Goal: Task Accomplishment & Management: Complete application form

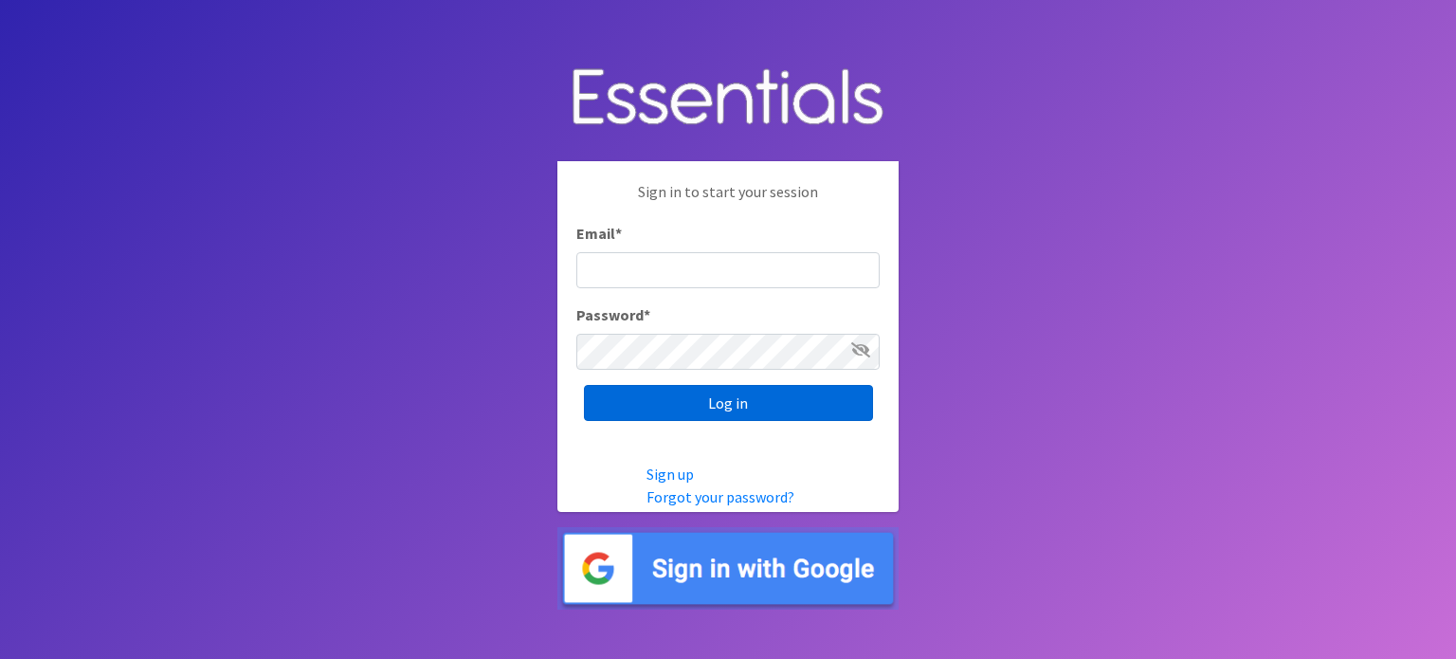
type input "info@diaperbankmn.org"
click at [742, 393] on input "Log in" at bounding box center [728, 403] width 289 height 36
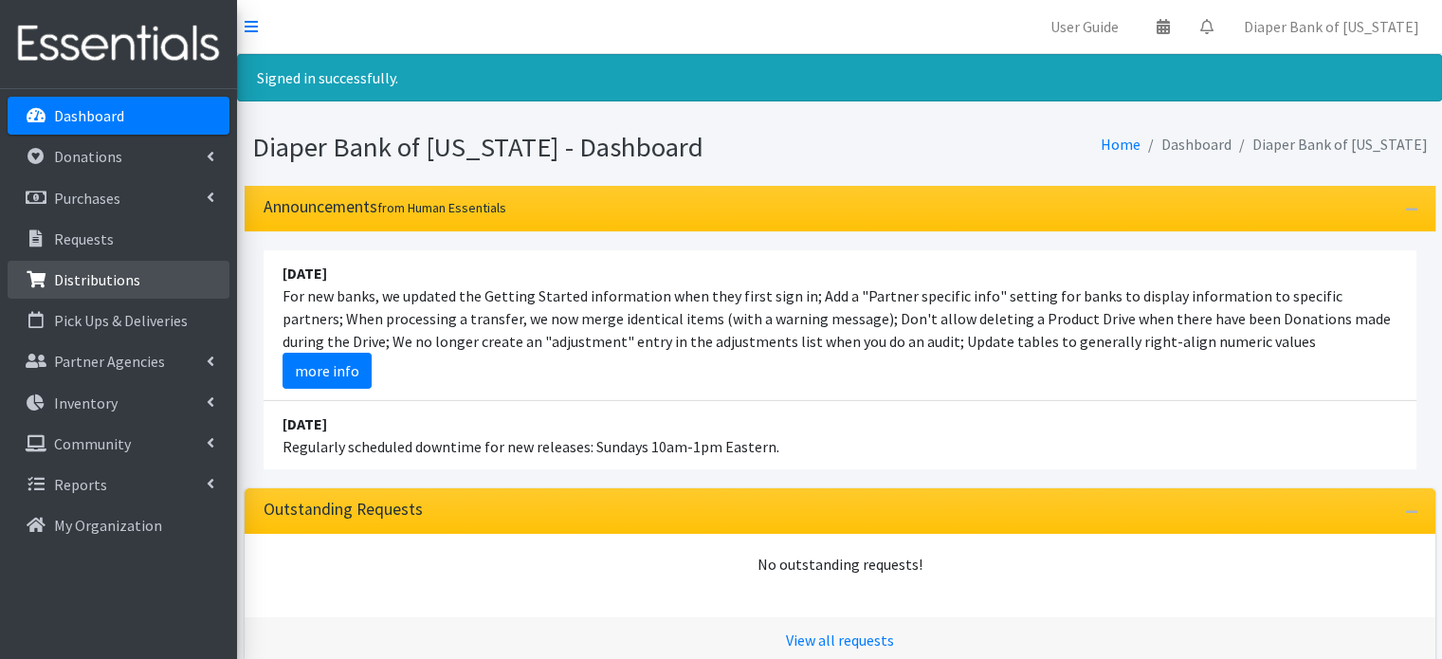
click at [153, 280] on link "Distributions" at bounding box center [119, 280] width 222 height 38
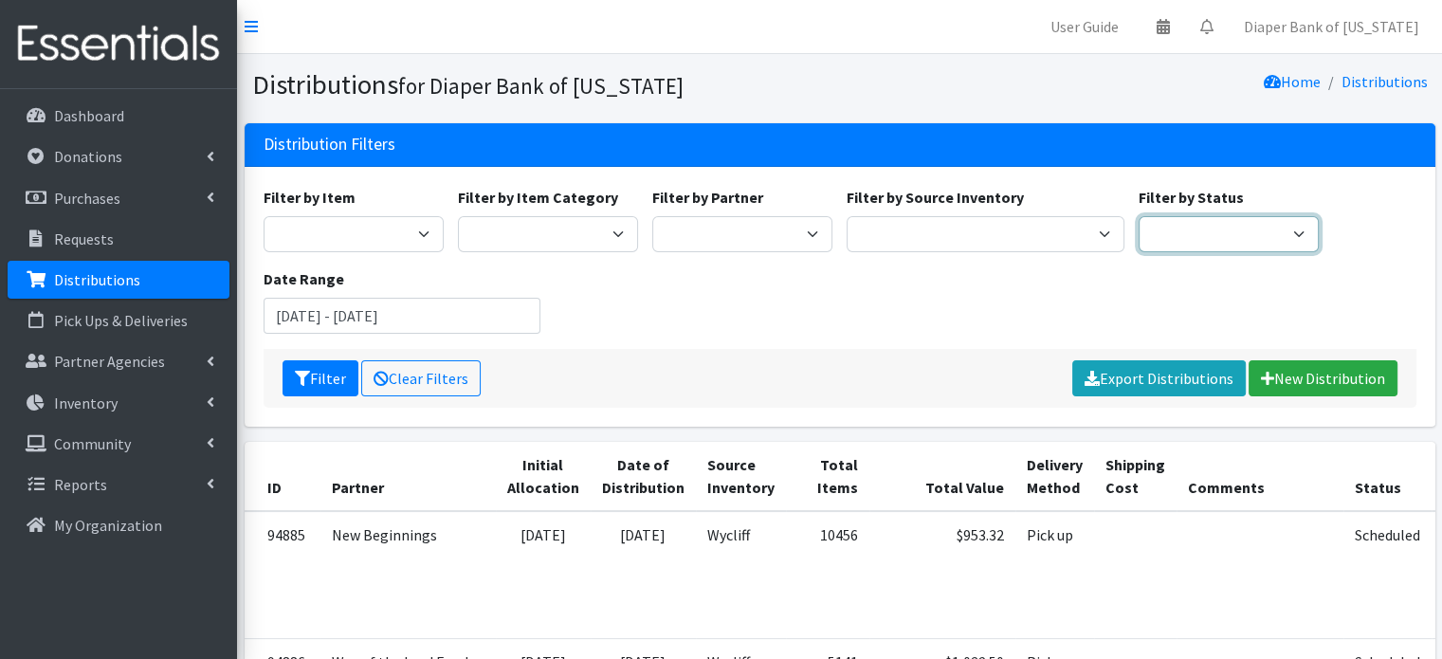
click at [1296, 232] on select "Scheduled Complete" at bounding box center [1228, 234] width 180 height 36
select select "5"
click at [1138, 216] on select "Scheduled Complete" at bounding box center [1228, 234] width 180 height 36
click at [530, 318] on input "June 21, 2025 - September 21, 2025" at bounding box center [403, 316] width 278 height 36
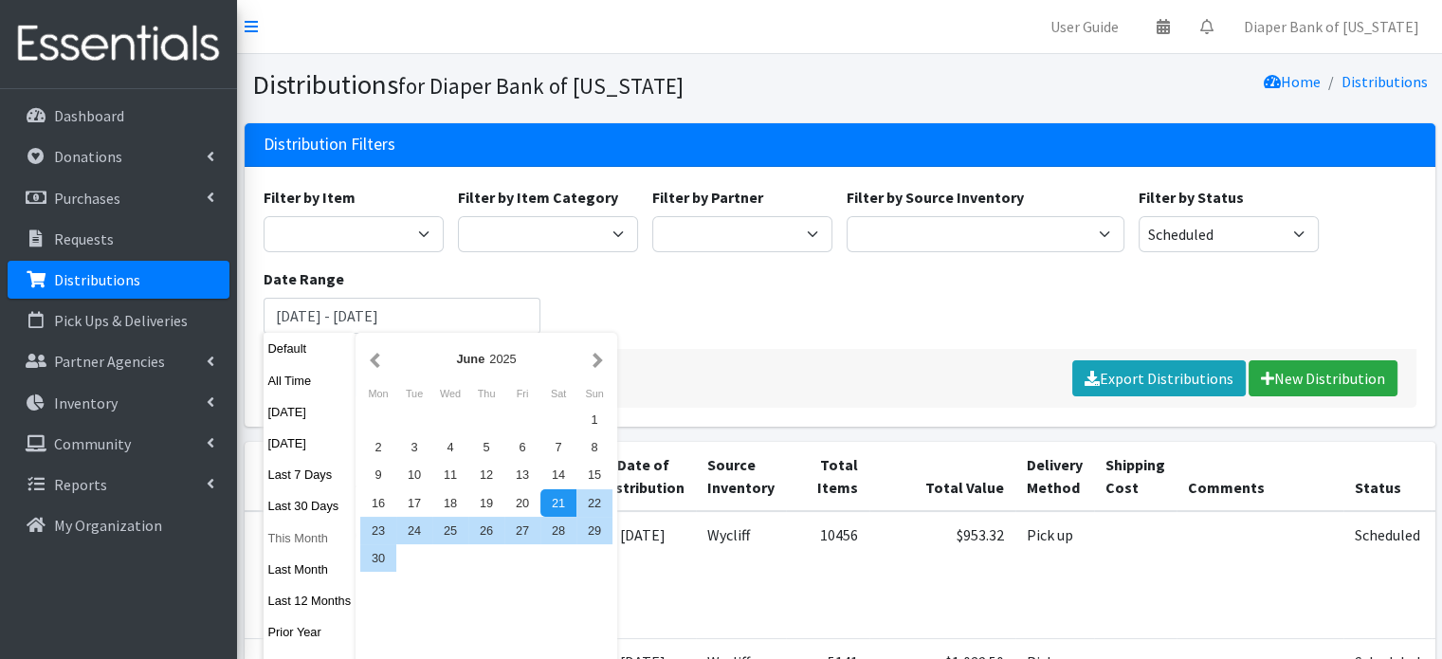
click at [307, 536] on button "This Month" at bounding box center [310, 537] width 93 height 27
type input "August 1, 2025 - August 31, 2025"
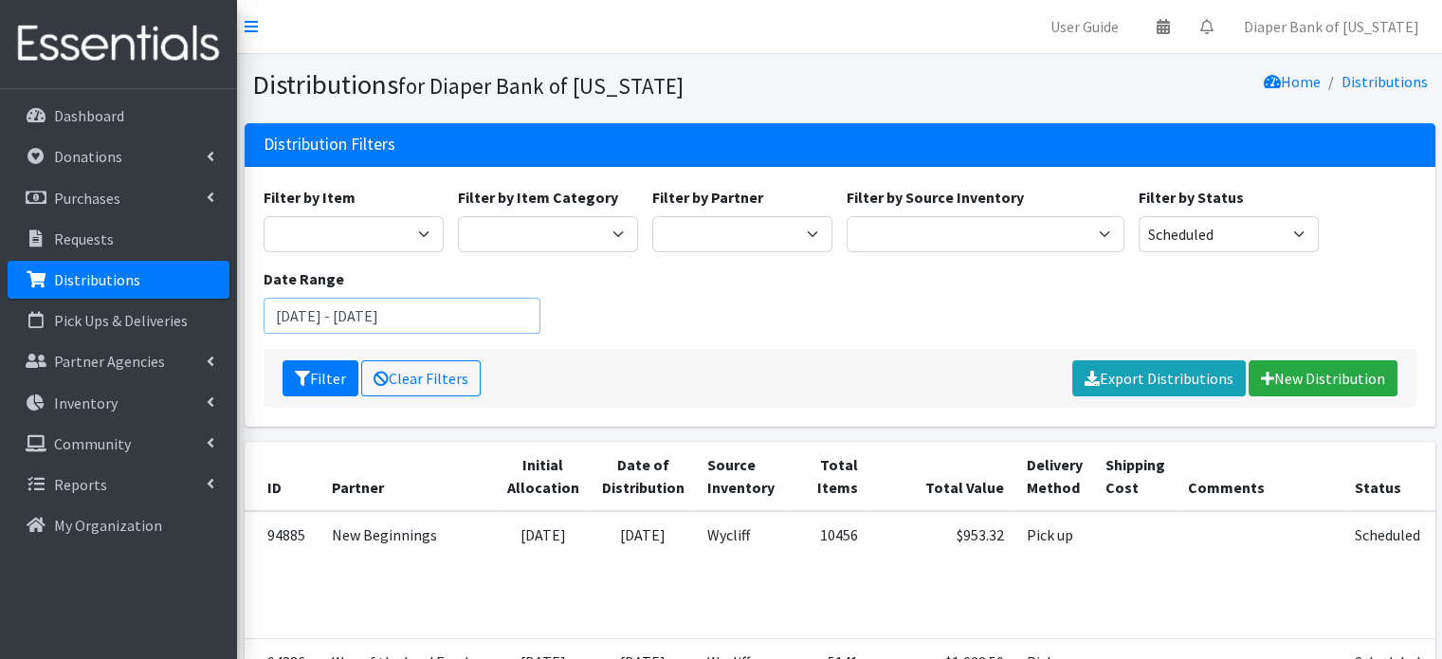
click at [502, 313] on input "August 1, 2025 - August 31, 2025" at bounding box center [403, 316] width 278 height 36
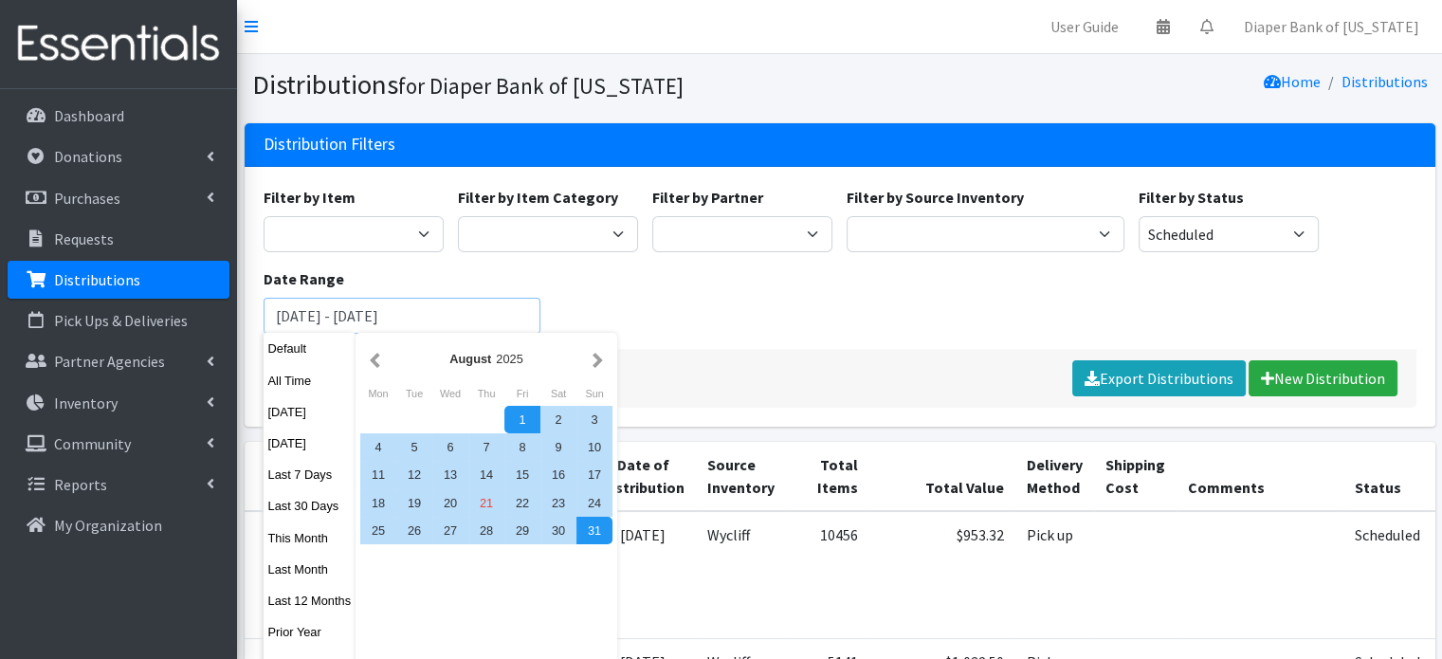
click at [282, 360] on button "Filter" at bounding box center [320, 378] width 76 height 36
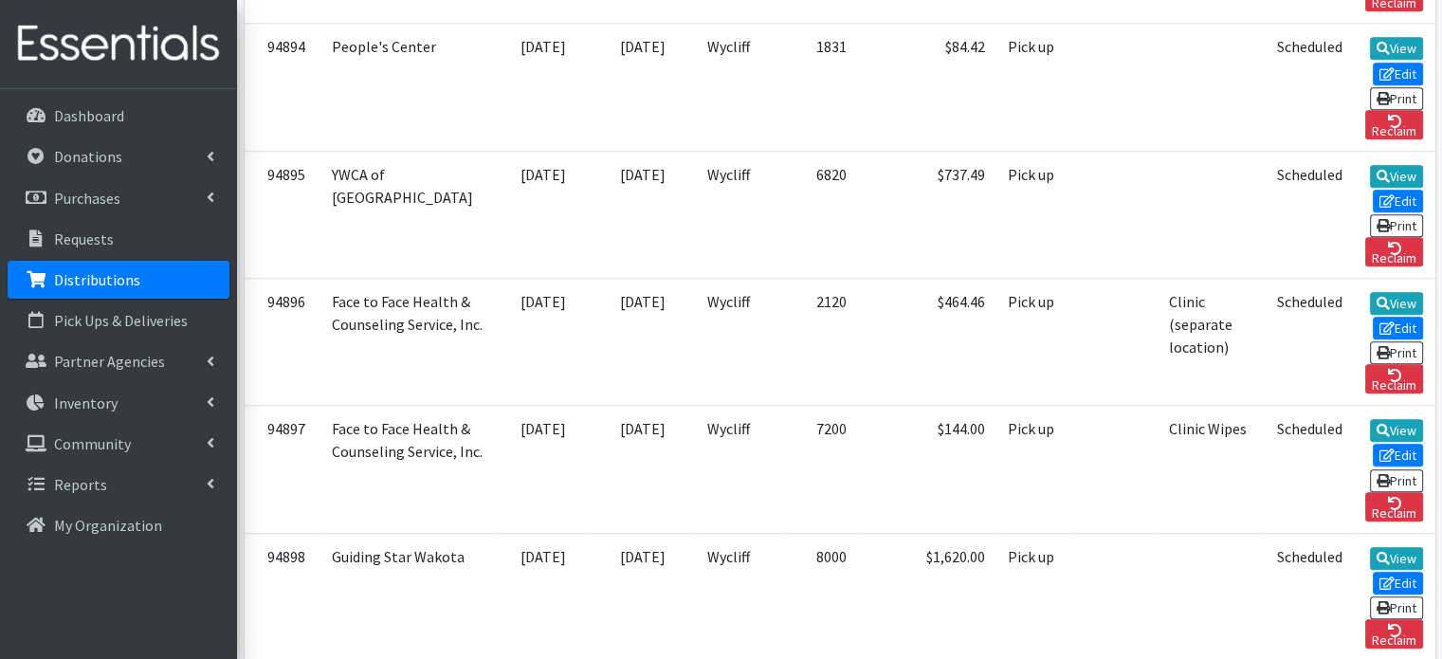
scroll to position [1507, 0]
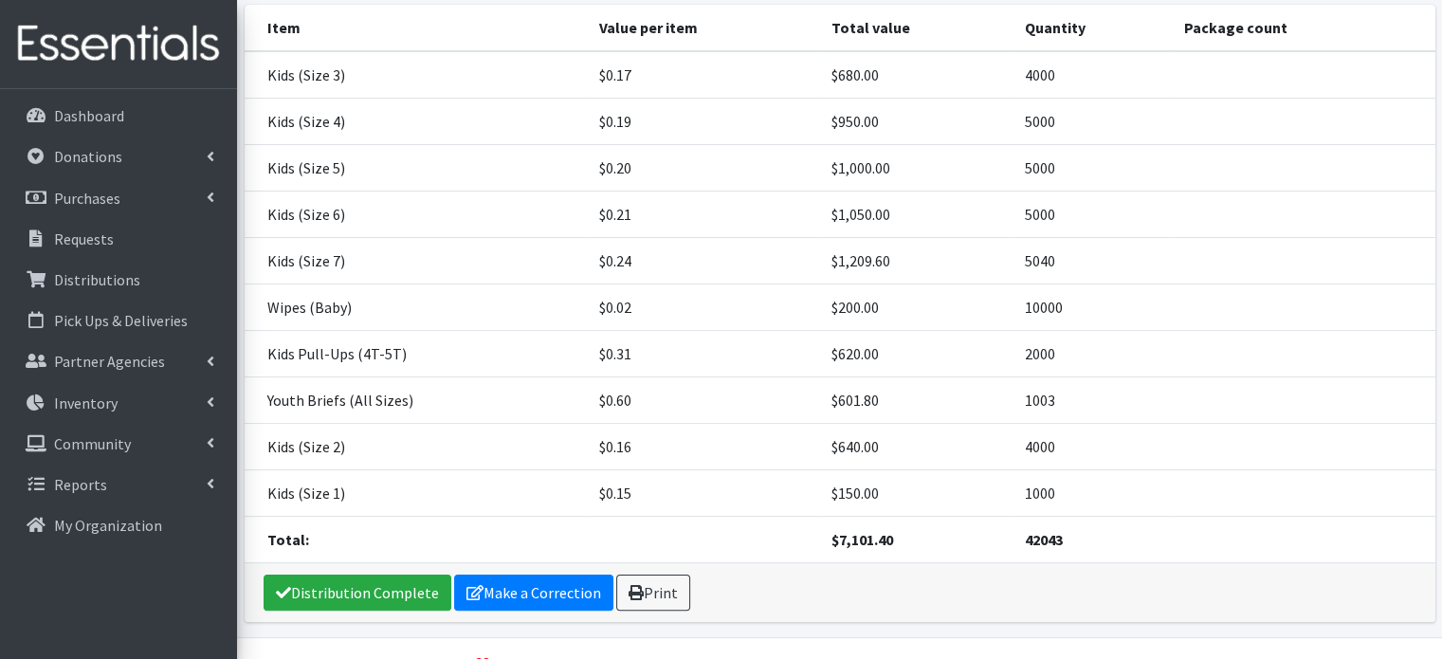
scroll to position [304, 0]
click at [391, 575] on link "Distribution Complete" at bounding box center [358, 593] width 188 height 36
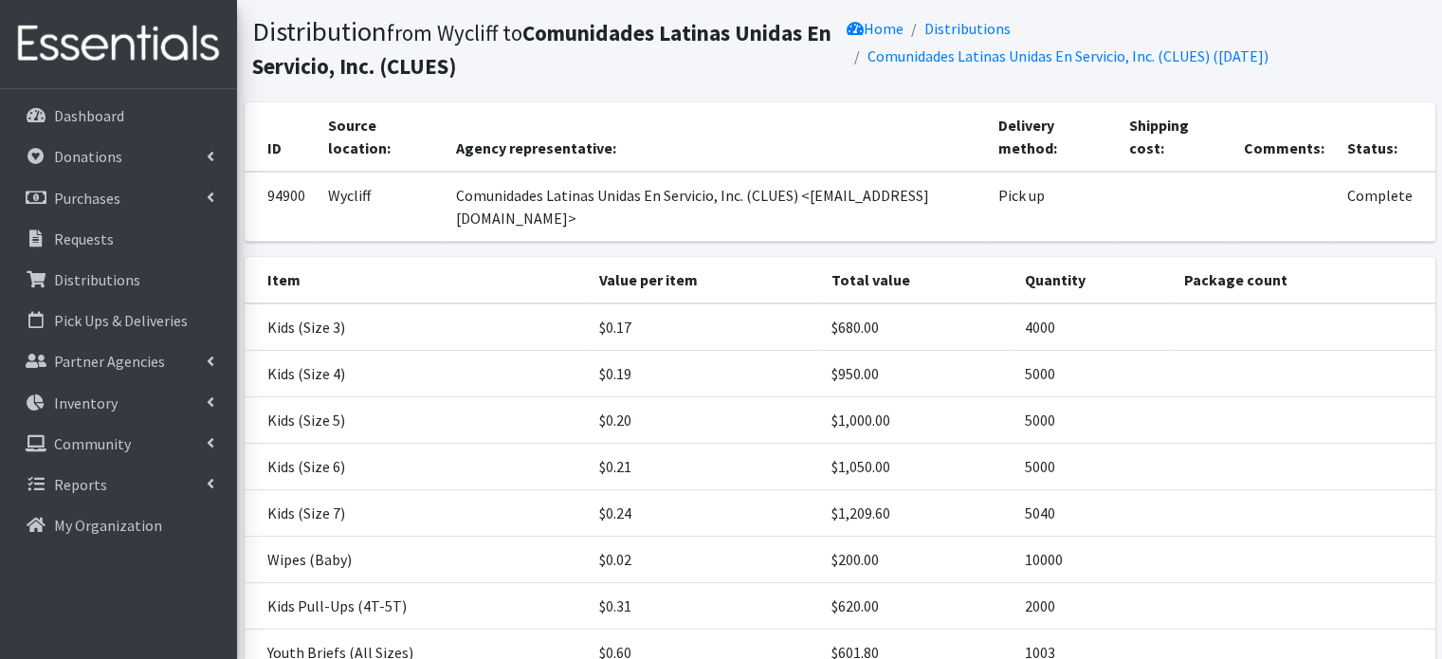
scroll to position [108, 0]
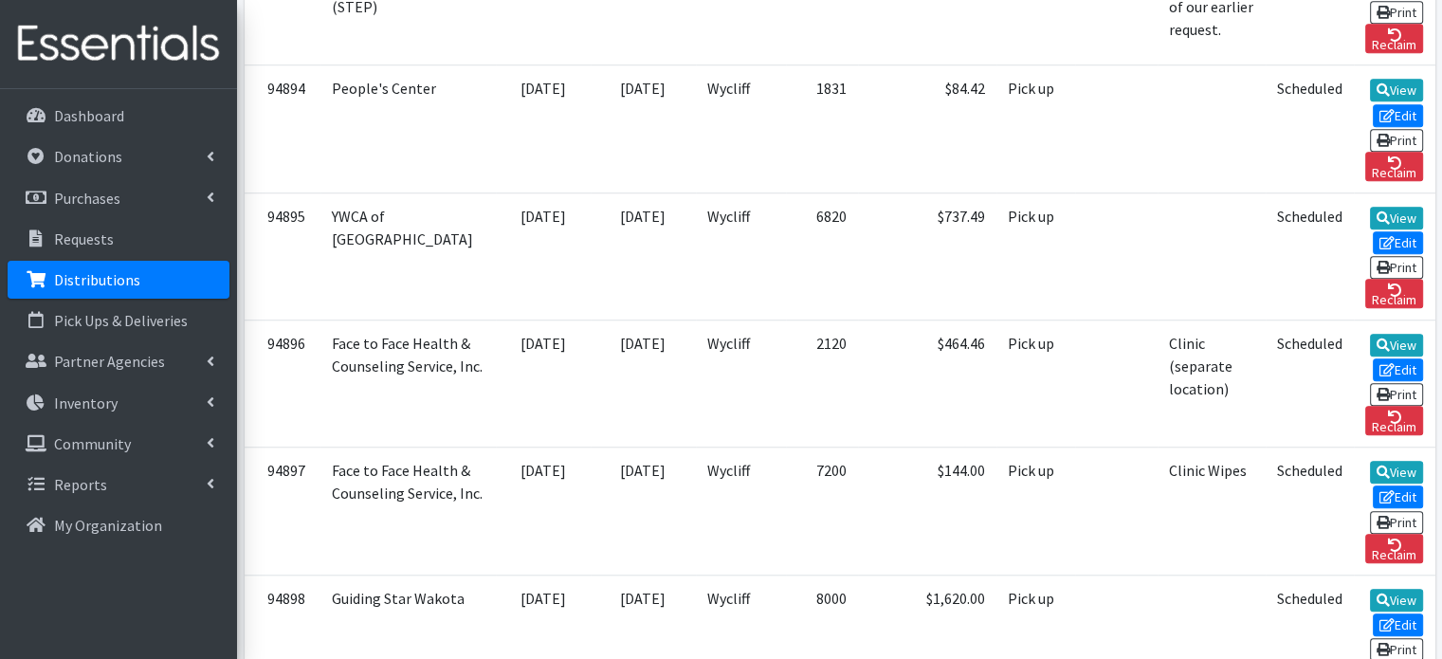
scroll to position [1507, 0]
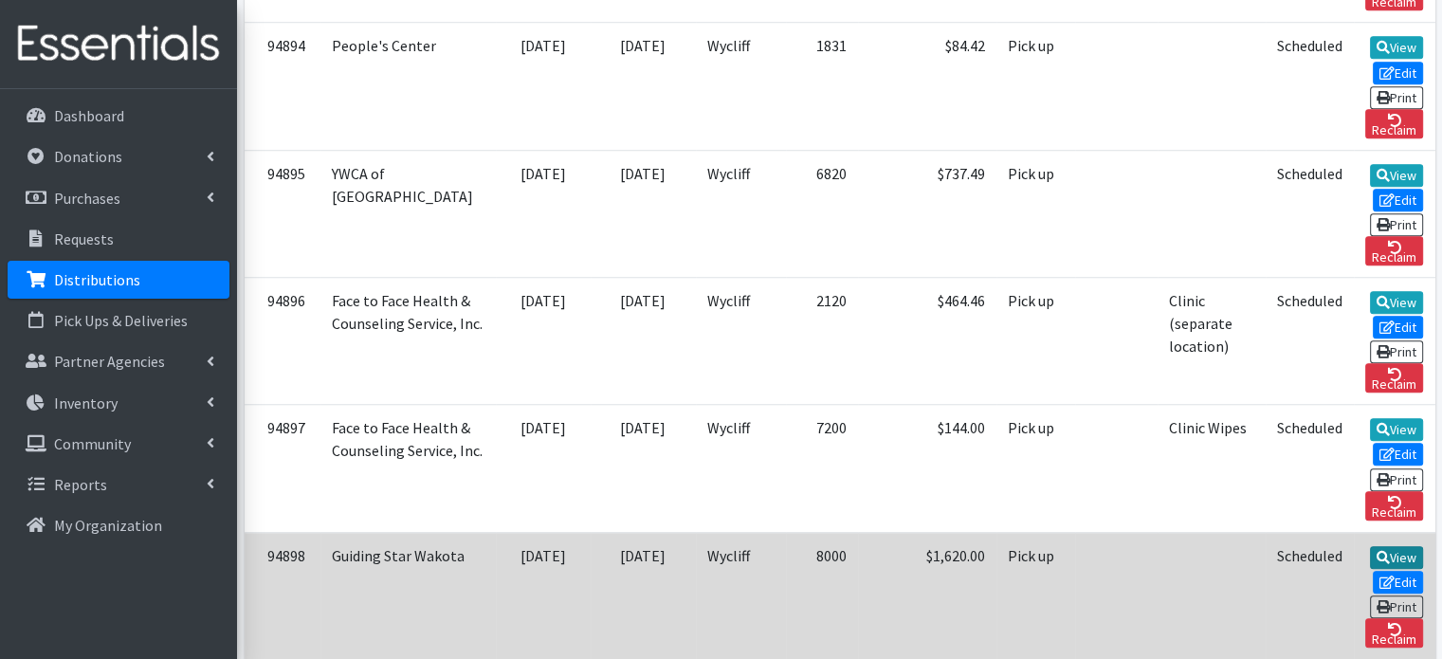
click at [1370, 546] on link "View" at bounding box center [1397, 557] width 54 height 23
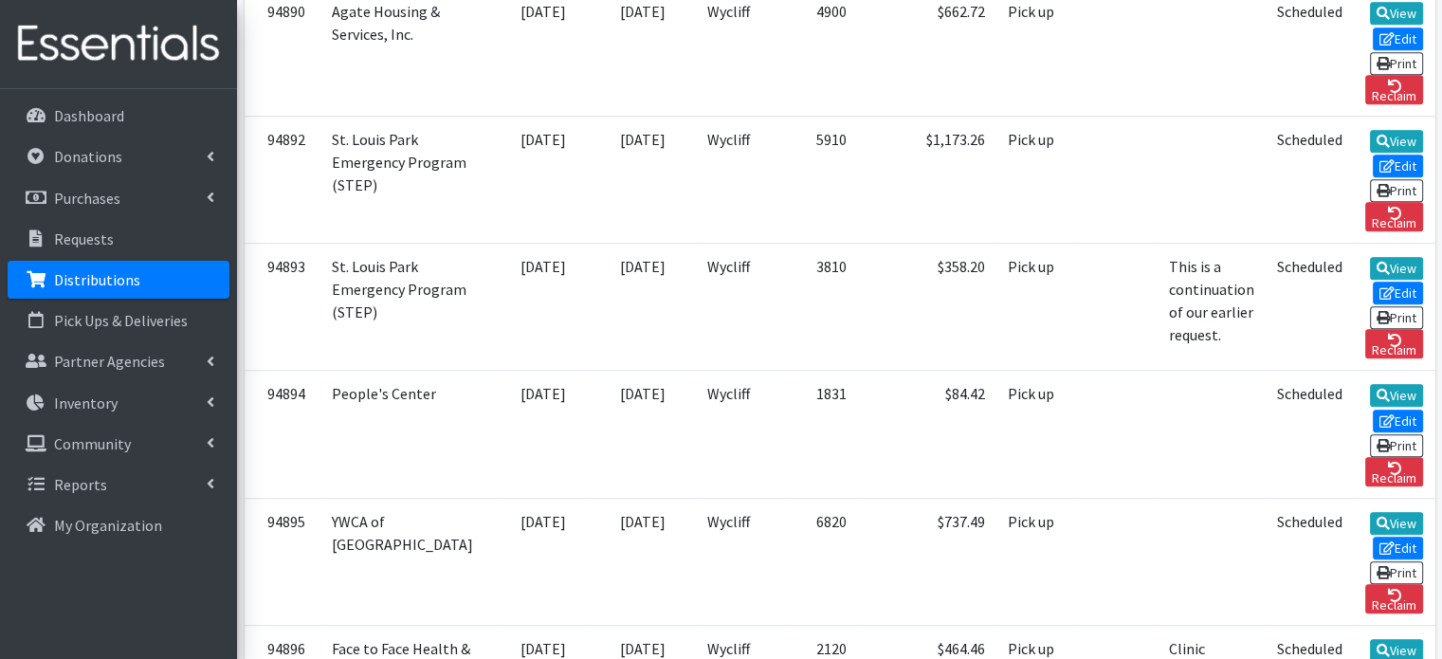
scroll to position [1160, 0]
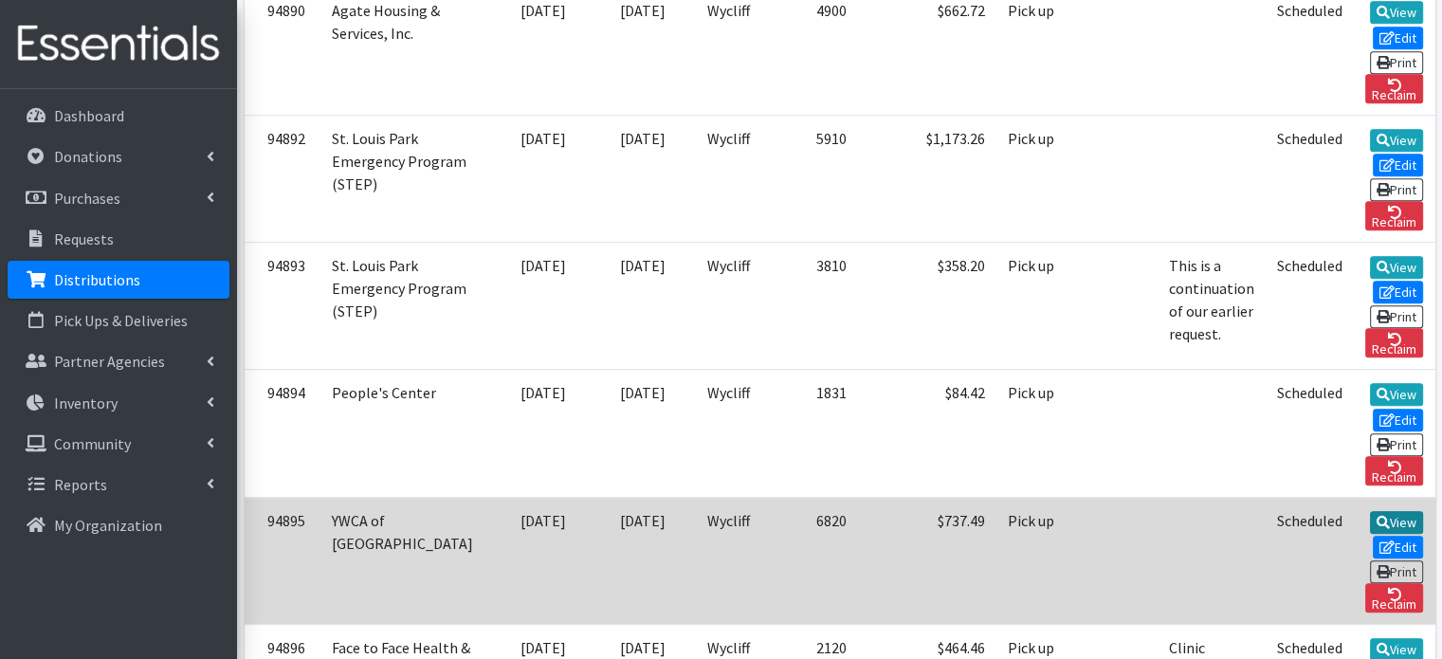
click at [1370, 511] on link "View" at bounding box center [1397, 522] width 54 height 23
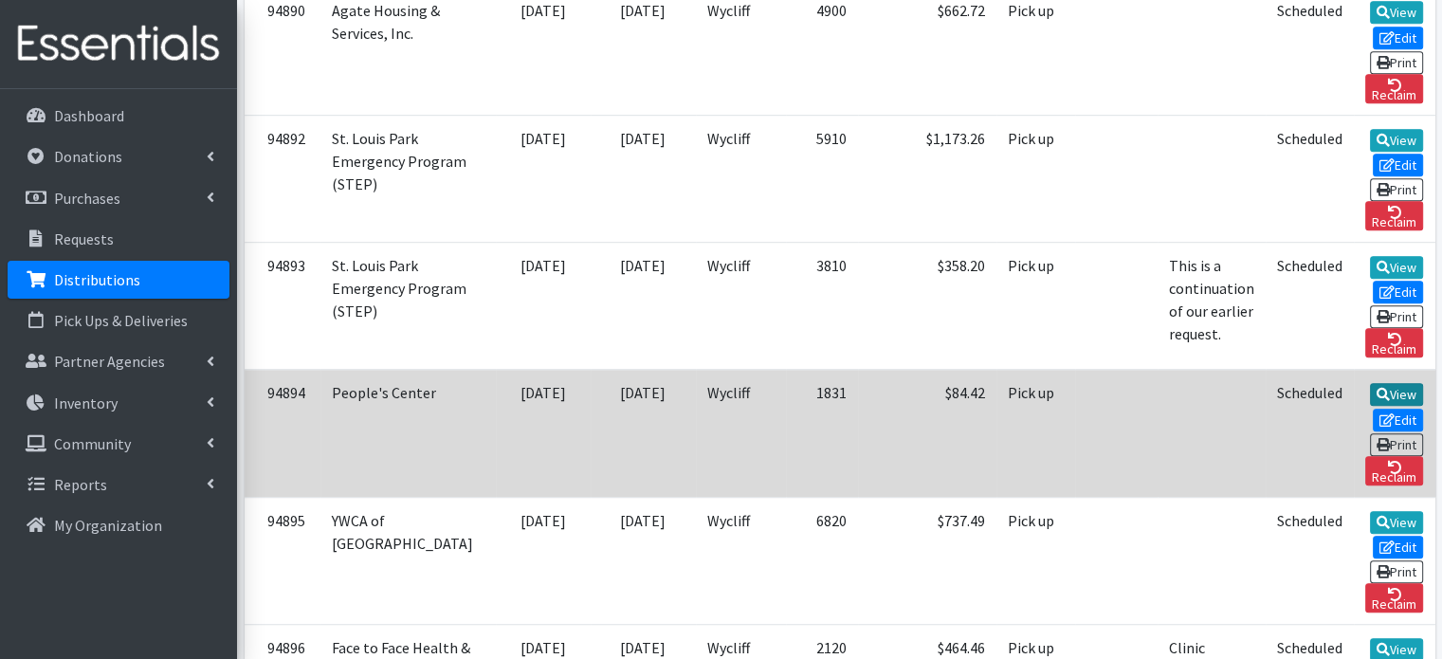
click at [1370, 383] on link "View" at bounding box center [1397, 394] width 54 height 23
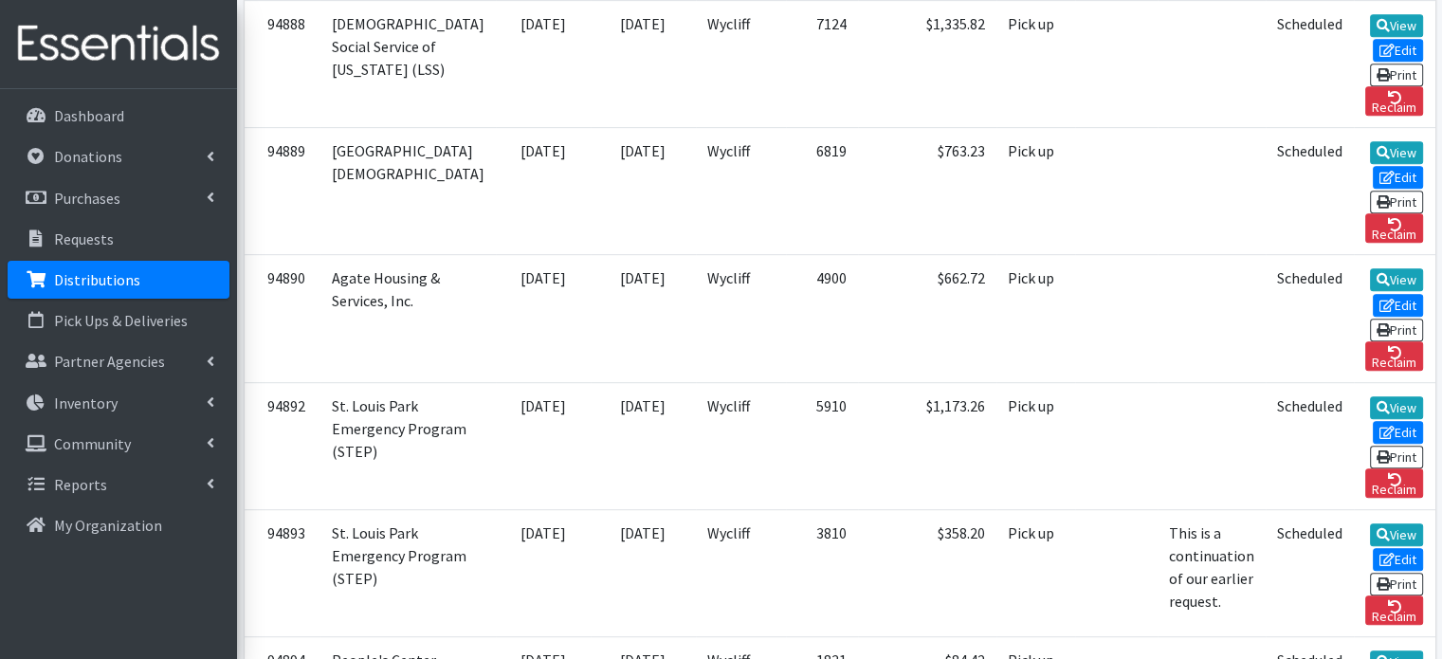
scroll to position [891, 0]
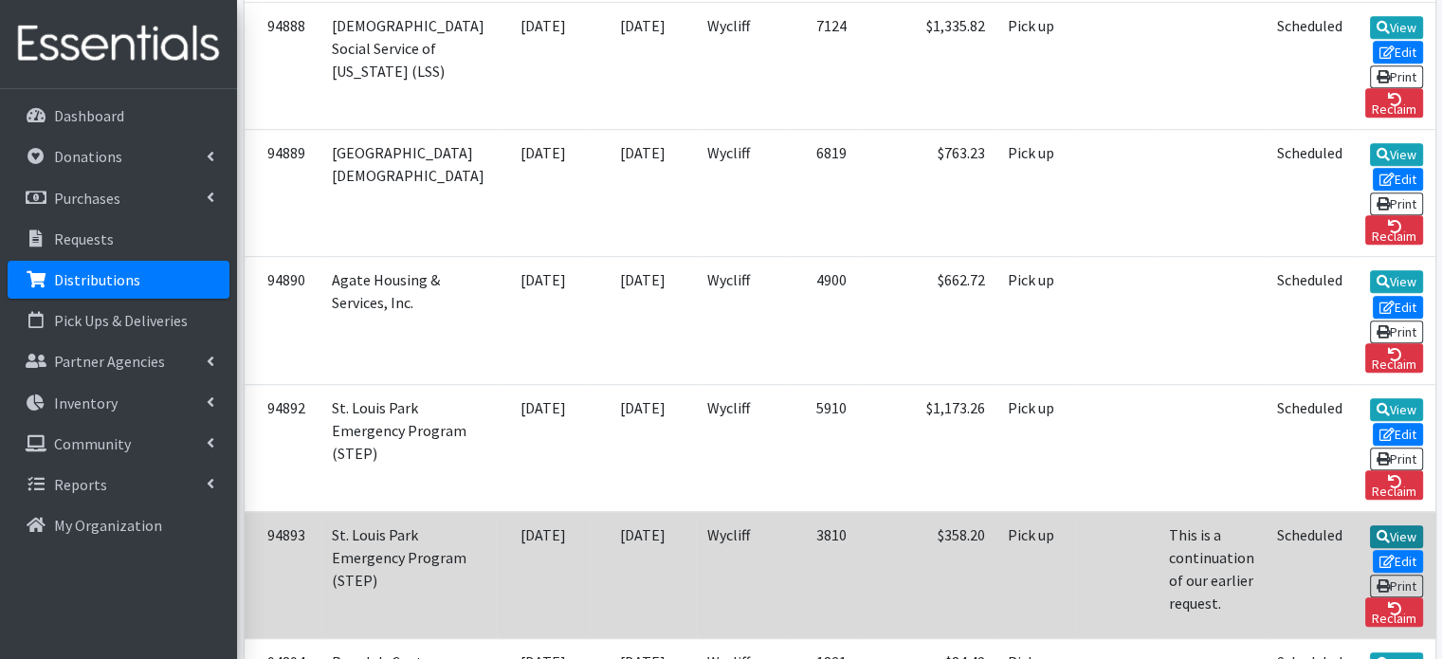
click at [1370, 525] on link "View" at bounding box center [1397, 536] width 54 height 23
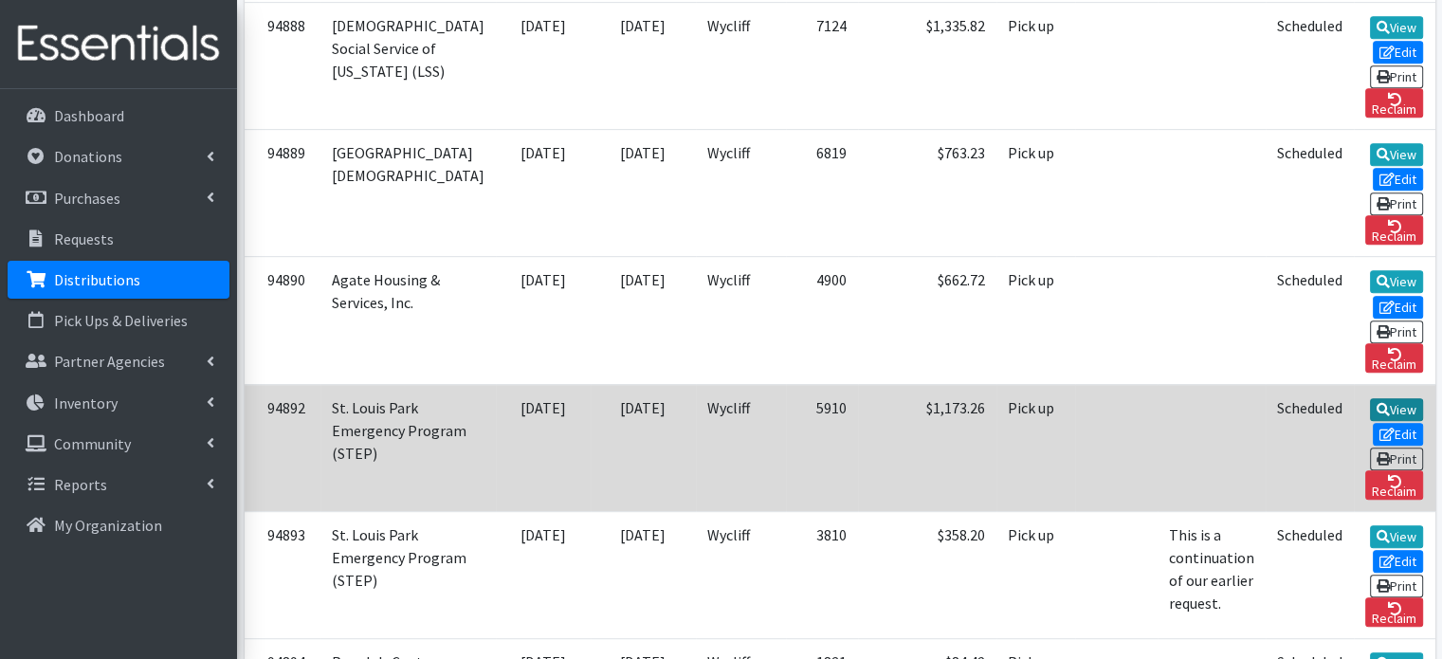
click at [1370, 398] on link "View" at bounding box center [1397, 409] width 54 height 23
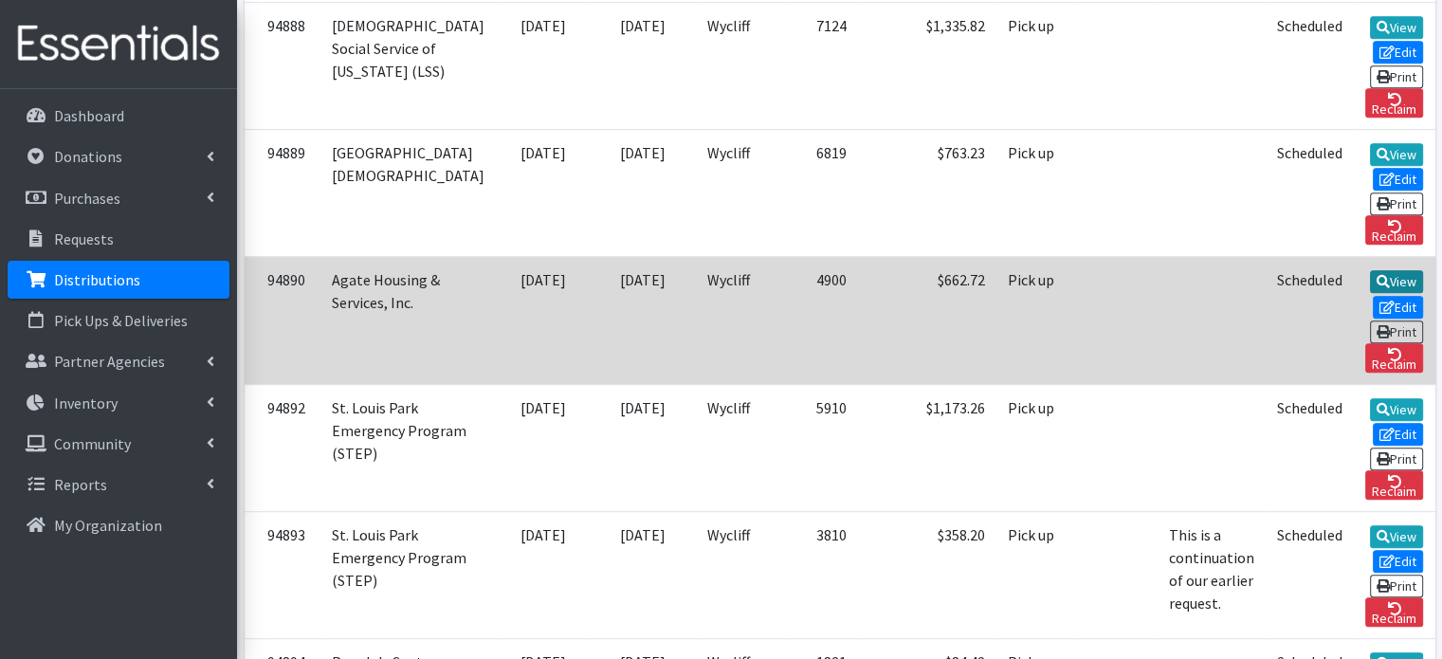
click at [1370, 270] on link "View" at bounding box center [1397, 281] width 54 height 23
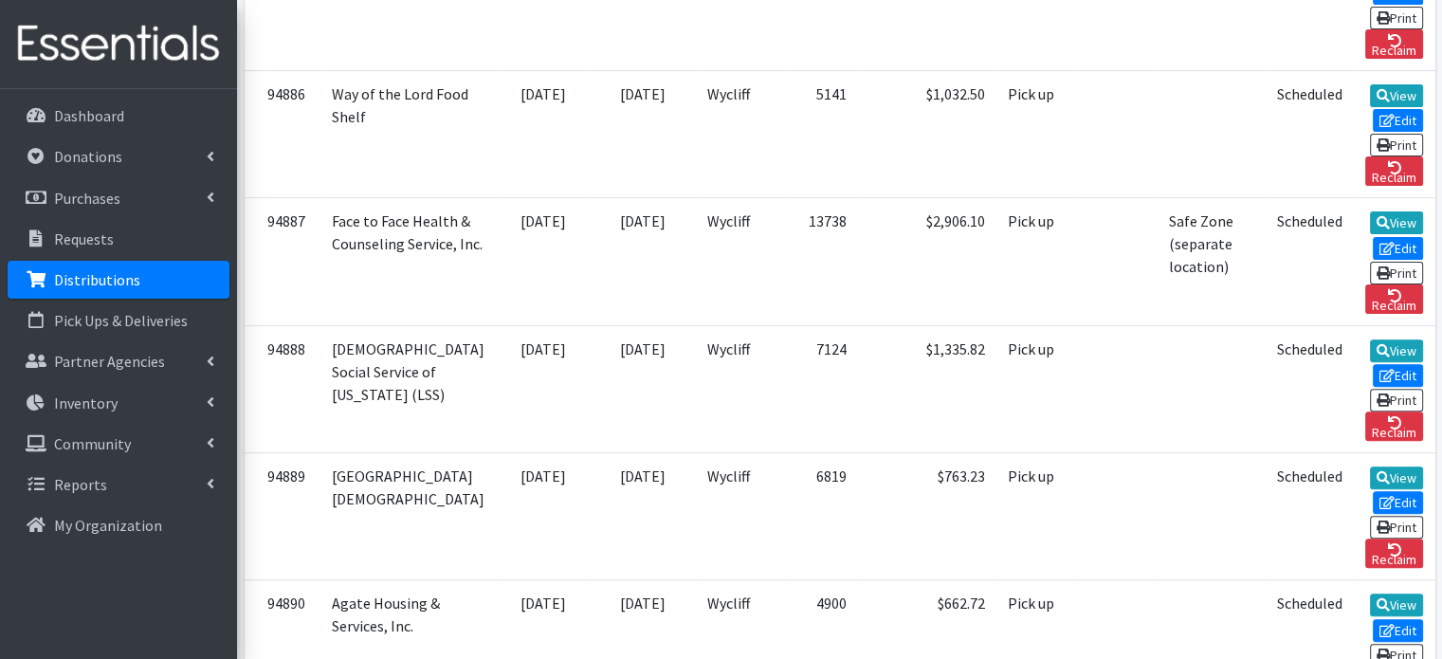
scroll to position [564, 0]
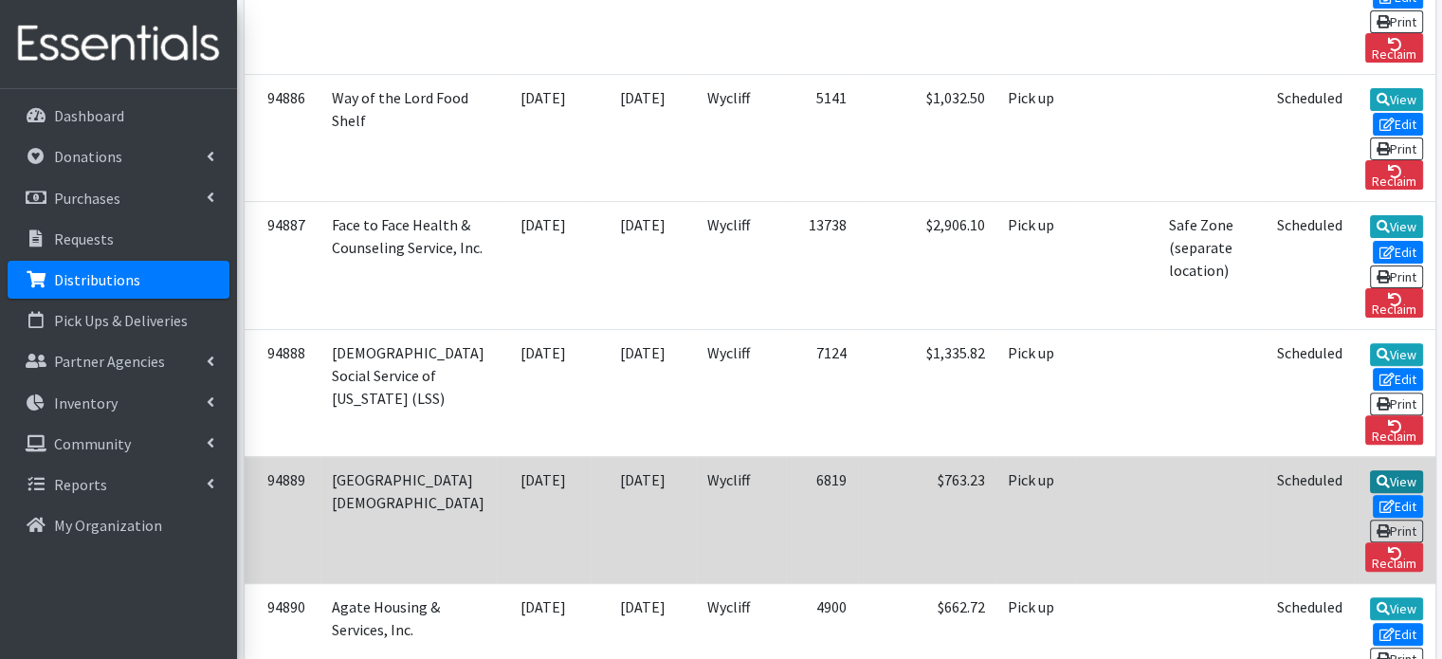
click at [1376, 475] on icon at bounding box center [1382, 481] width 13 height 13
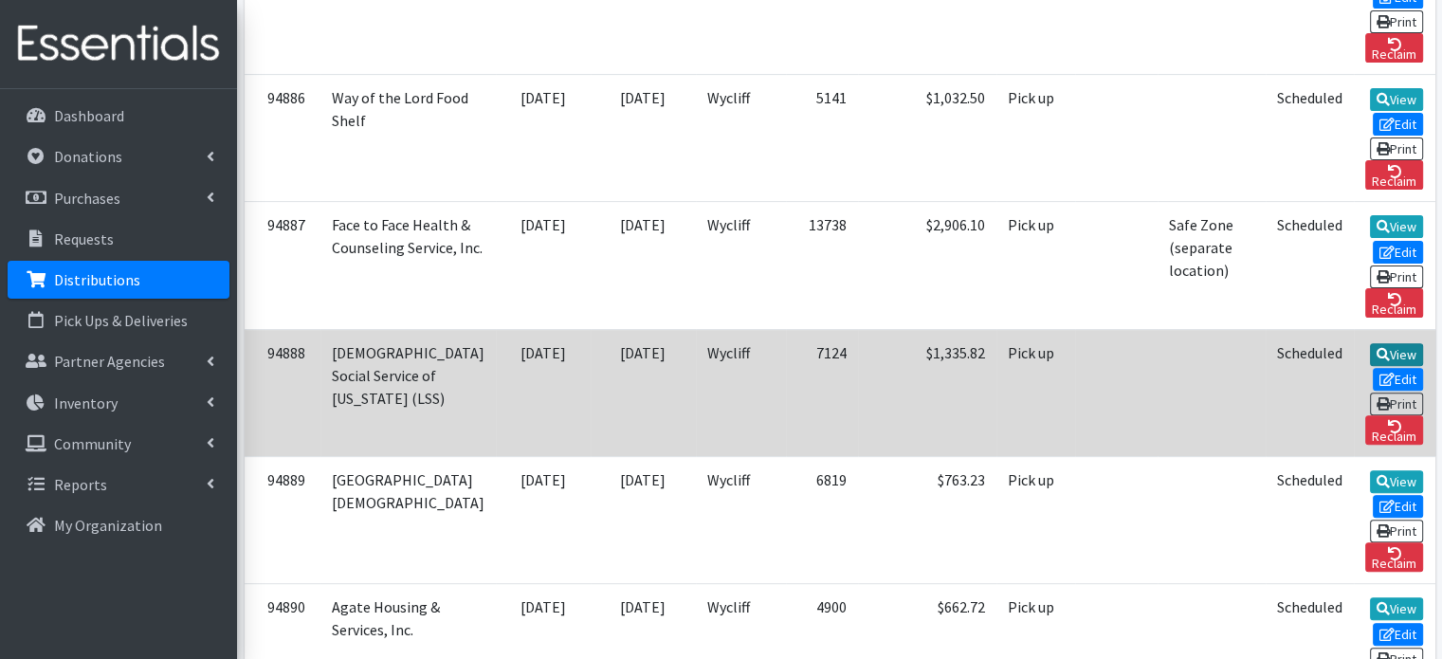
click at [1370, 343] on link "View" at bounding box center [1397, 354] width 54 height 23
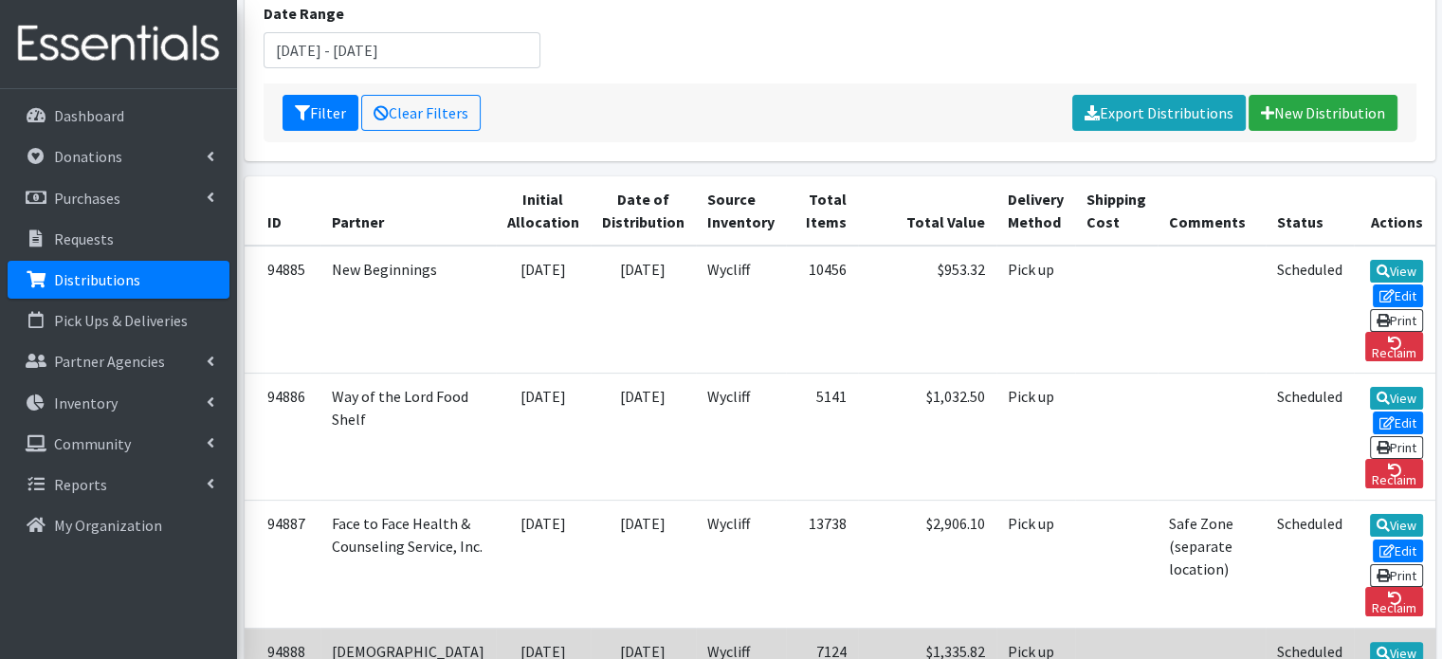
scroll to position [264, 0]
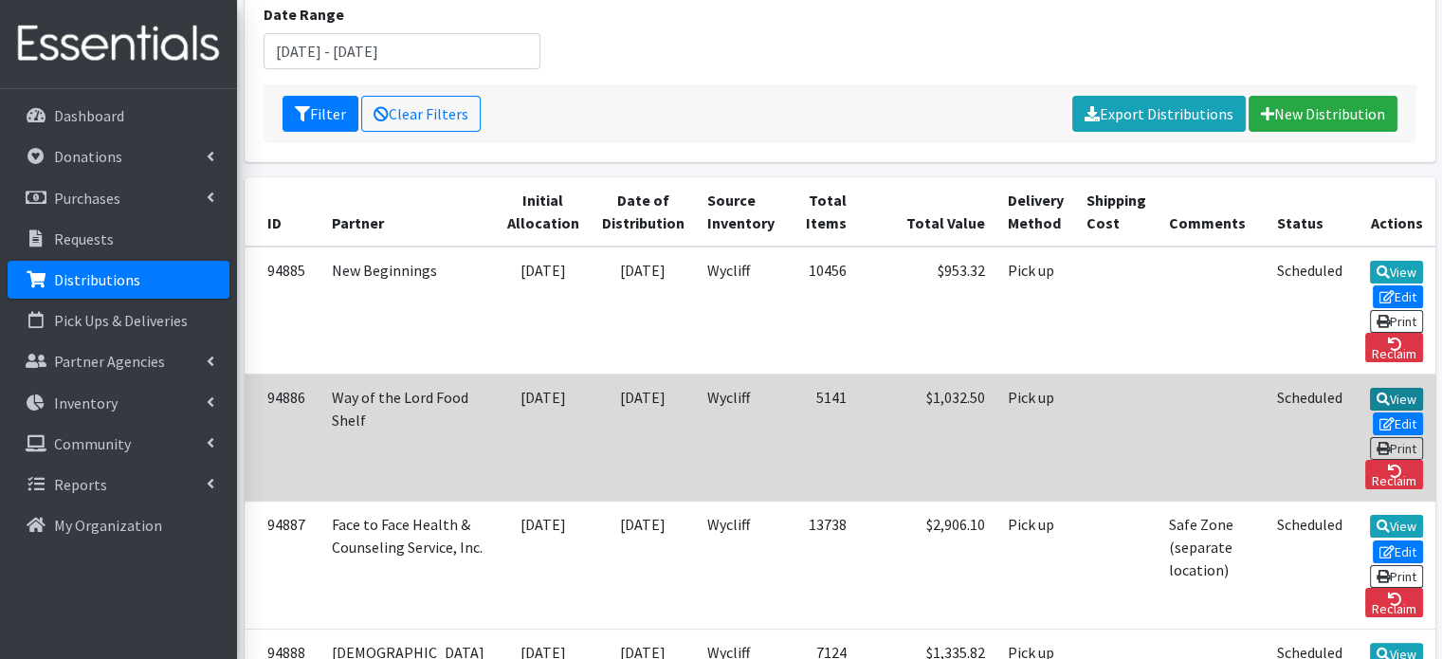
click at [1370, 388] on link "View" at bounding box center [1397, 399] width 54 height 23
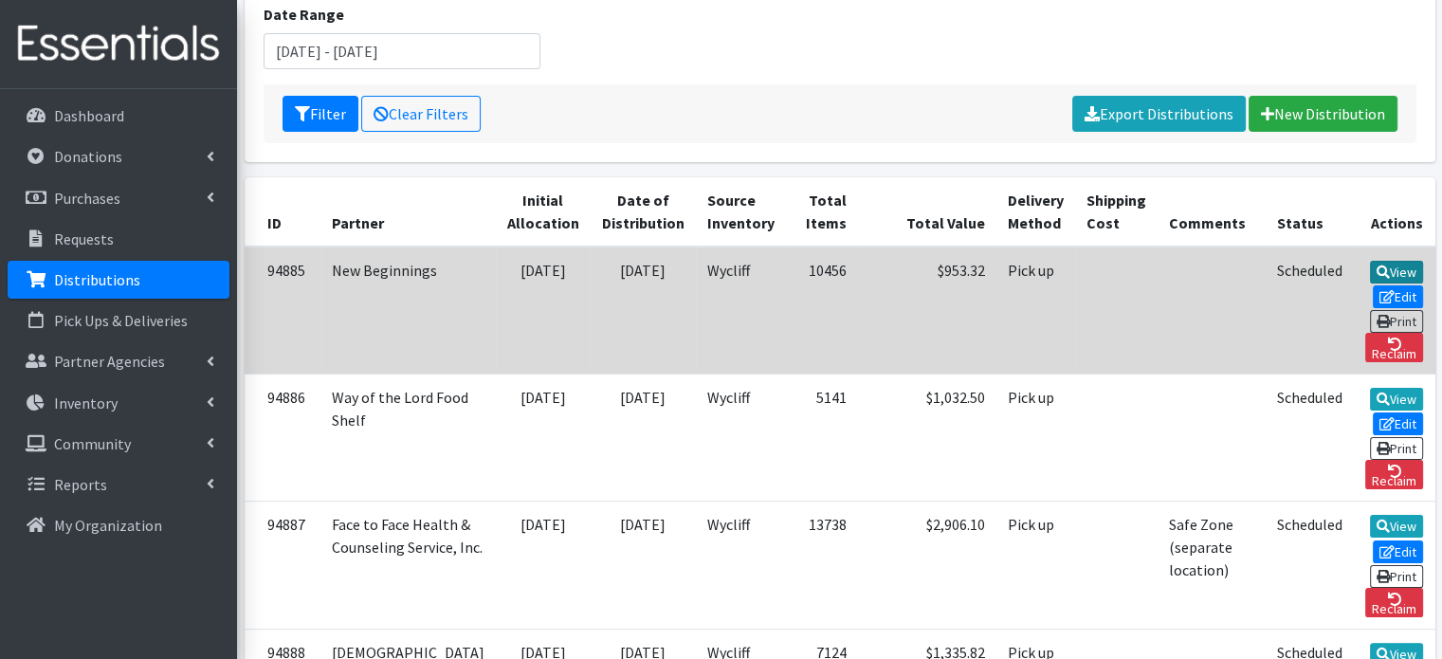
click at [1370, 268] on link "View" at bounding box center [1397, 272] width 54 height 23
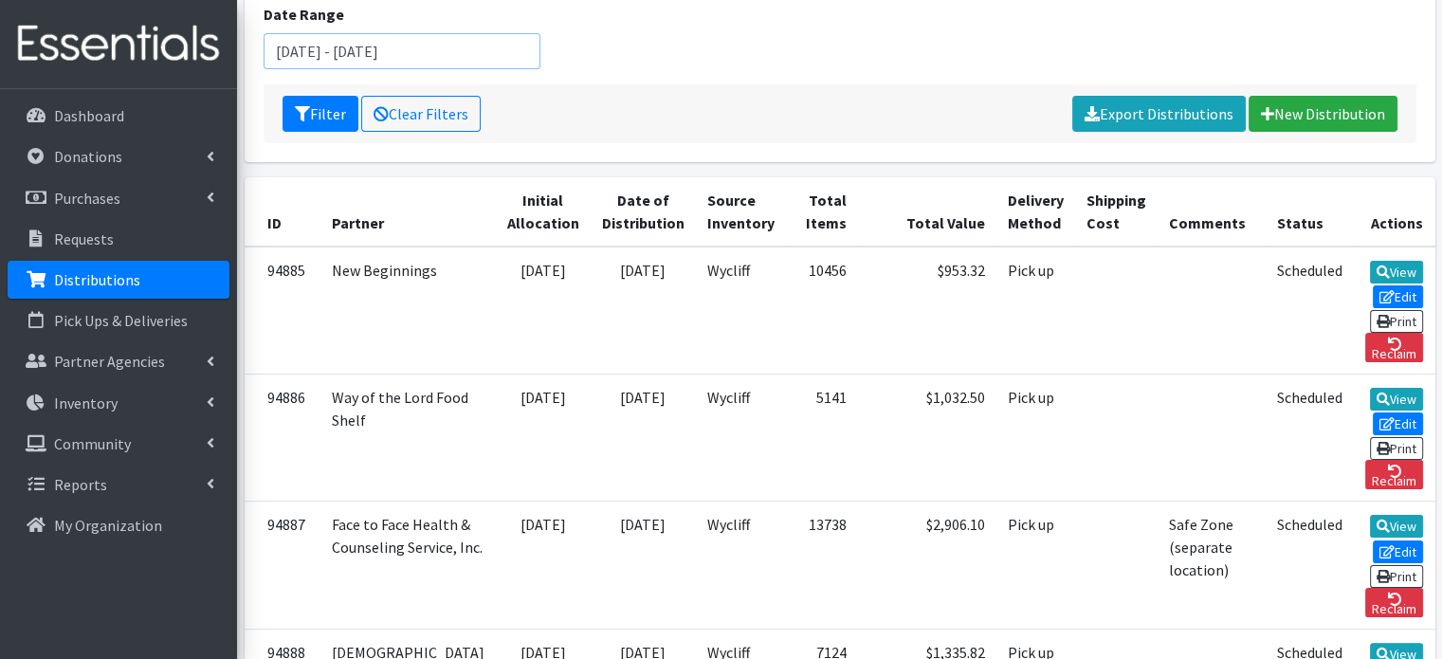
click at [497, 57] on input "August 1, 2025 - August 31, 2025" at bounding box center [403, 51] width 278 height 36
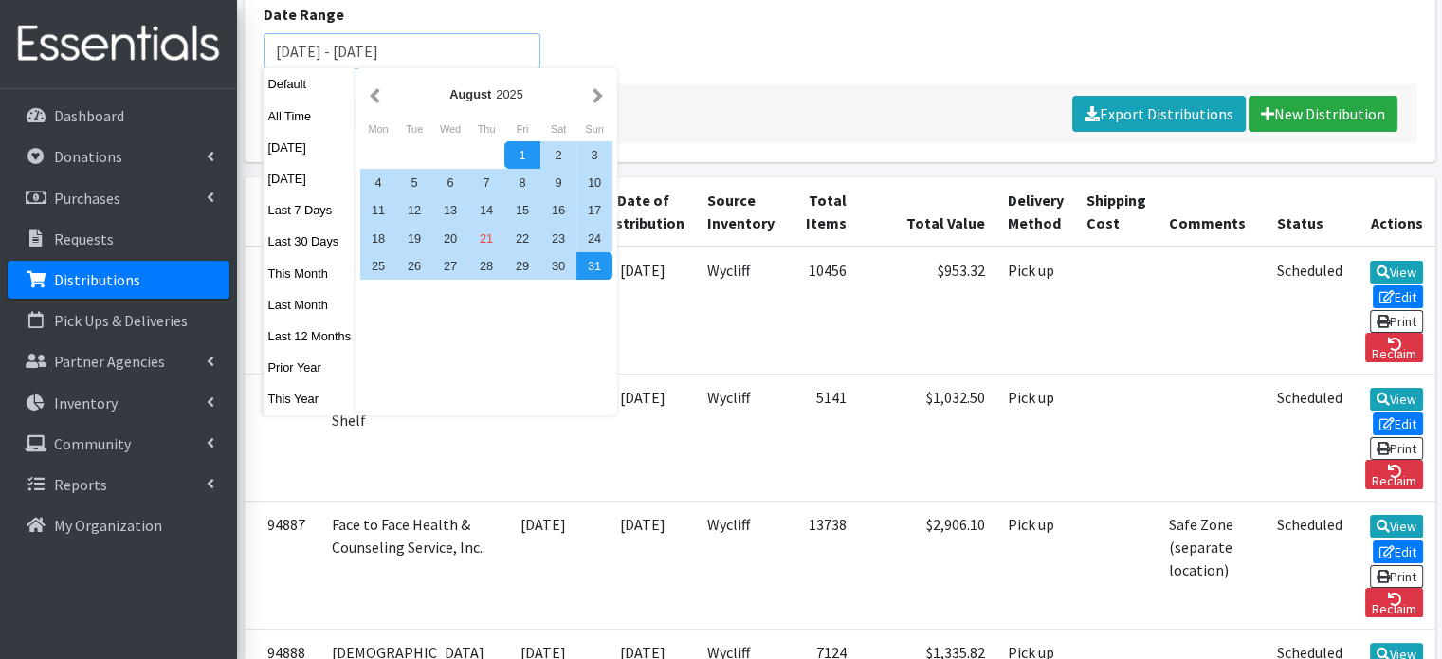
click at [282, 96] on button "Filter" at bounding box center [320, 114] width 76 height 36
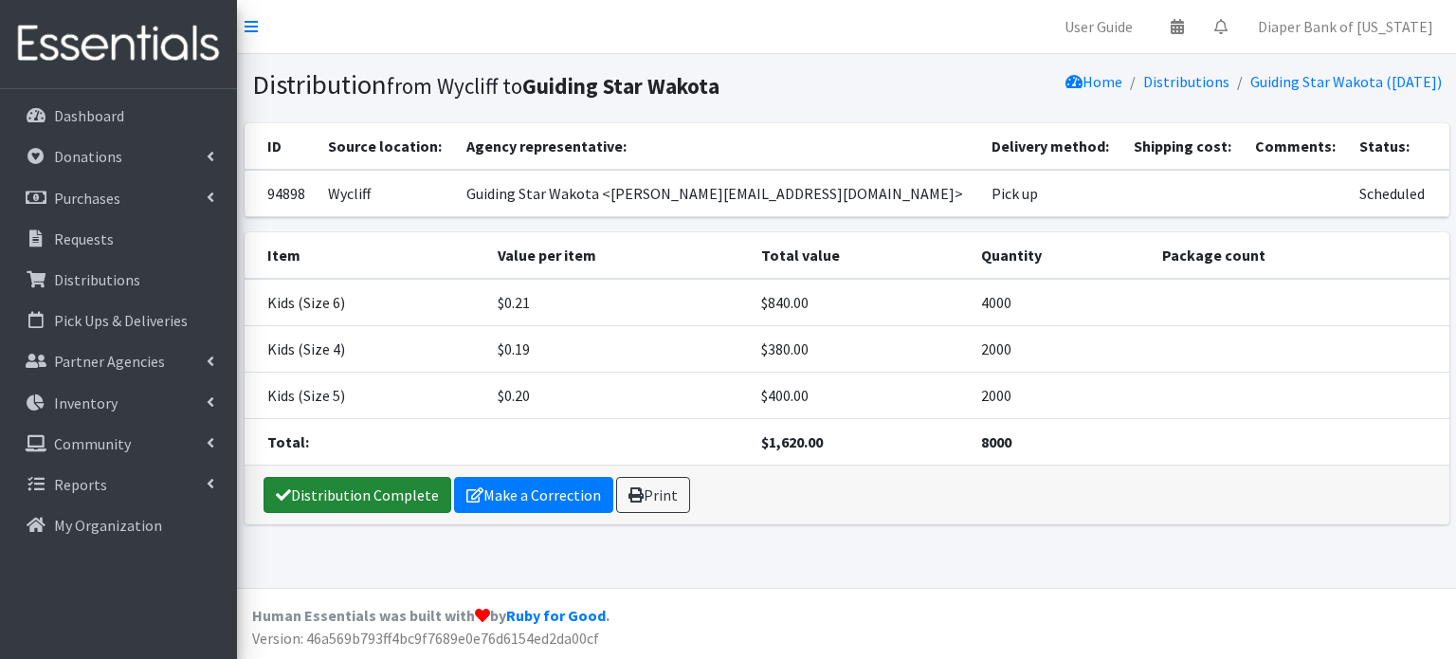
click at [367, 488] on link "Distribution Complete" at bounding box center [358, 495] width 188 height 36
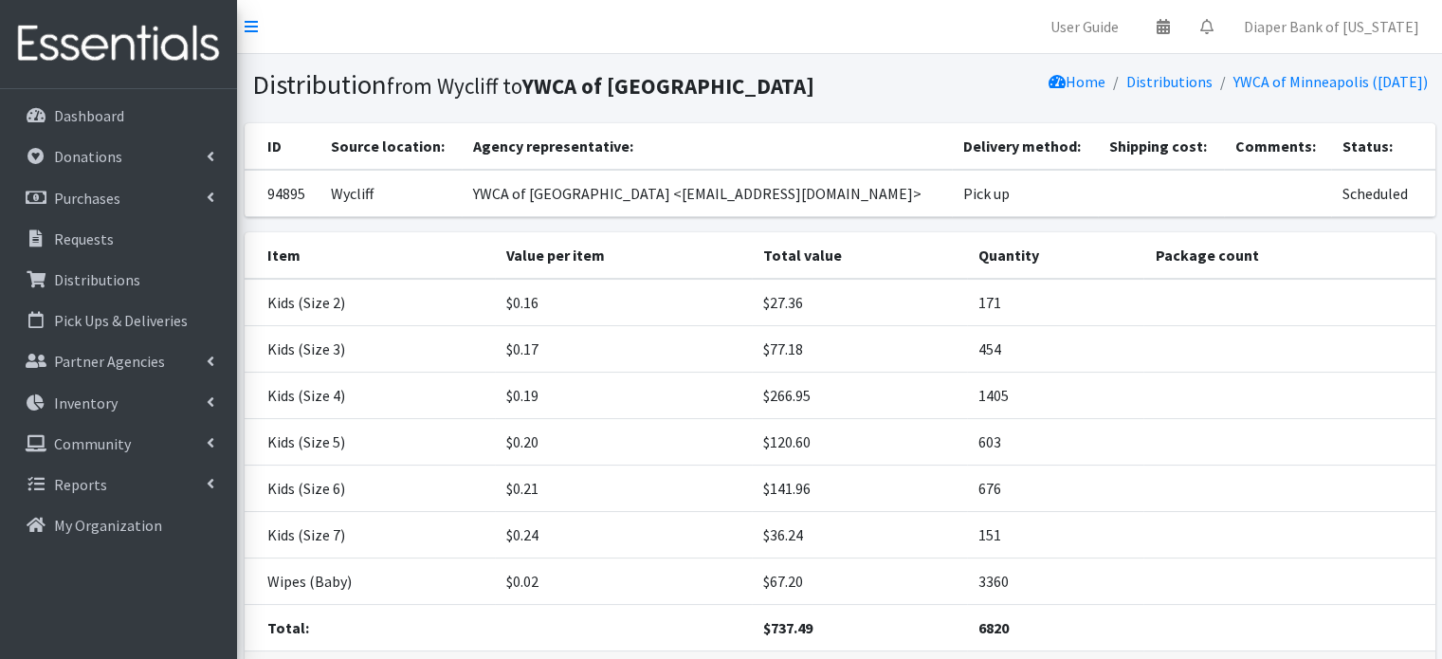
scroll to position [134, 0]
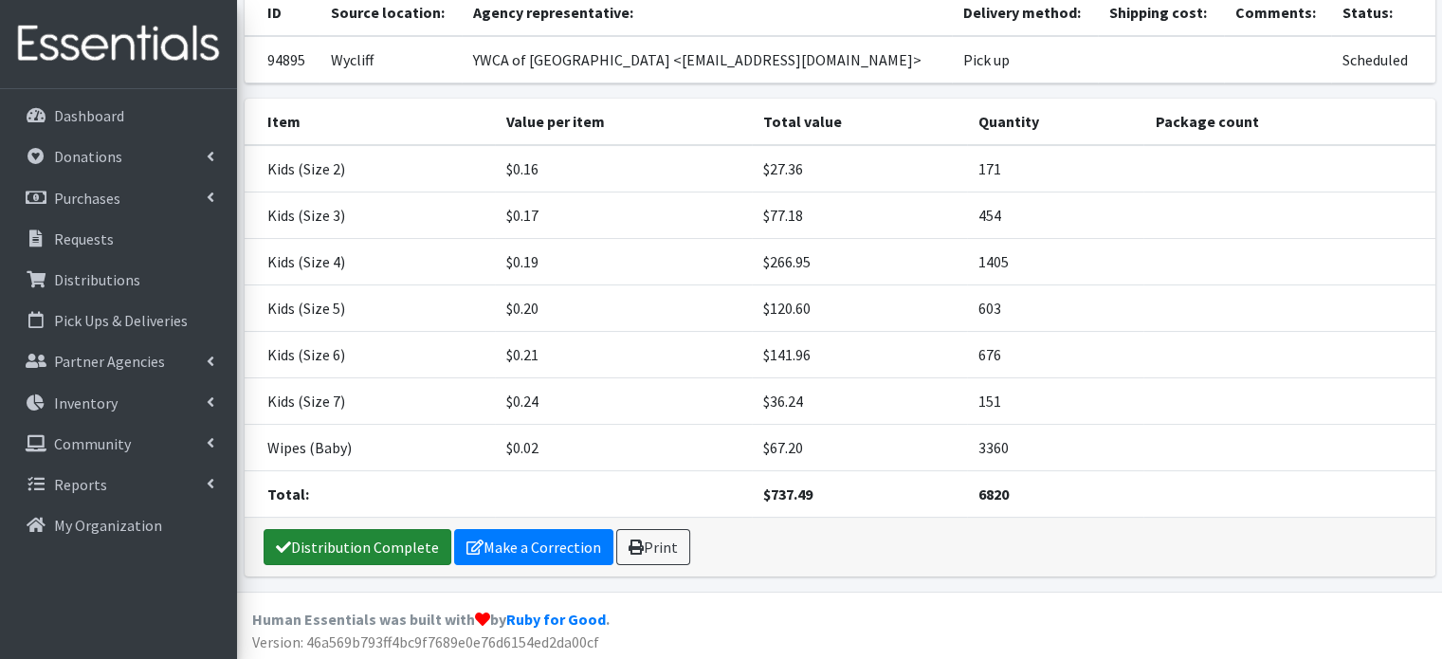
click at [387, 549] on link "Distribution Complete" at bounding box center [358, 547] width 188 height 36
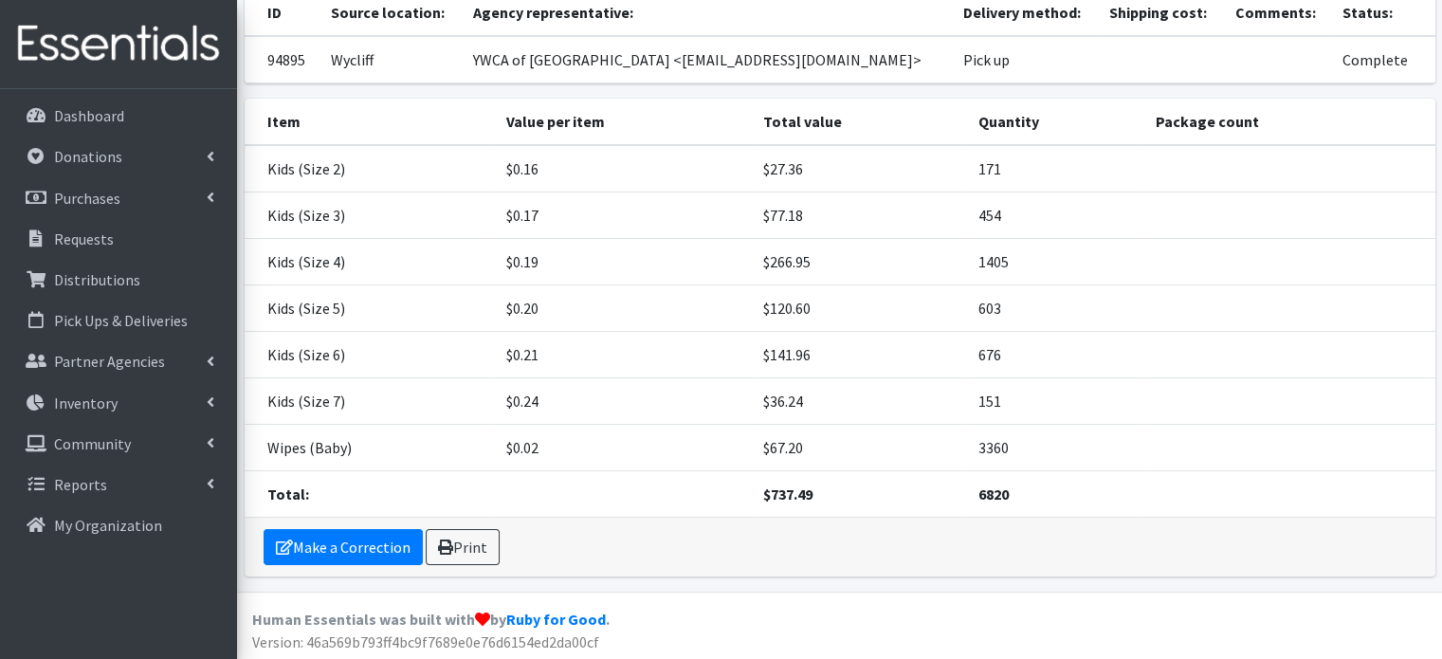
scroll to position [0, 0]
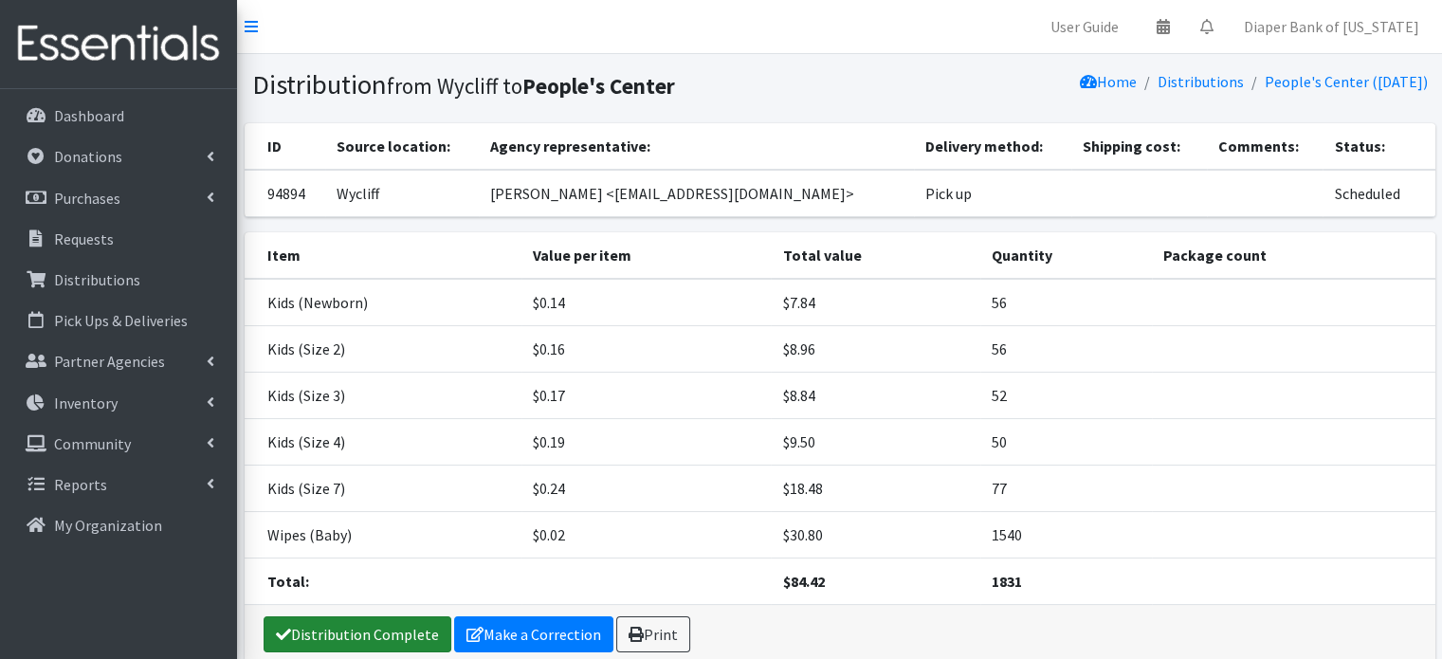
click at [356, 638] on link "Distribution Complete" at bounding box center [358, 634] width 188 height 36
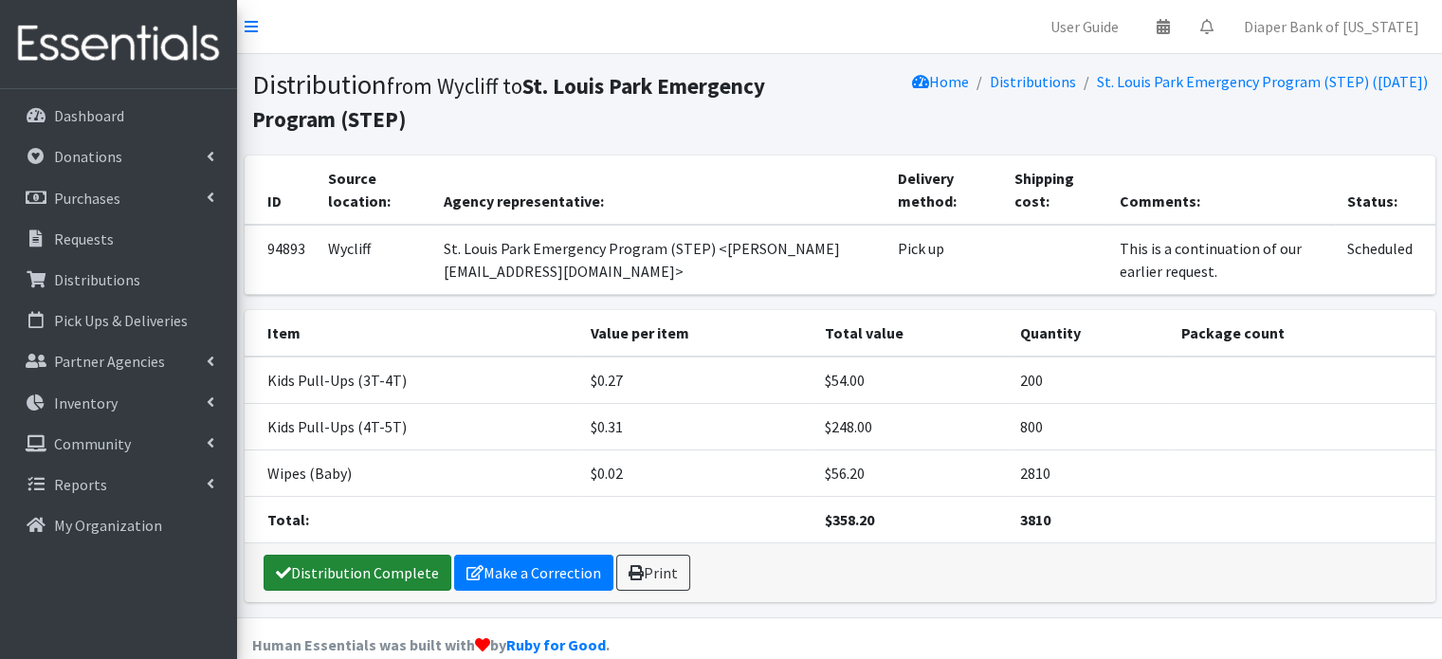
click at [369, 561] on link "Distribution Complete" at bounding box center [358, 573] width 188 height 36
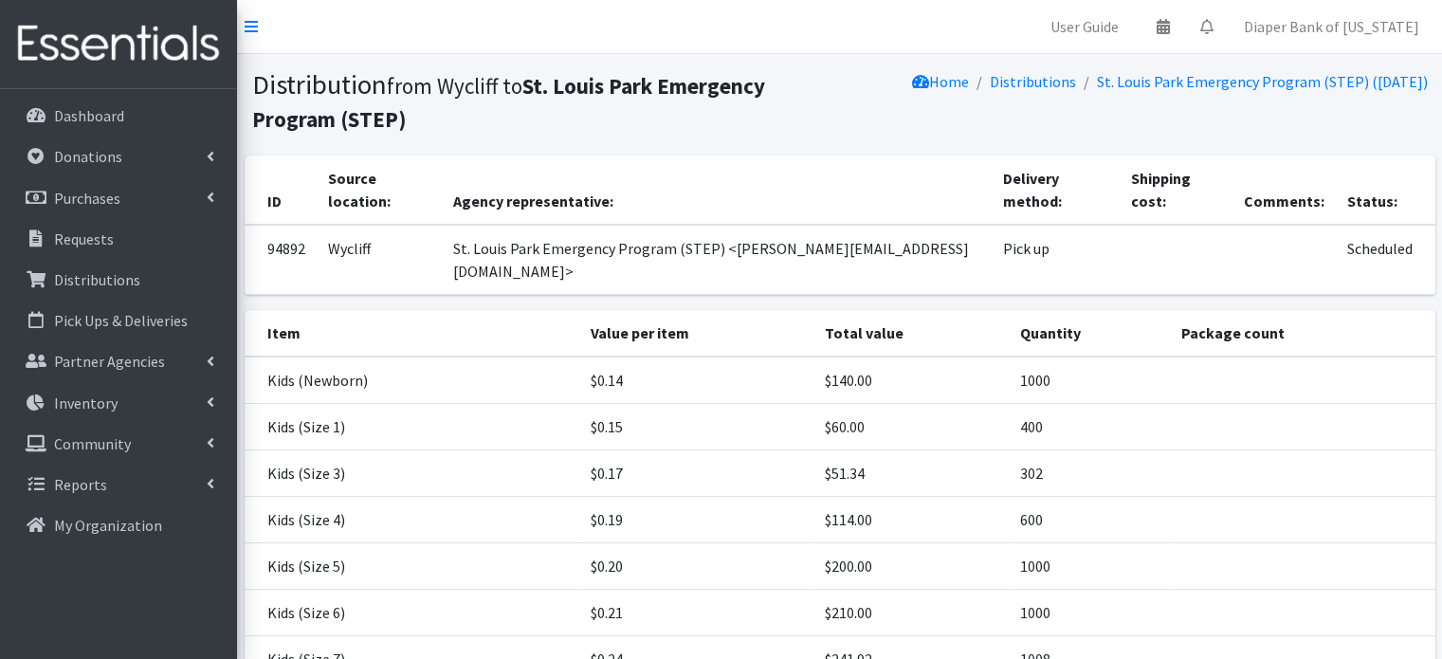
scroll to position [212, 0]
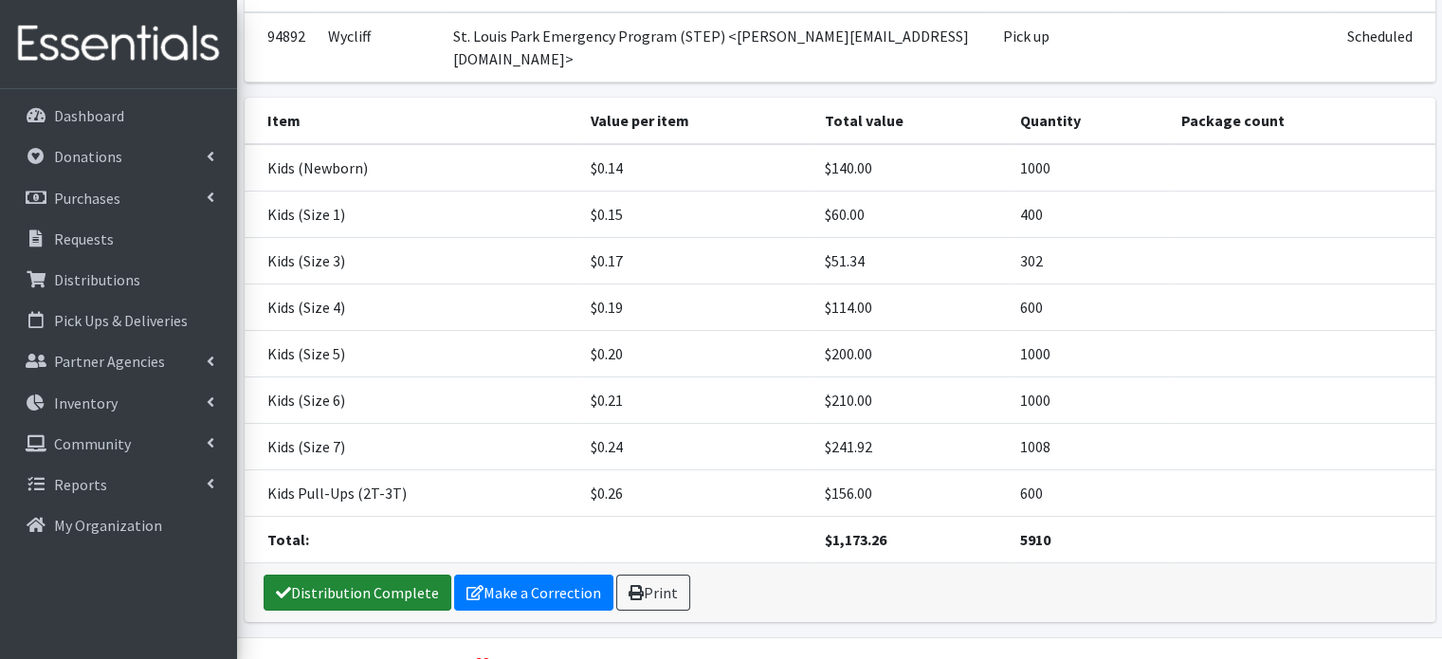
click at [371, 574] on link "Distribution Complete" at bounding box center [358, 592] width 188 height 36
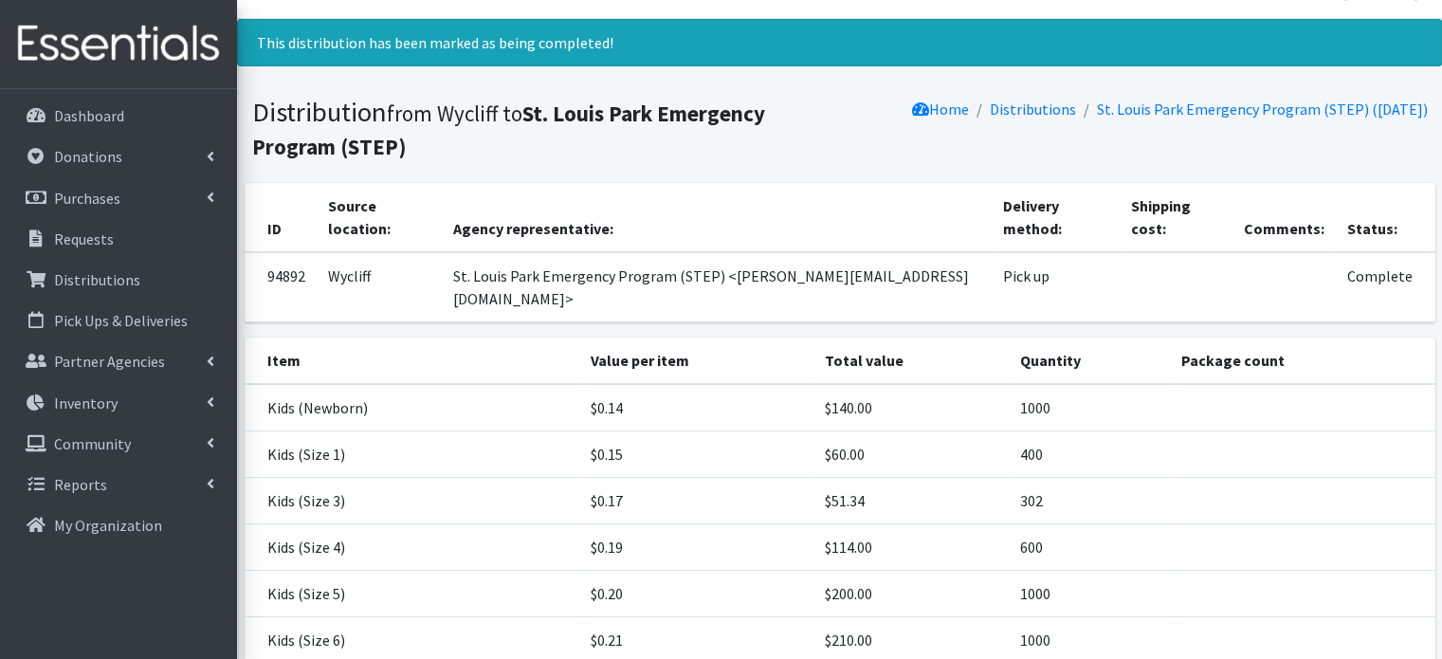
scroll to position [0, 0]
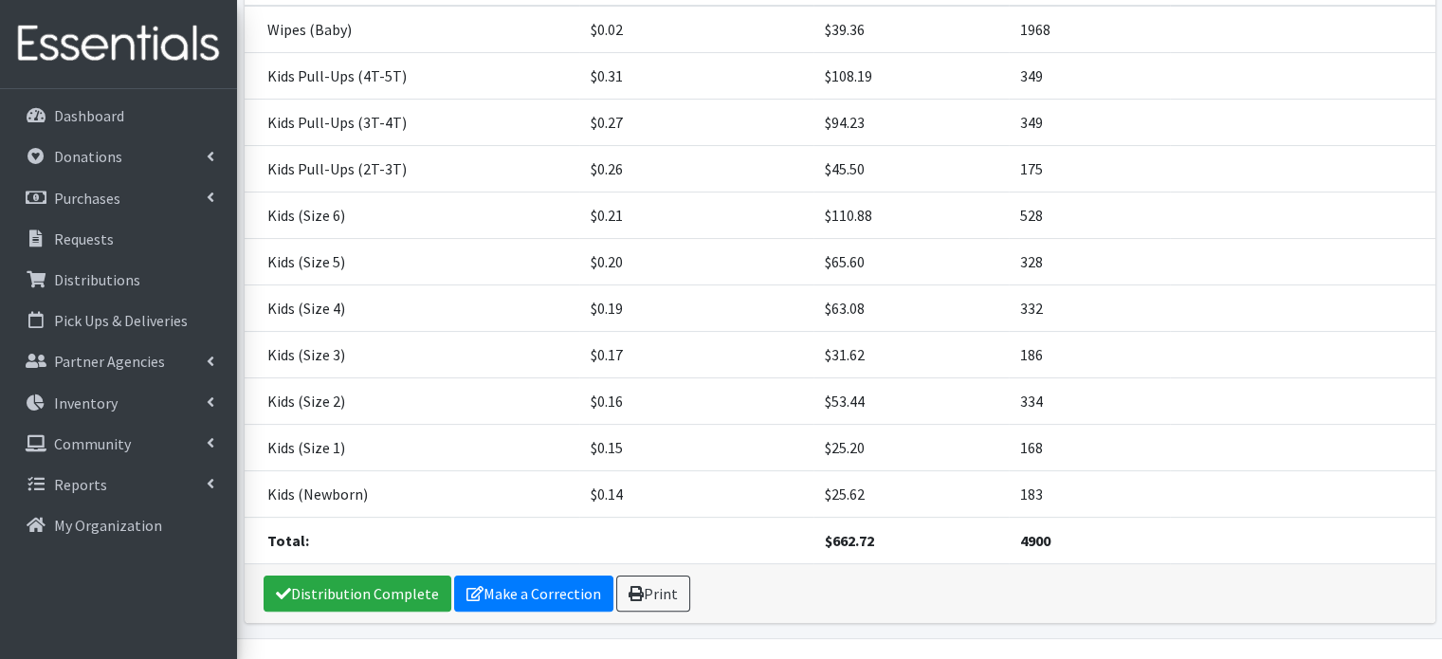
scroll to position [318, 0]
click at [387, 576] on link "Distribution Complete" at bounding box center [358, 594] width 188 height 36
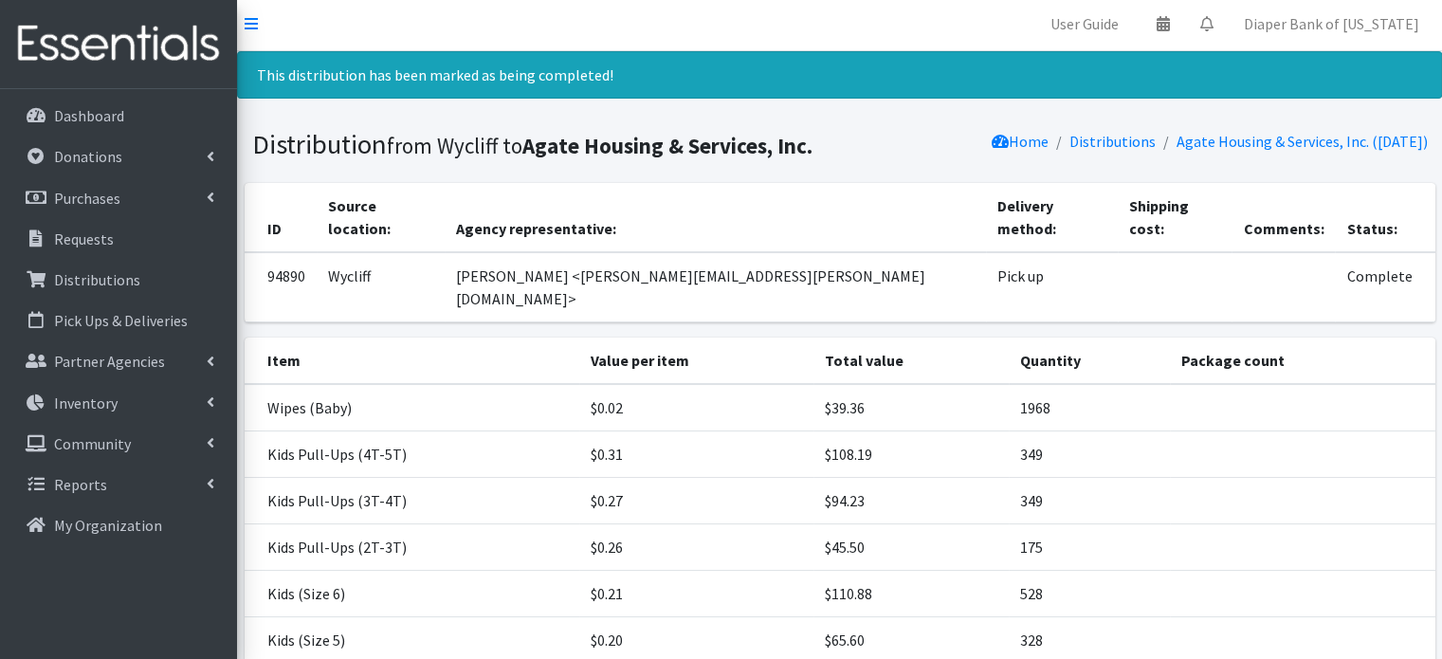
scroll to position [0, 0]
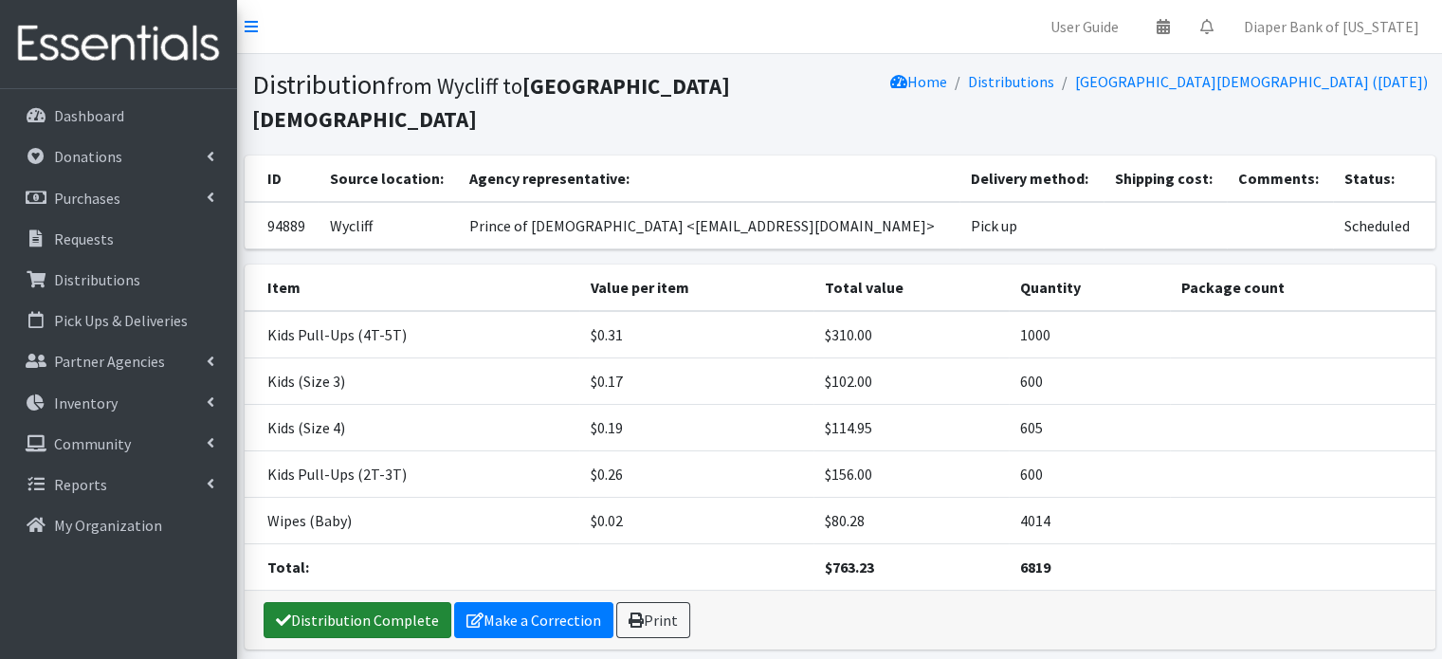
click at [398, 615] on link "Distribution Complete" at bounding box center [358, 620] width 188 height 36
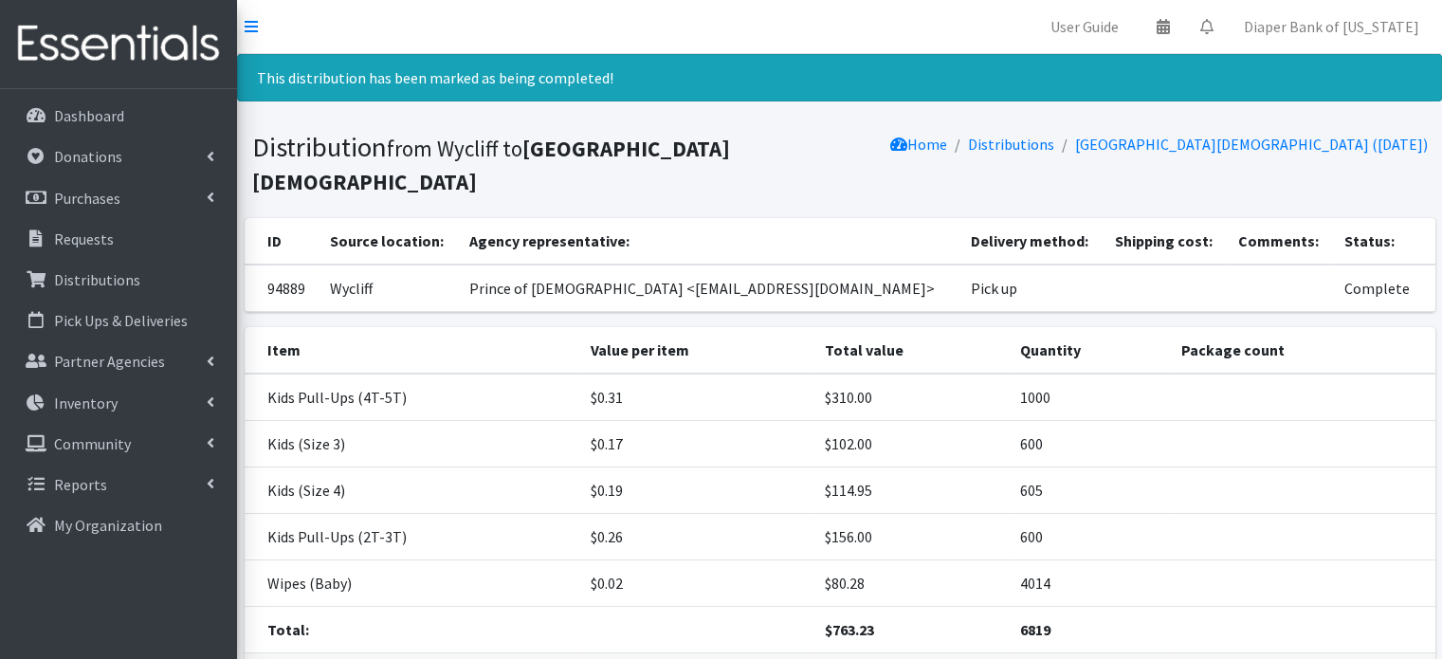
scroll to position [136, 0]
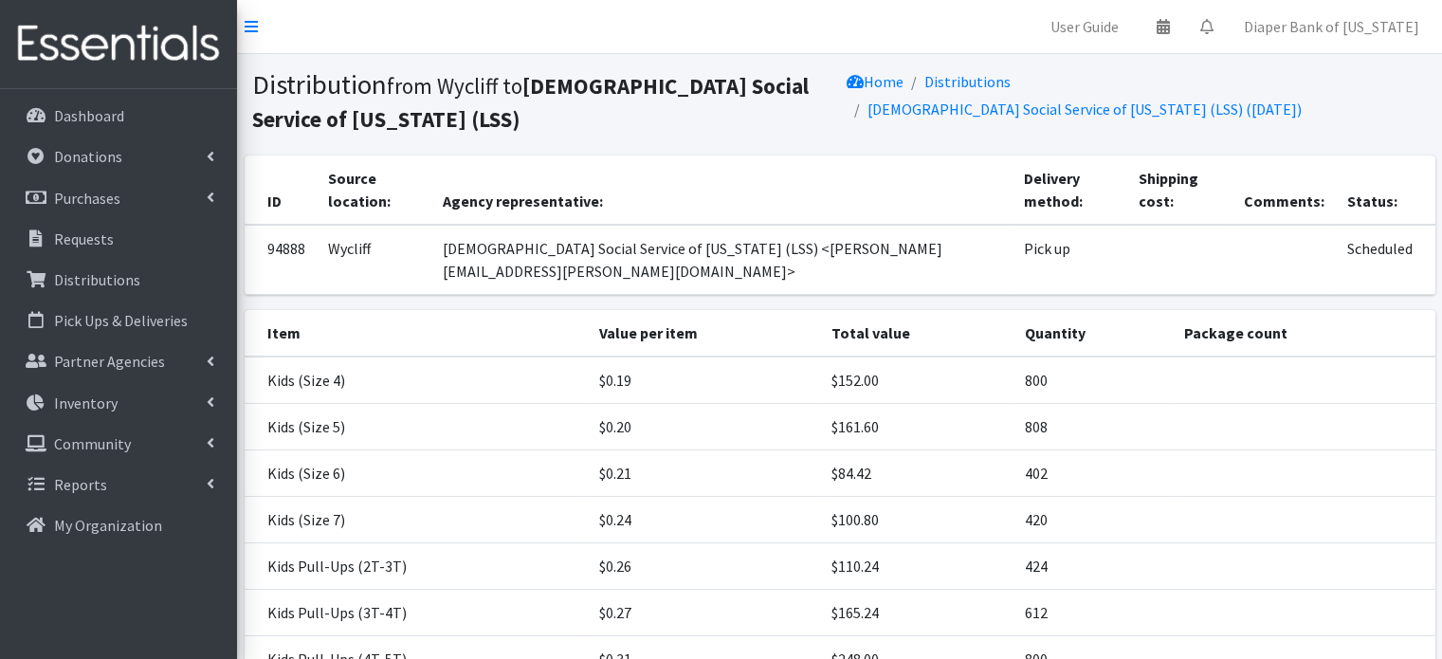
scroll to position [259, 0]
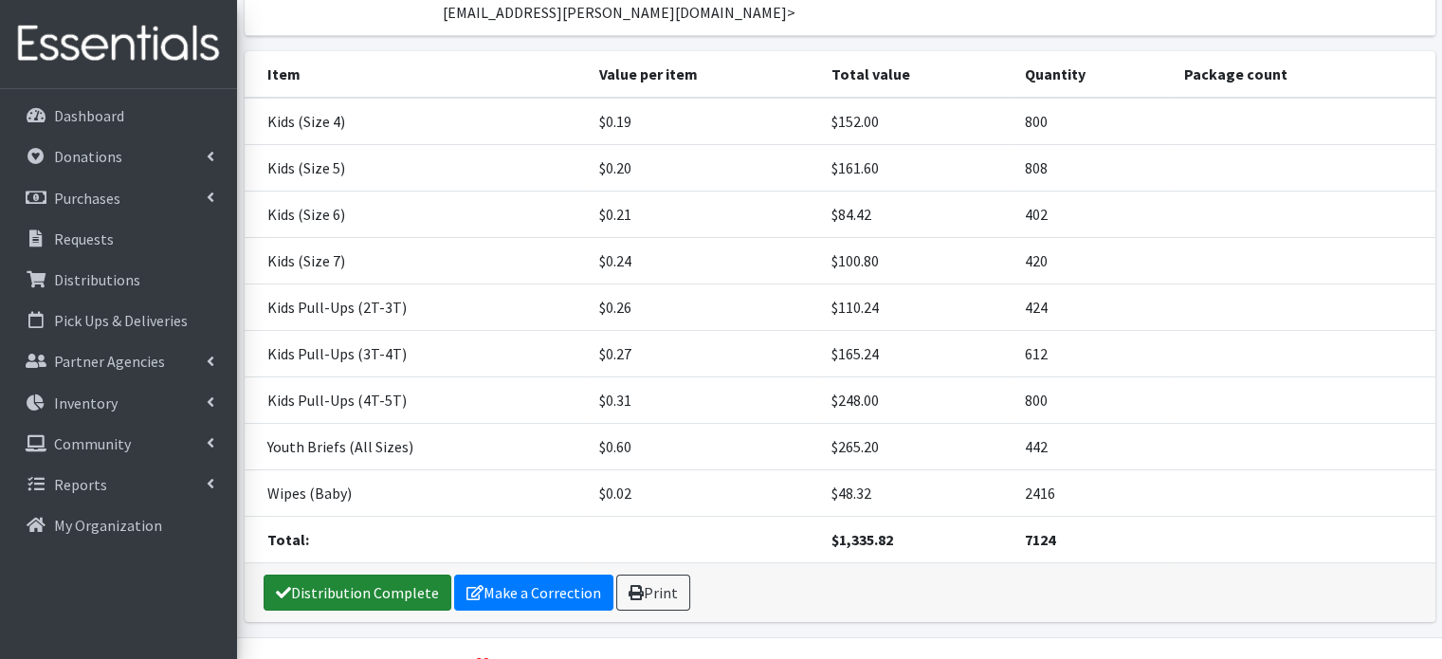
click at [402, 574] on link "Distribution Complete" at bounding box center [358, 592] width 188 height 36
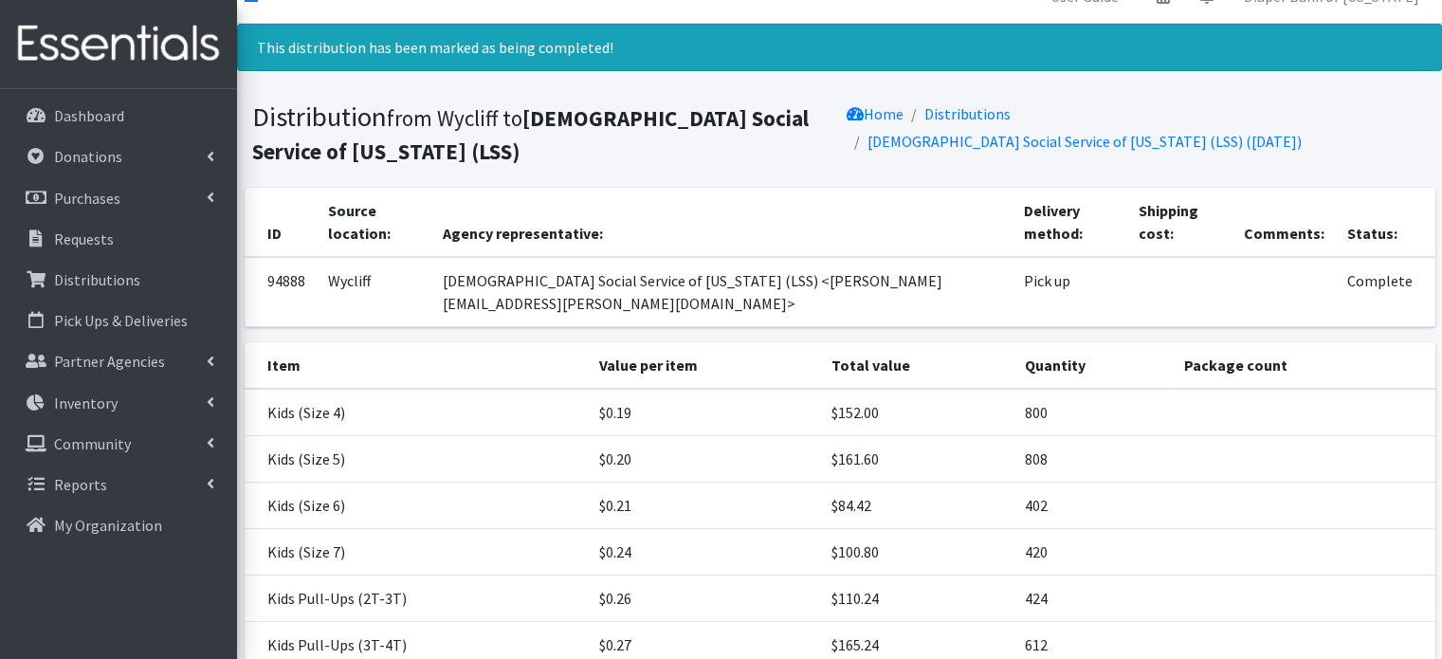
scroll to position [0, 0]
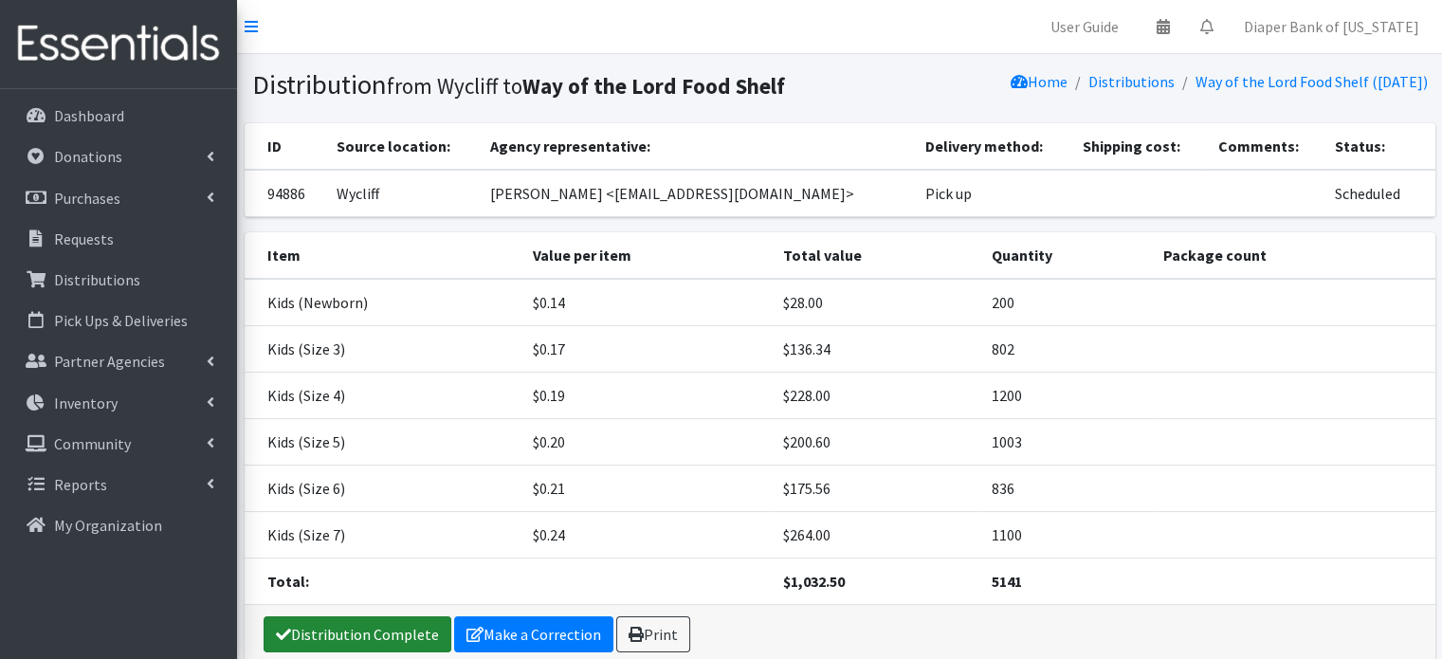
click at [373, 635] on link "Distribution Complete" at bounding box center [358, 634] width 188 height 36
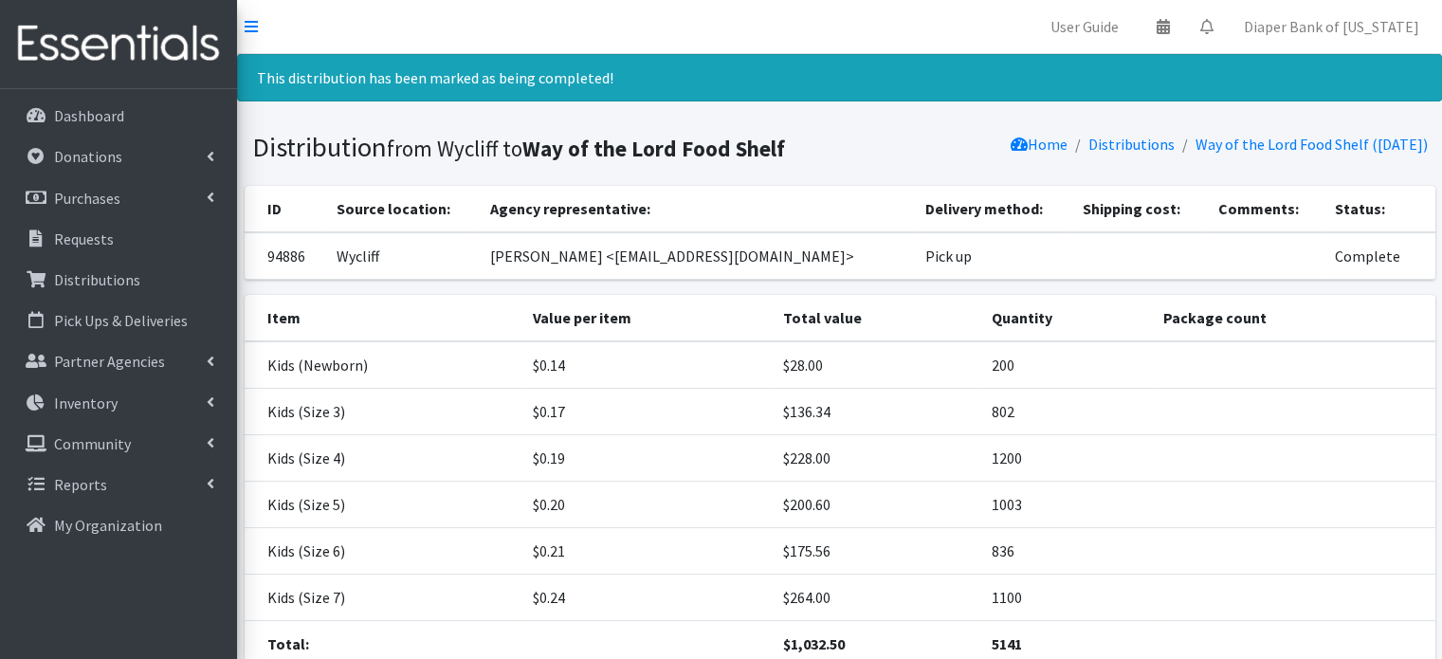
scroll to position [150, 0]
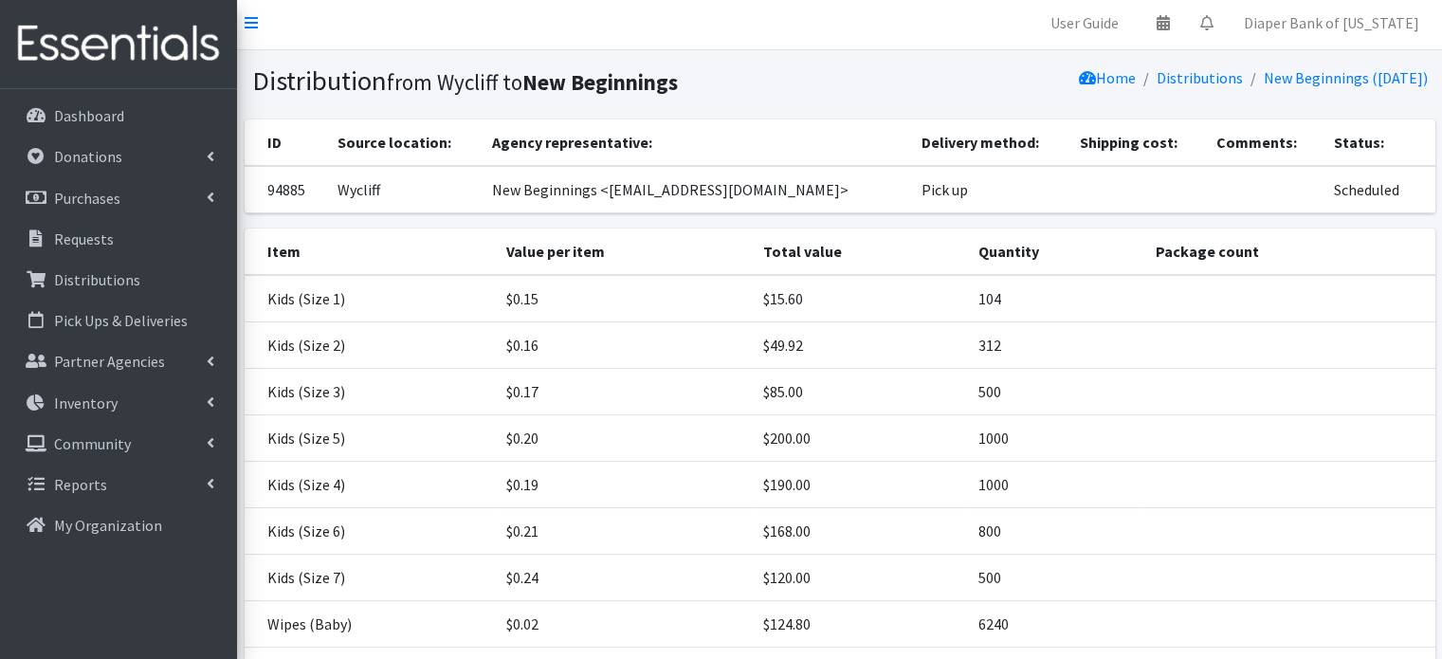
scroll to position [180, 0]
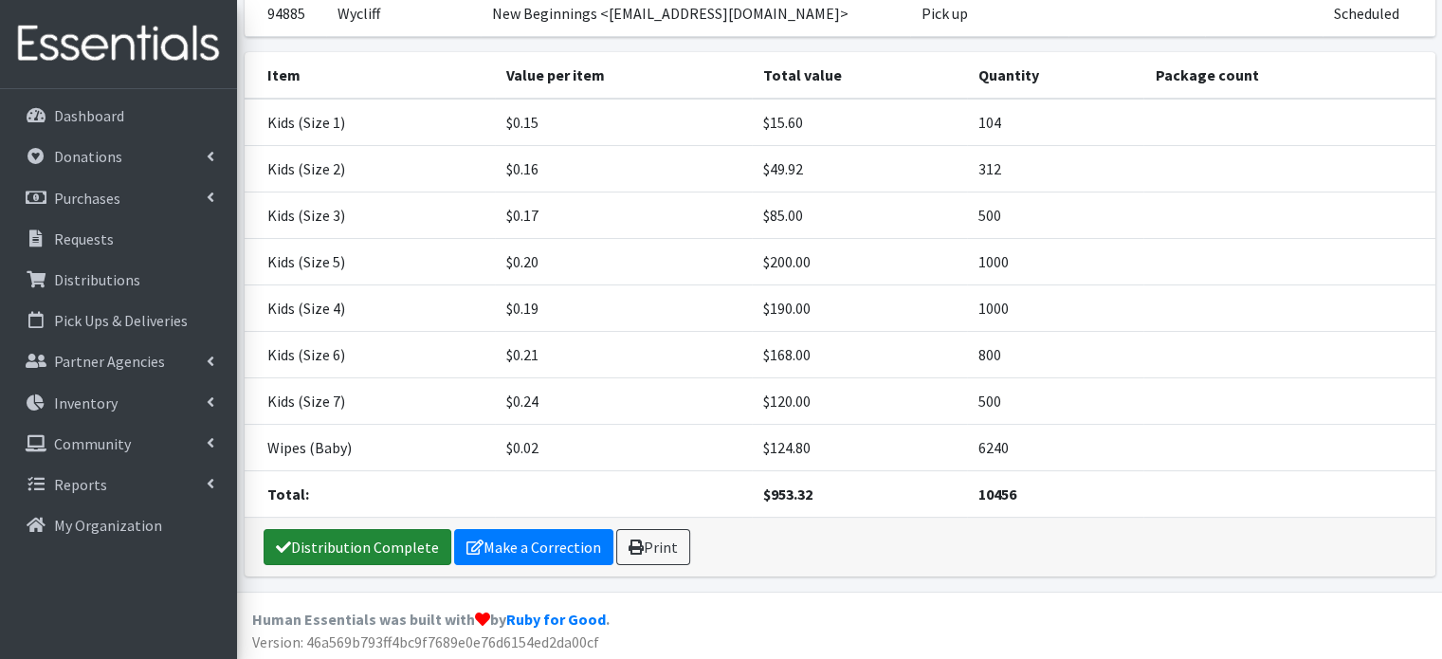
click at [374, 546] on link "Distribution Complete" at bounding box center [358, 547] width 188 height 36
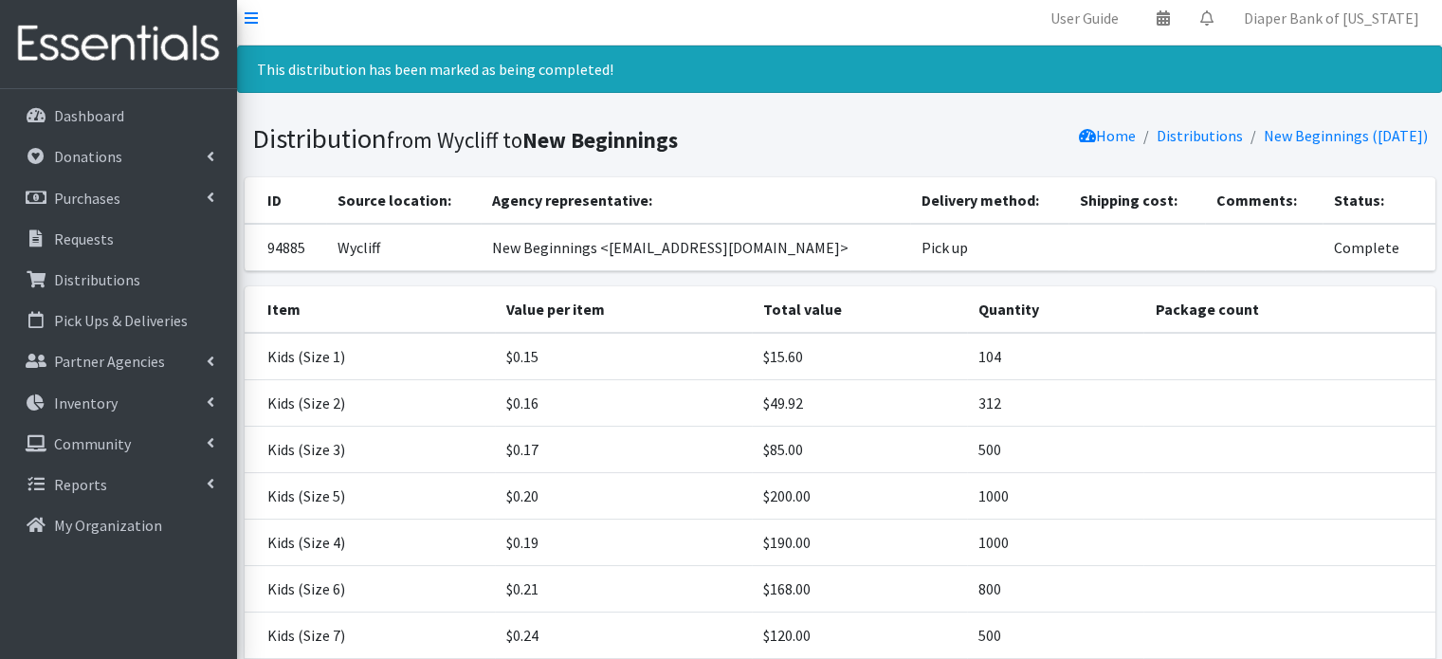
scroll to position [0, 0]
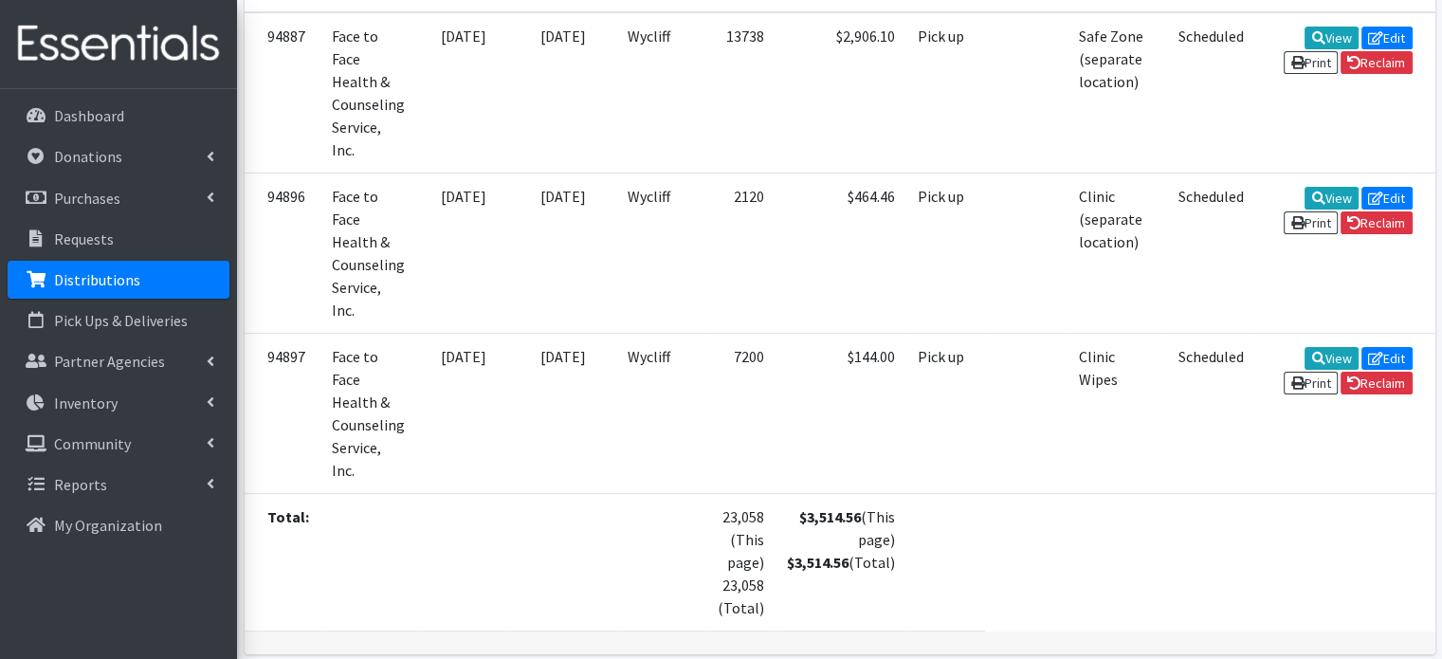
scroll to position [502, 0]
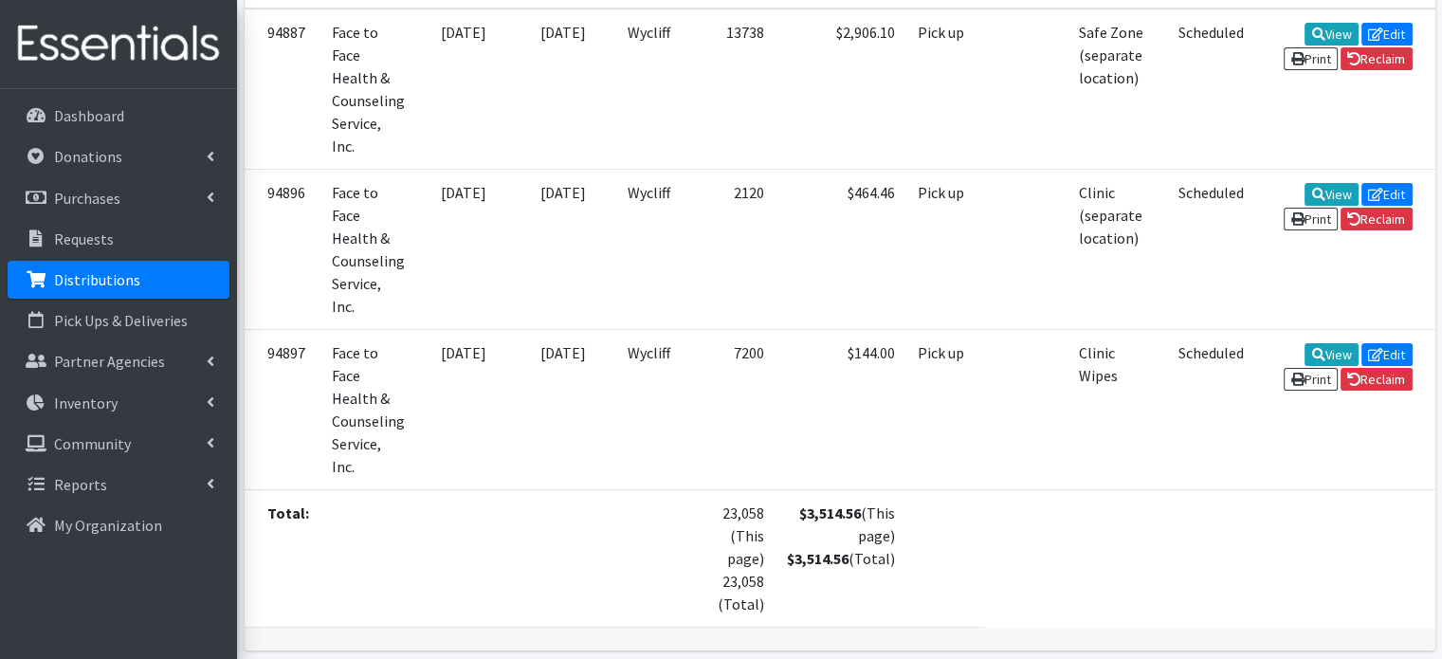
click at [651, 427] on td "Wycliff" at bounding box center [661, 409] width 90 height 160
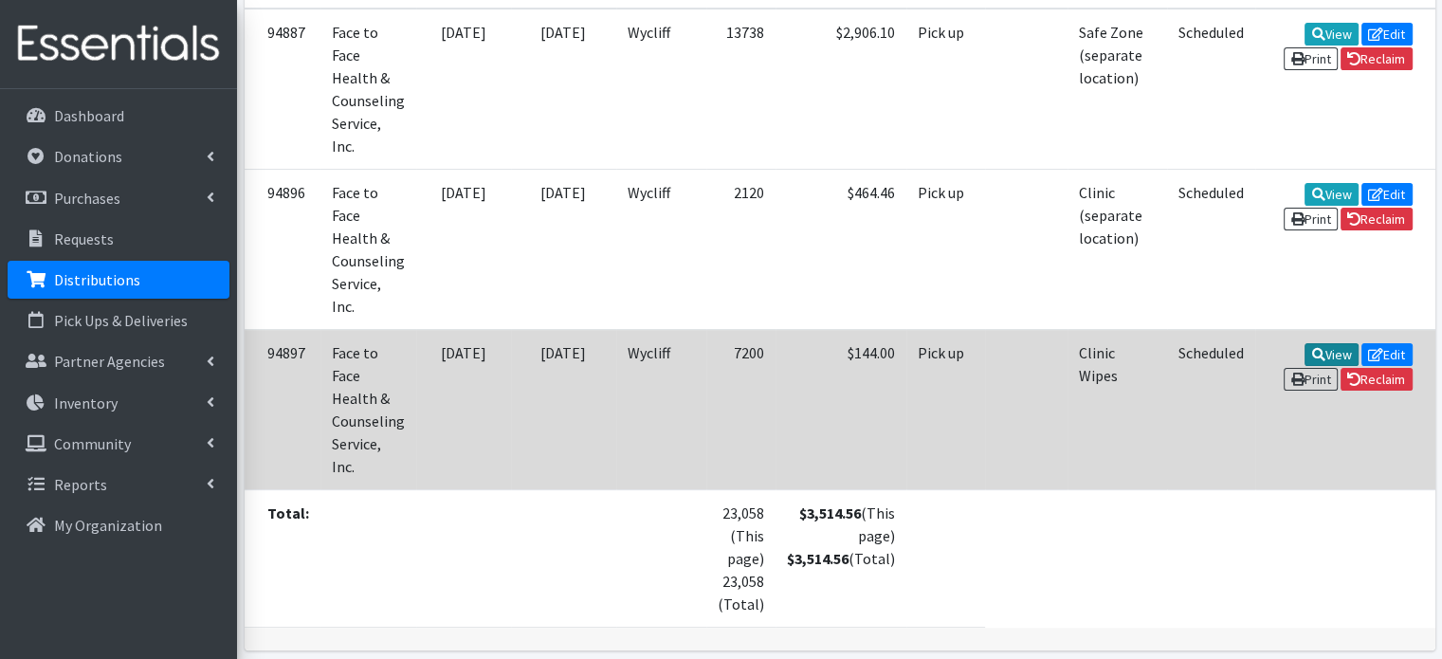
click at [1304, 356] on link "View" at bounding box center [1331, 354] width 54 height 23
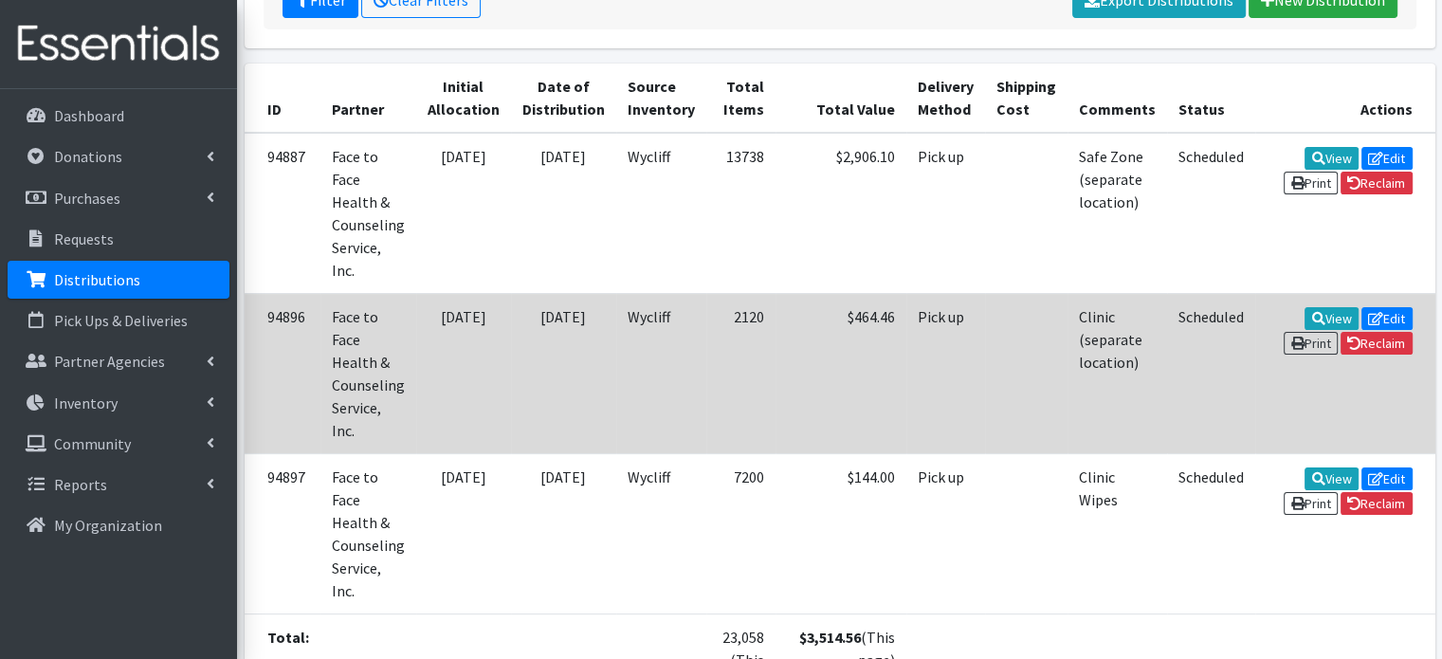
scroll to position [377, 0]
click at [1304, 318] on link "View" at bounding box center [1331, 319] width 54 height 23
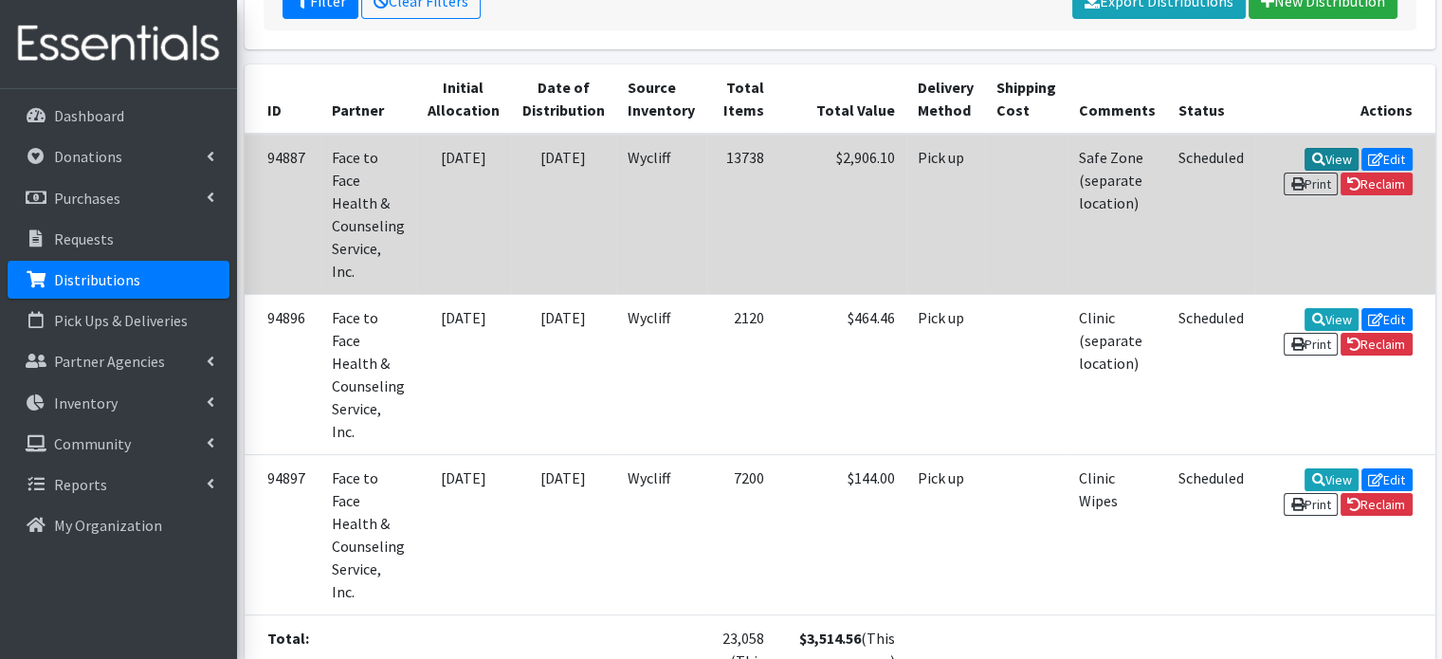
click at [1304, 153] on link "View" at bounding box center [1331, 159] width 54 height 23
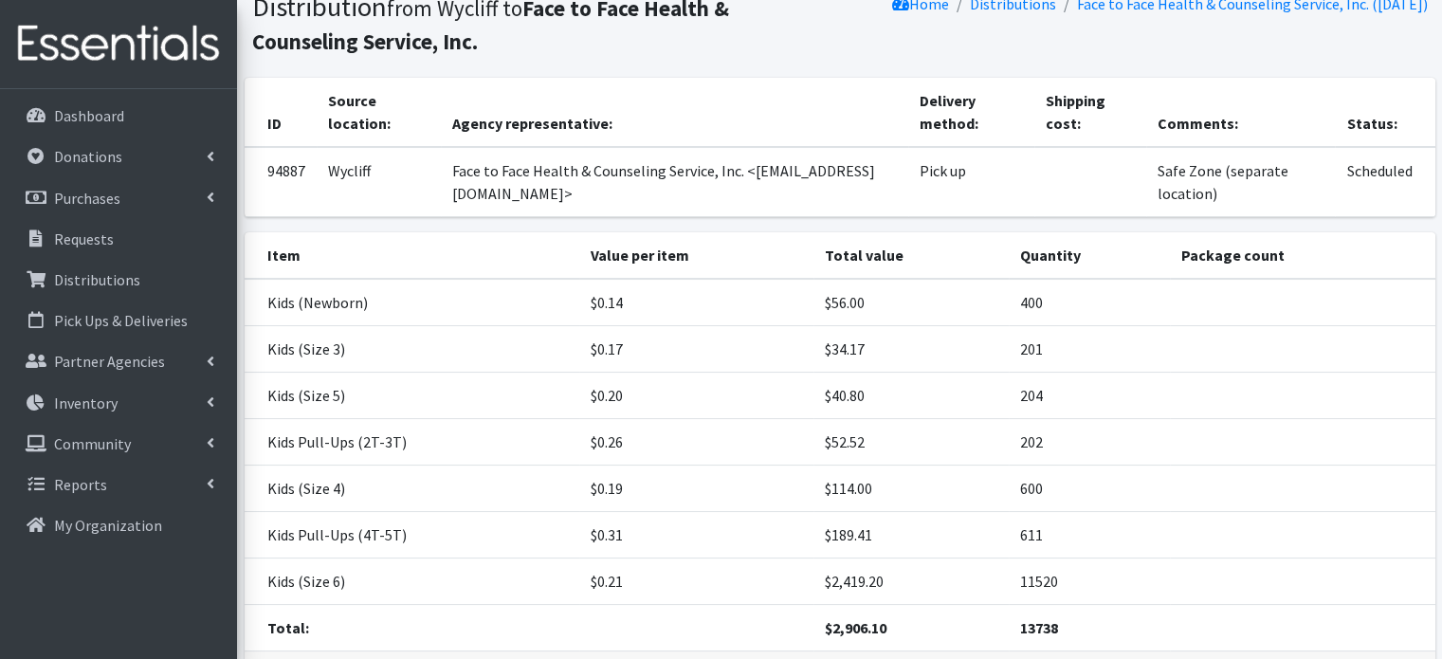
scroll to position [212, 0]
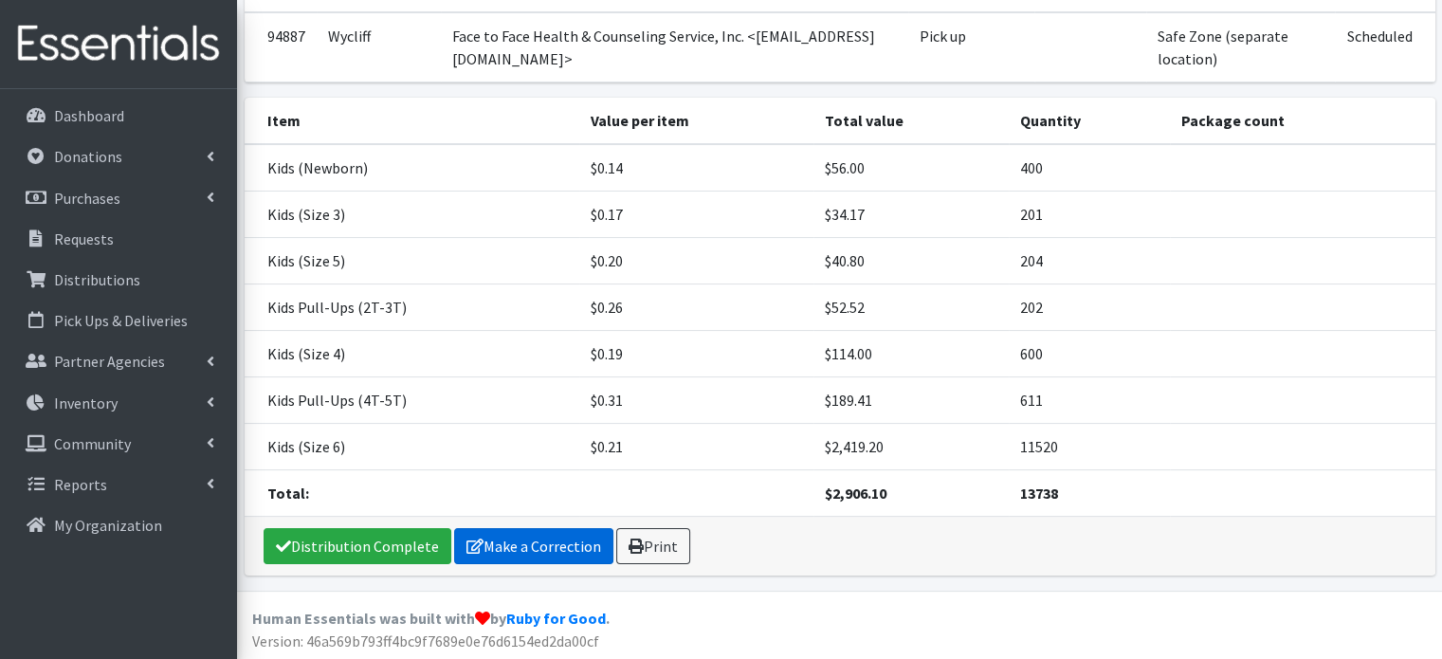
click at [539, 546] on link "Make a Correction" at bounding box center [533, 546] width 159 height 36
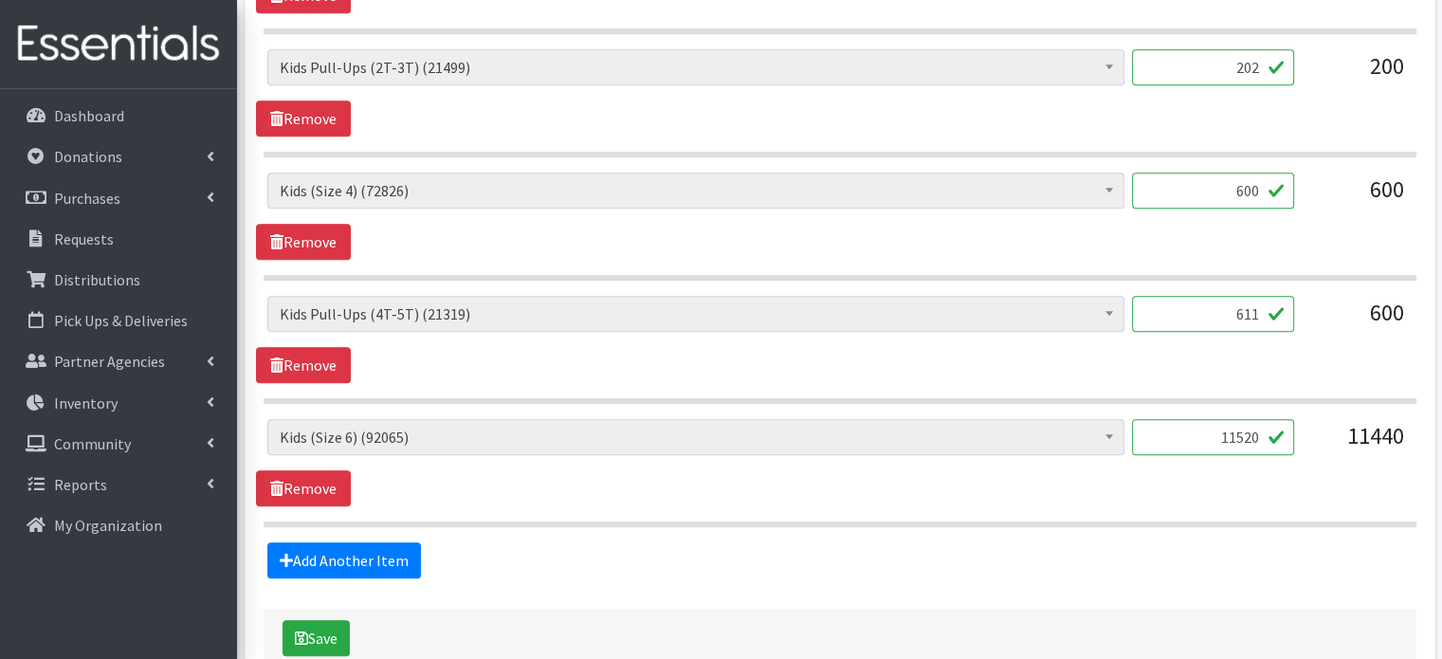
scroll to position [1242, 0]
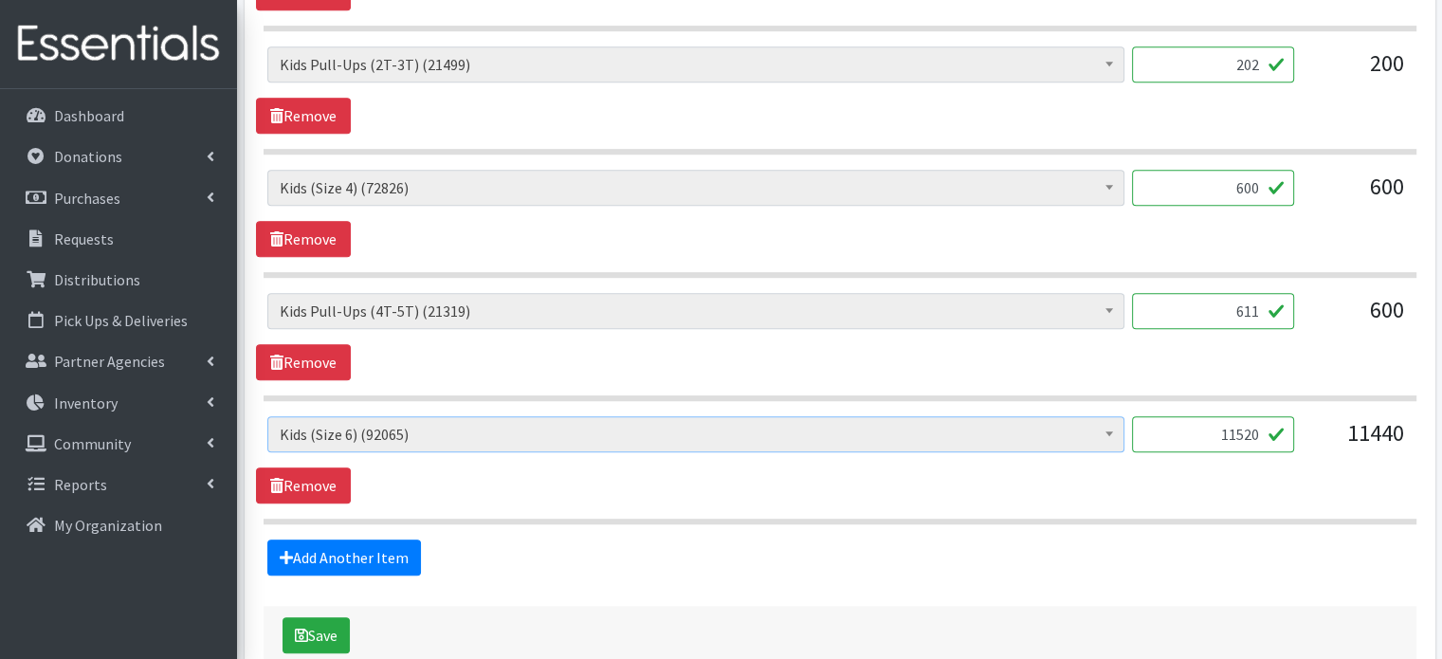
click at [1103, 429] on span at bounding box center [1109, 431] width 19 height 29
click at [1108, 424] on span at bounding box center [1109, 431] width 19 height 29
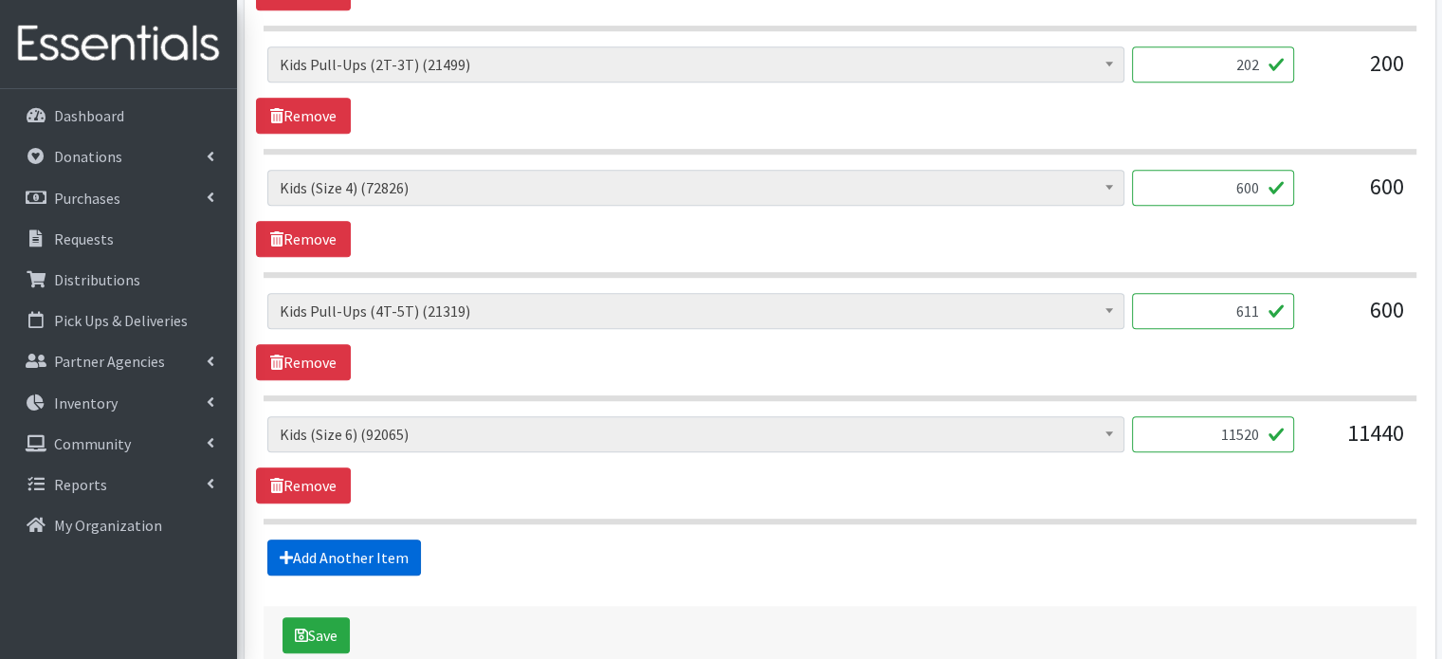
click at [356, 542] on link "Add Another Item" at bounding box center [344, 557] width 154 height 36
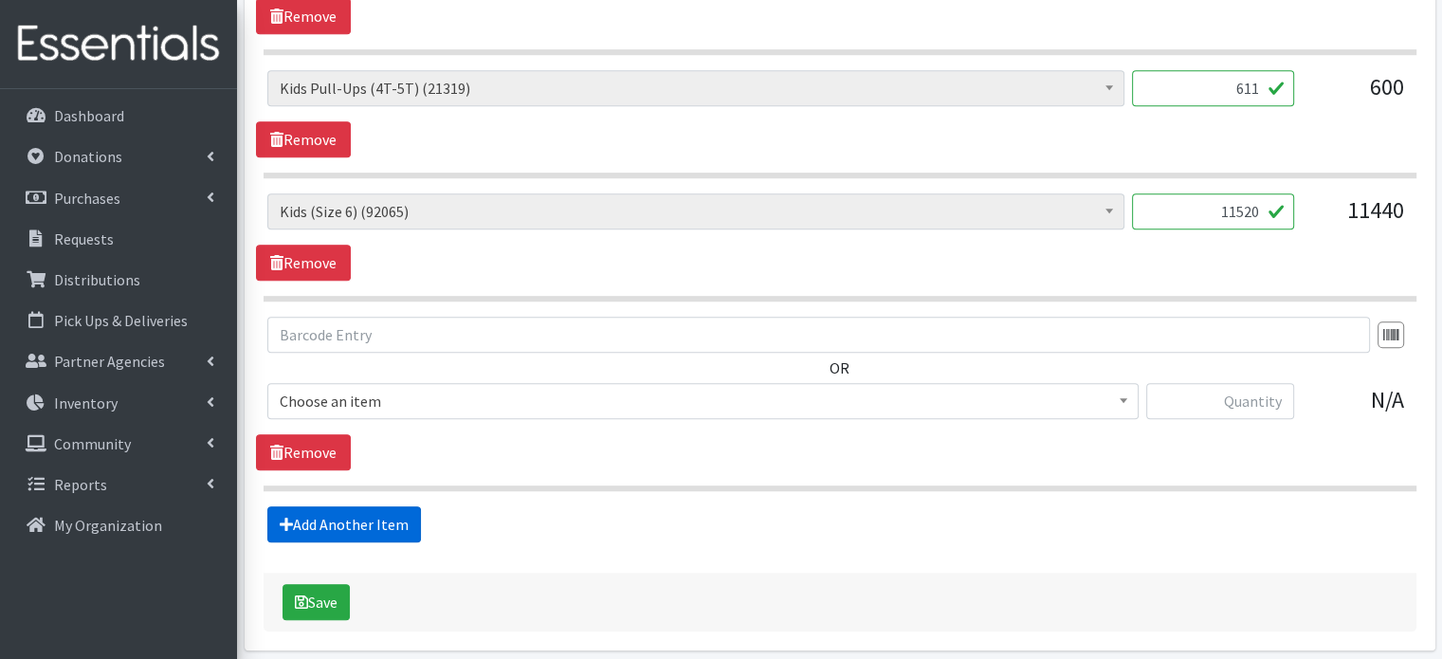
scroll to position [1536, 0]
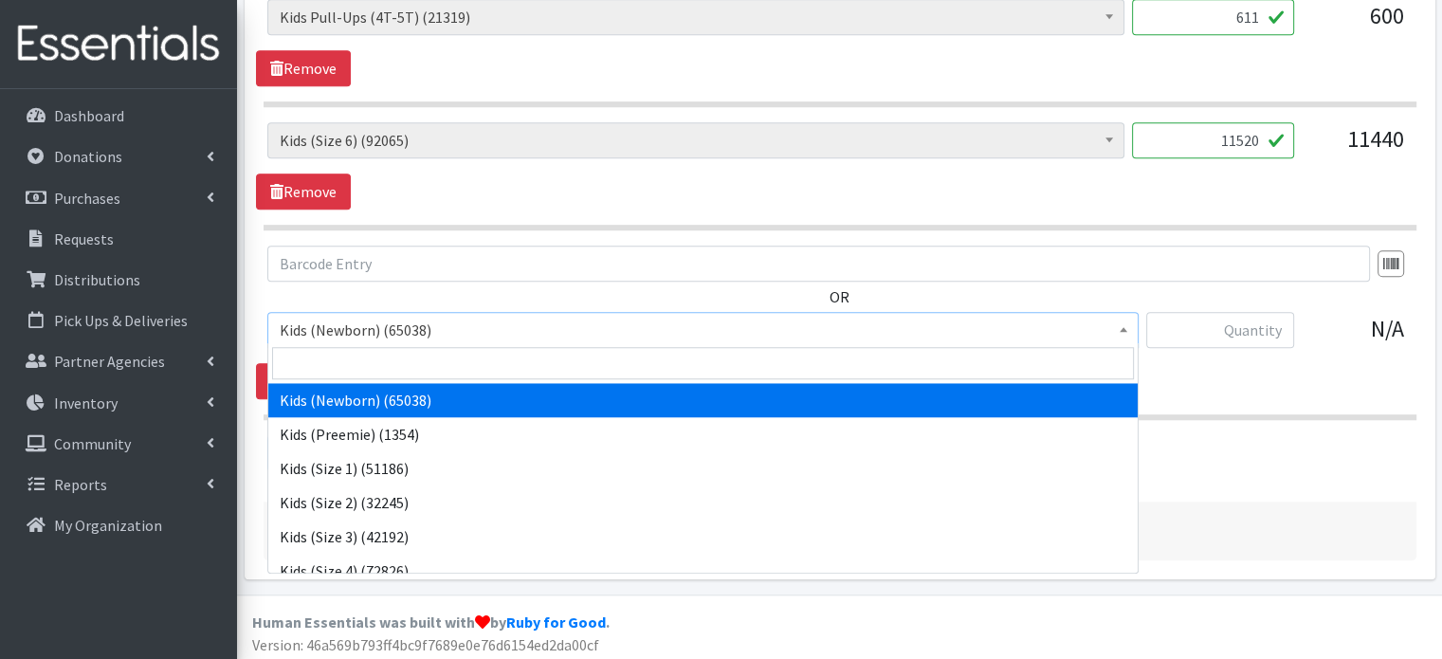
click at [1110, 333] on span "Kids (Newborn) (65038)" at bounding box center [703, 330] width 846 height 27
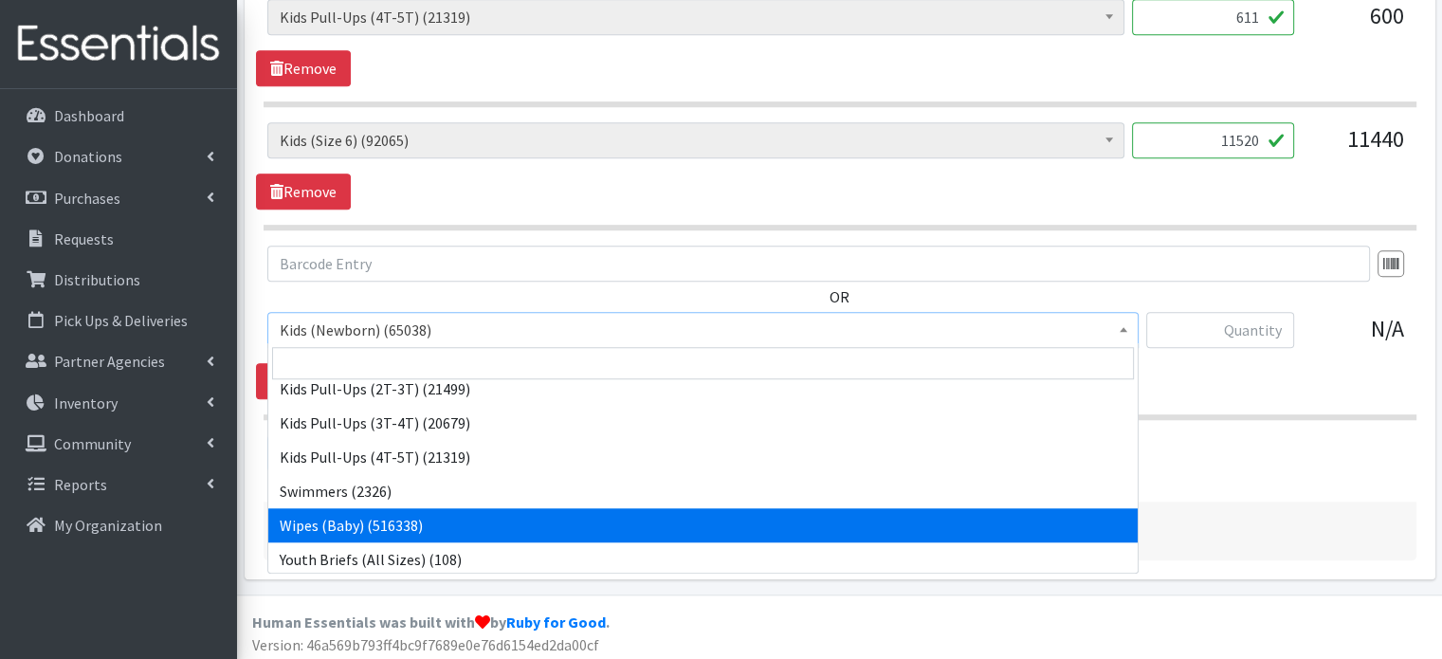
scroll to position [322, 0]
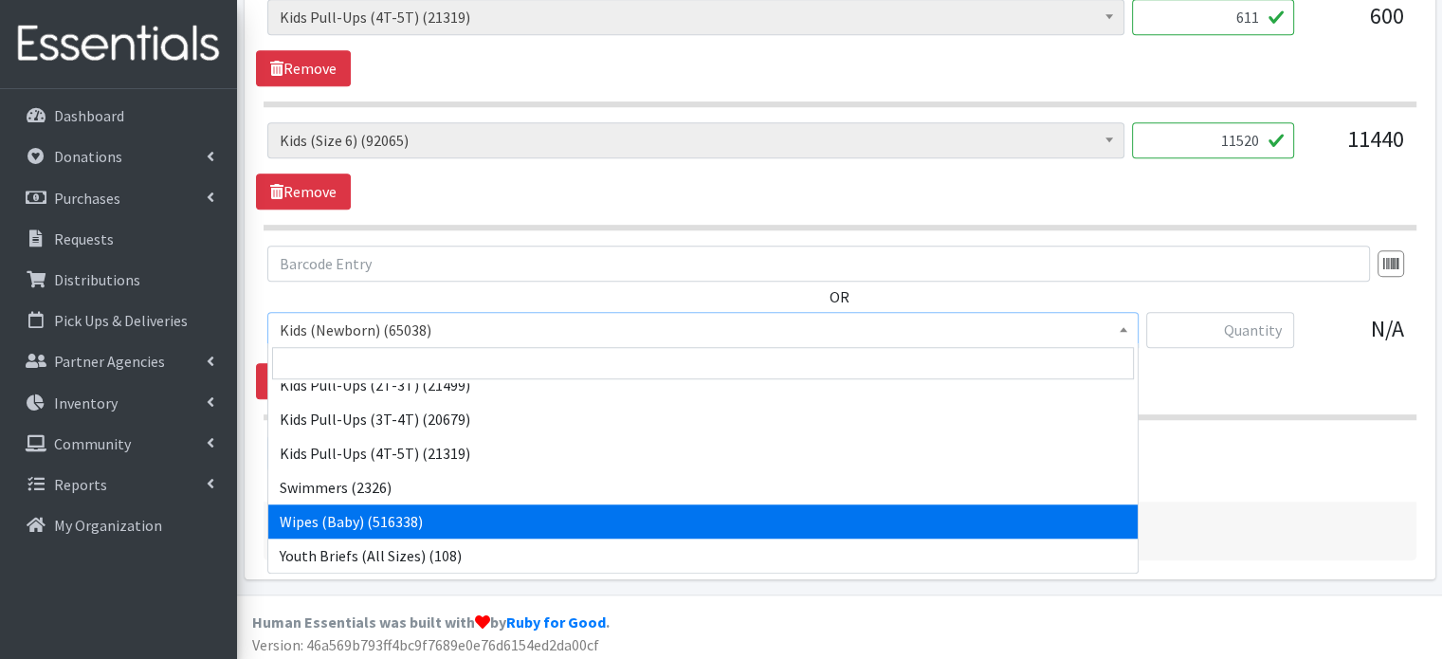
select select "11343"
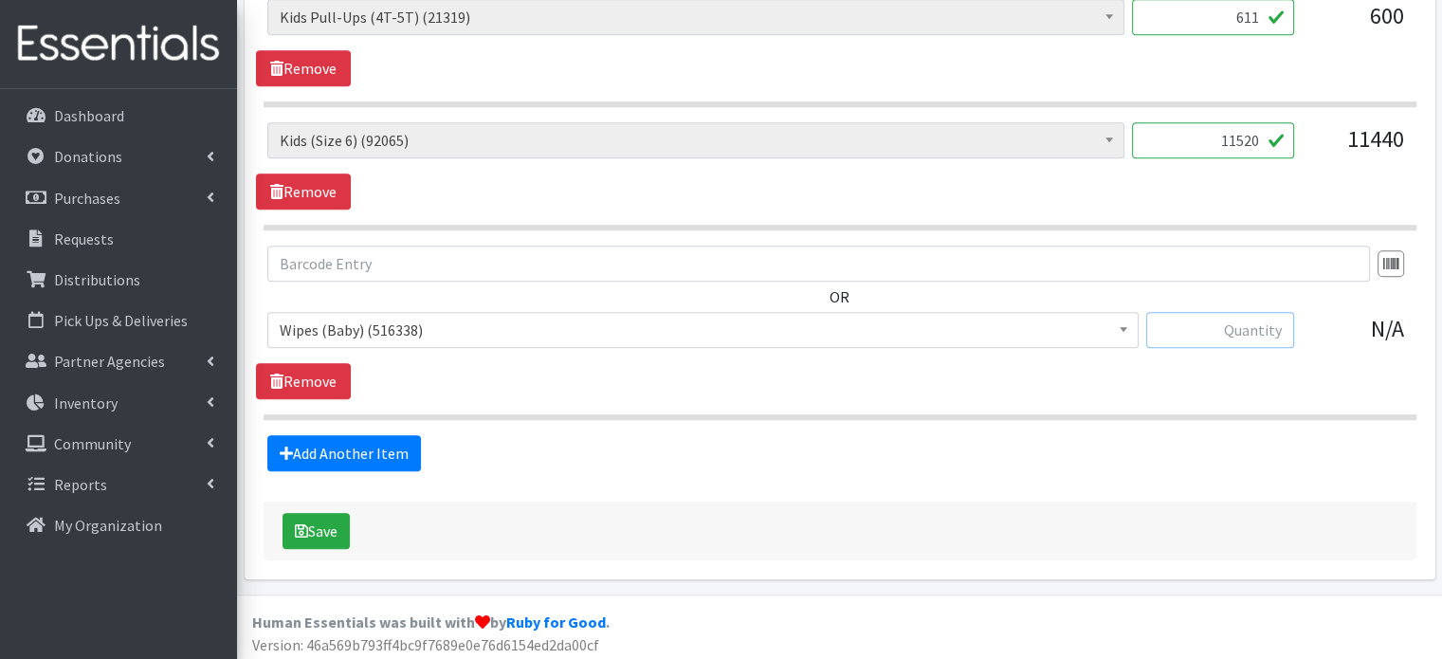
click at [1222, 342] on input "text" at bounding box center [1220, 330] width 148 height 36
type input "11520"
click at [300, 192] on link "Remove" at bounding box center [303, 191] width 95 height 36
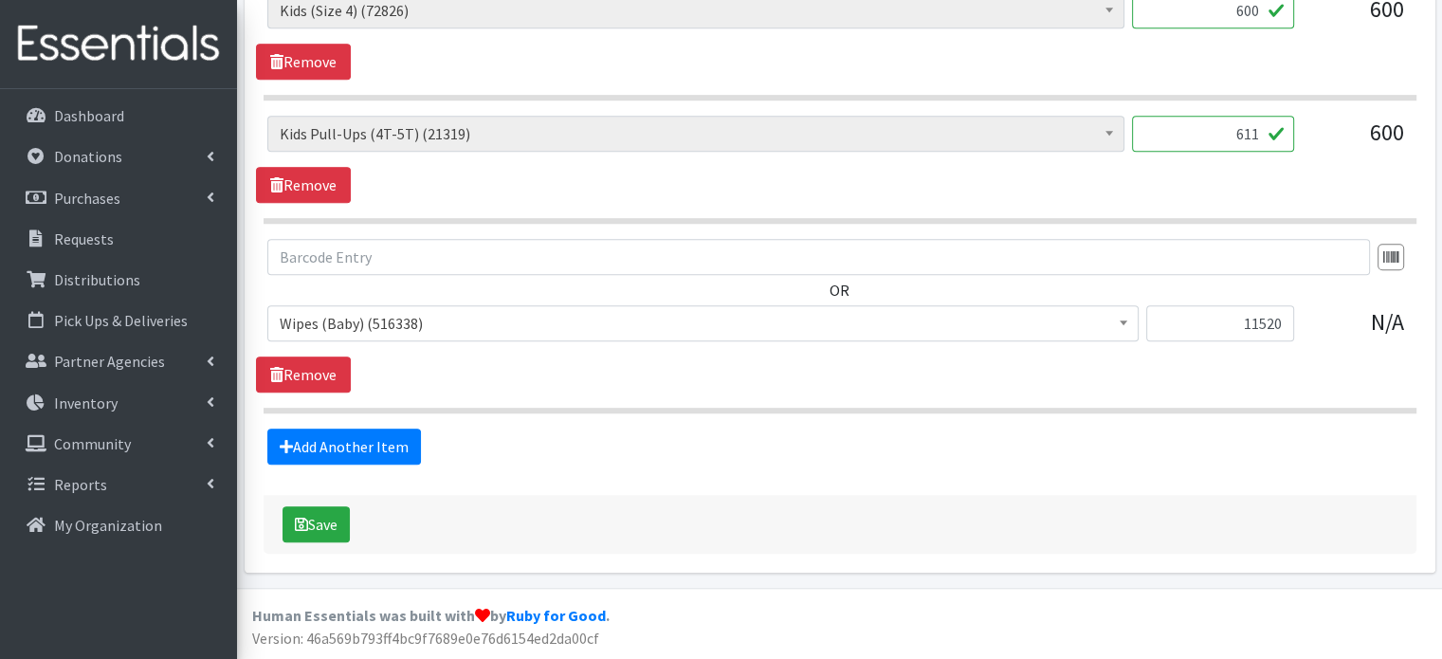
scroll to position [1412, 0]
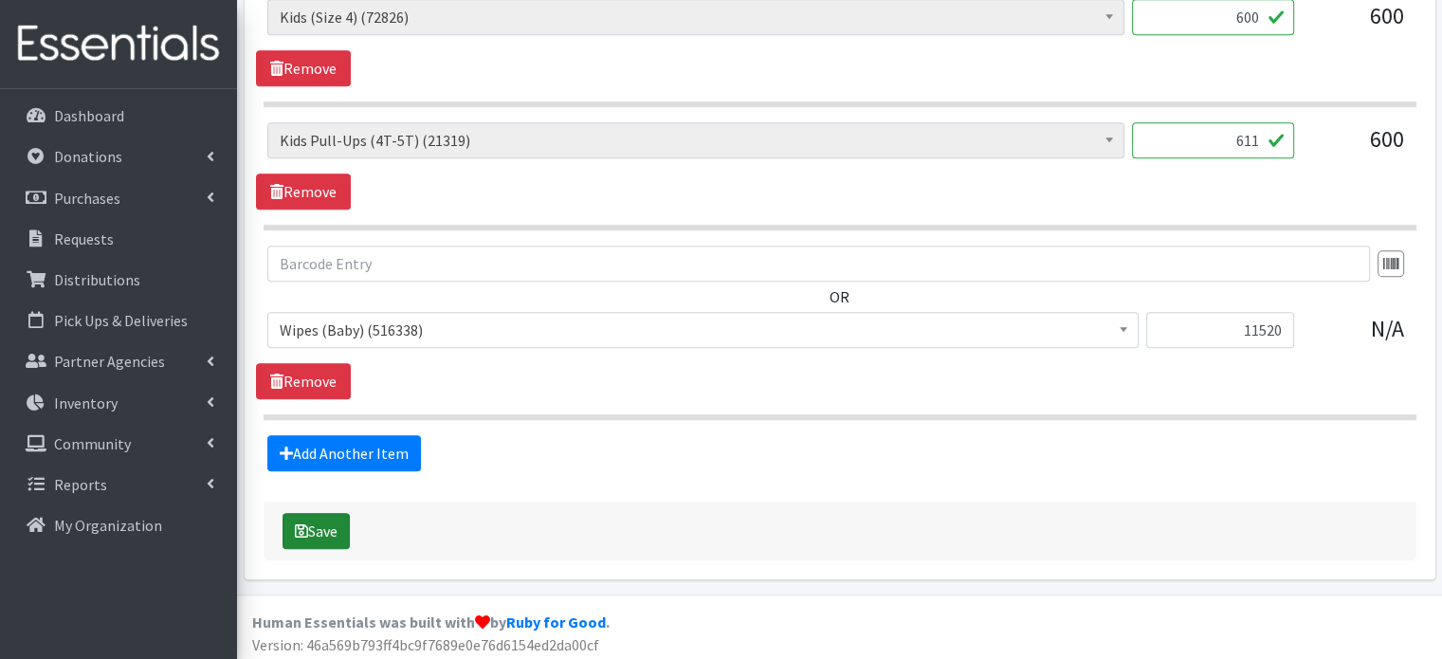
click at [326, 525] on button "Save" at bounding box center [315, 531] width 67 height 36
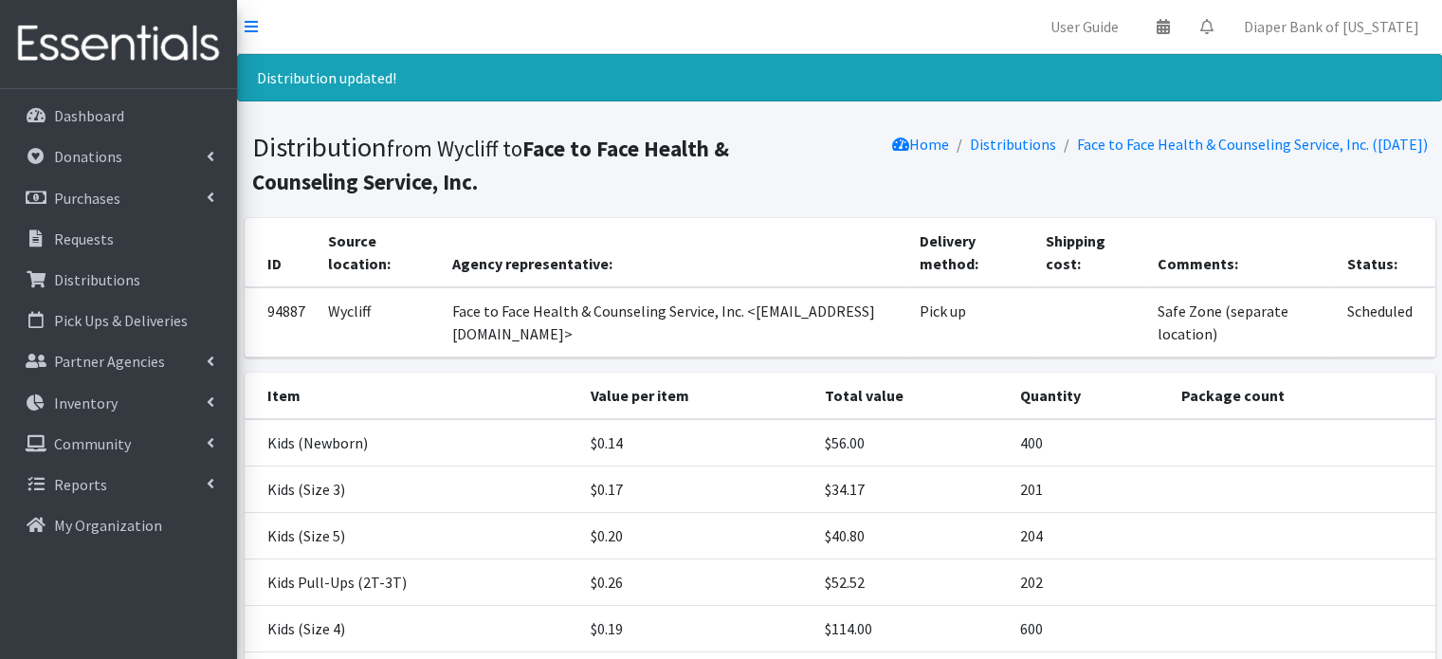
scroll to position [274, 0]
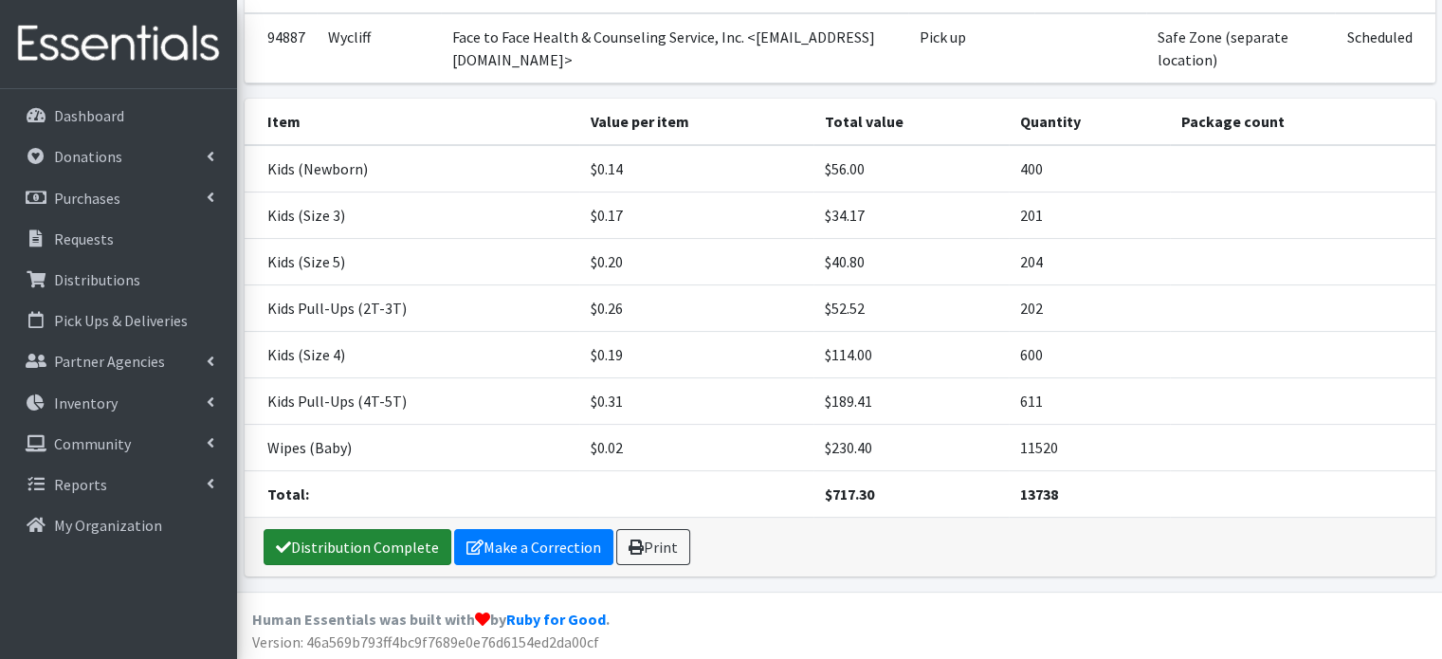
click at [393, 545] on link "Distribution Complete" at bounding box center [358, 547] width 188 height 36
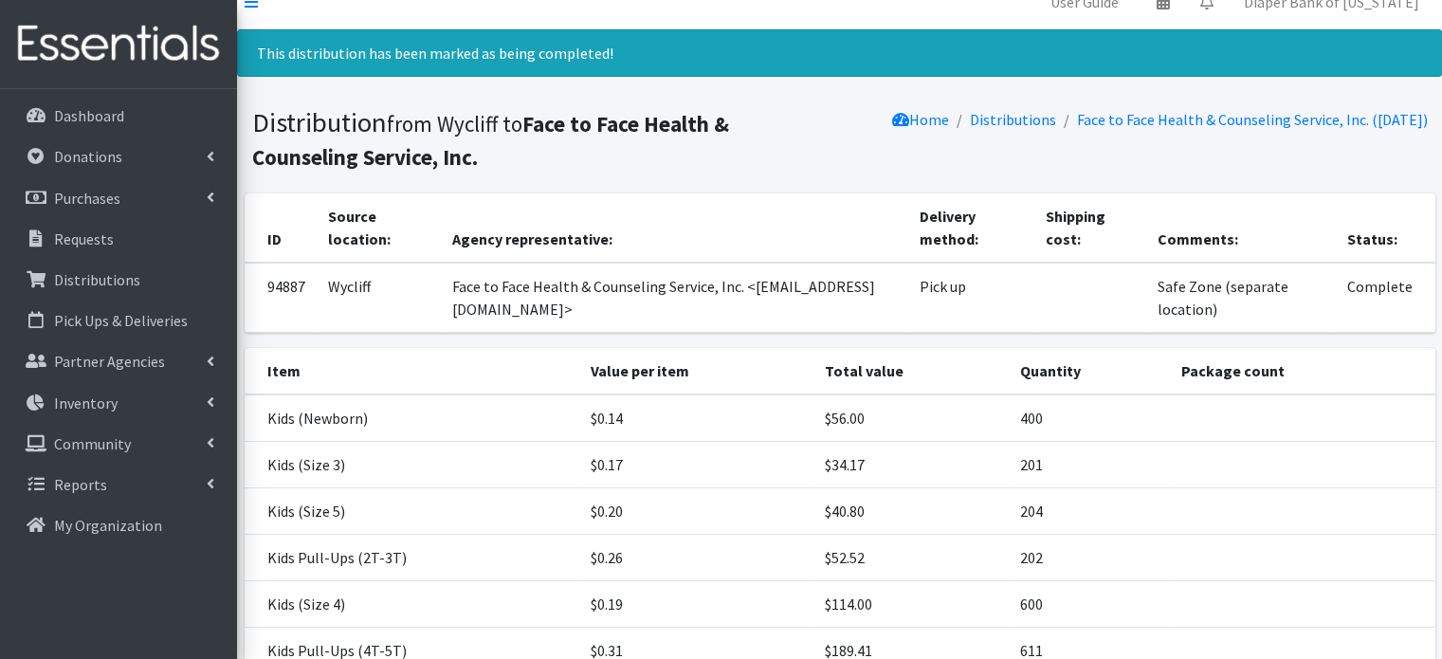
scroll to position [0, 0]
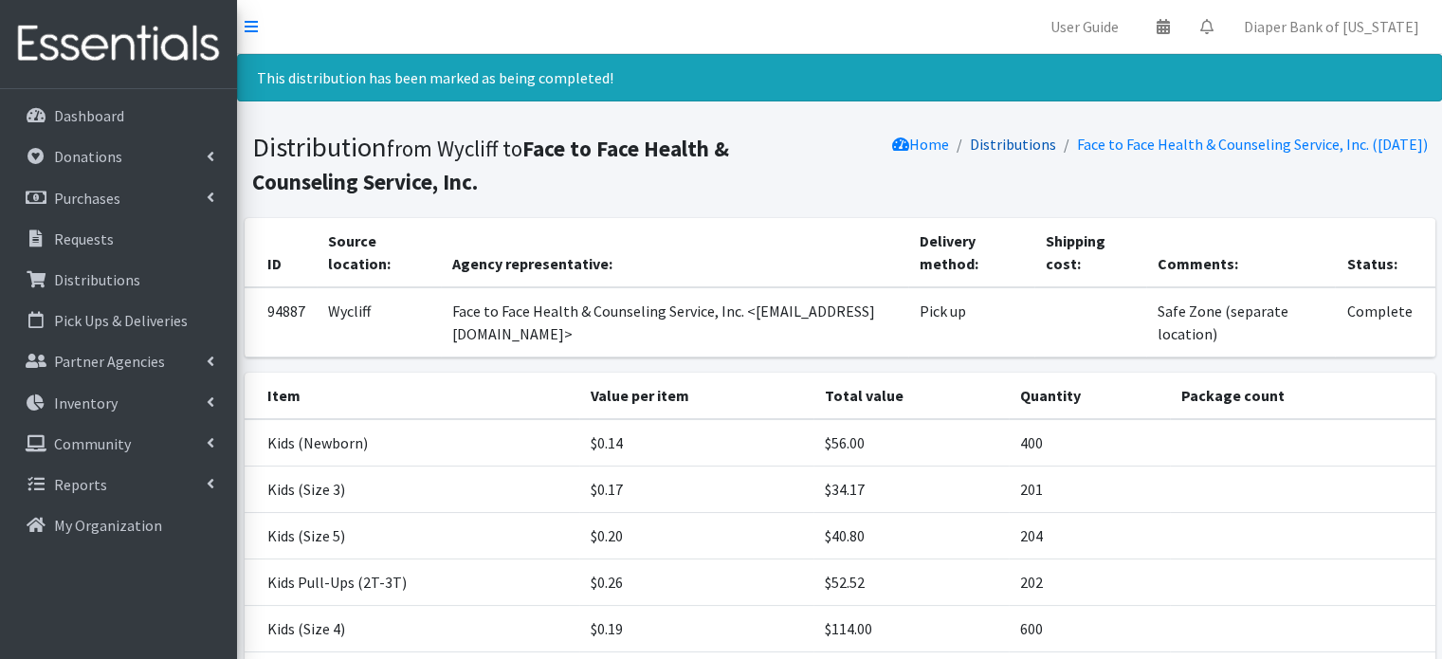
click at [1012, 138] on link "Distributions" at bounding box center [1013, 144] width 86 height 19
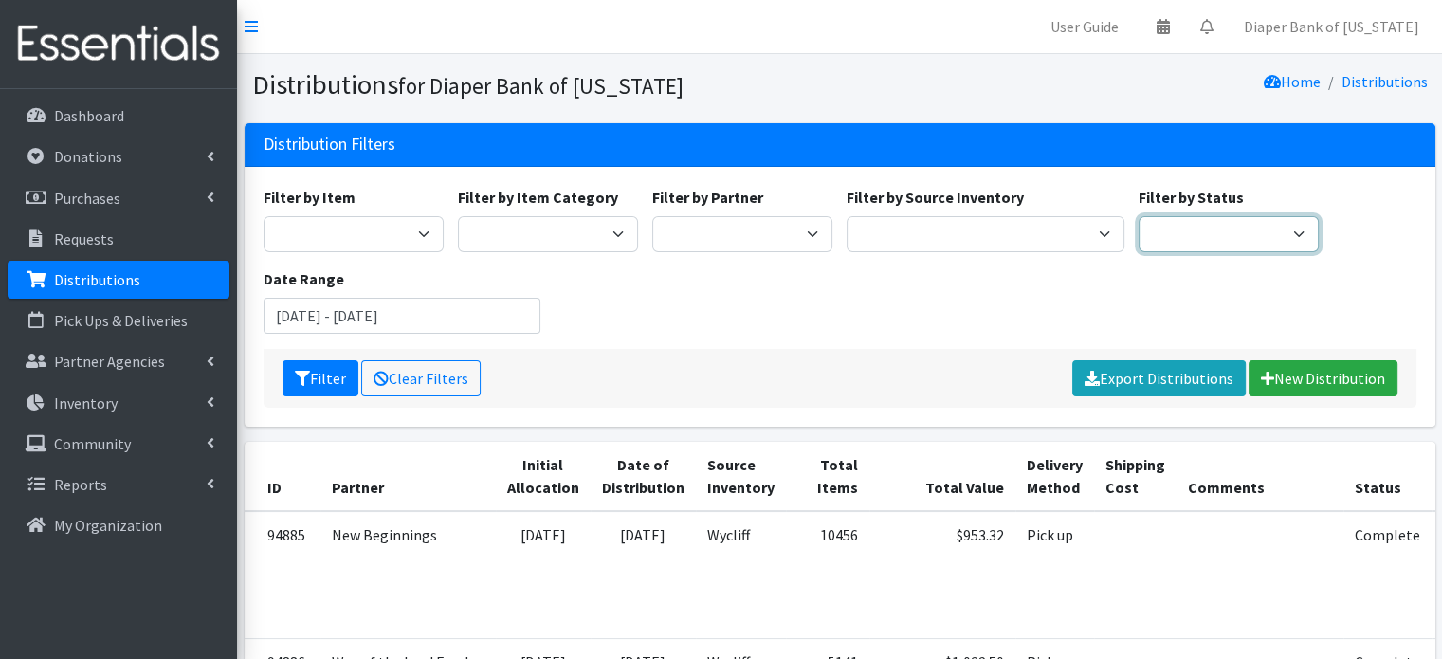
click at [1259, 232] on select "Scheduled Complete" at bounding box center [1228, 234] width 180 height 36
select select "5"
click at [1138, 216] on select "Scheduled Complete" at bounding box center [1228, 234] width 180 height 36
click at [534, 308] on input "[DATE] - [DATE]" at bounding box center [403, 316] width 278 height 36
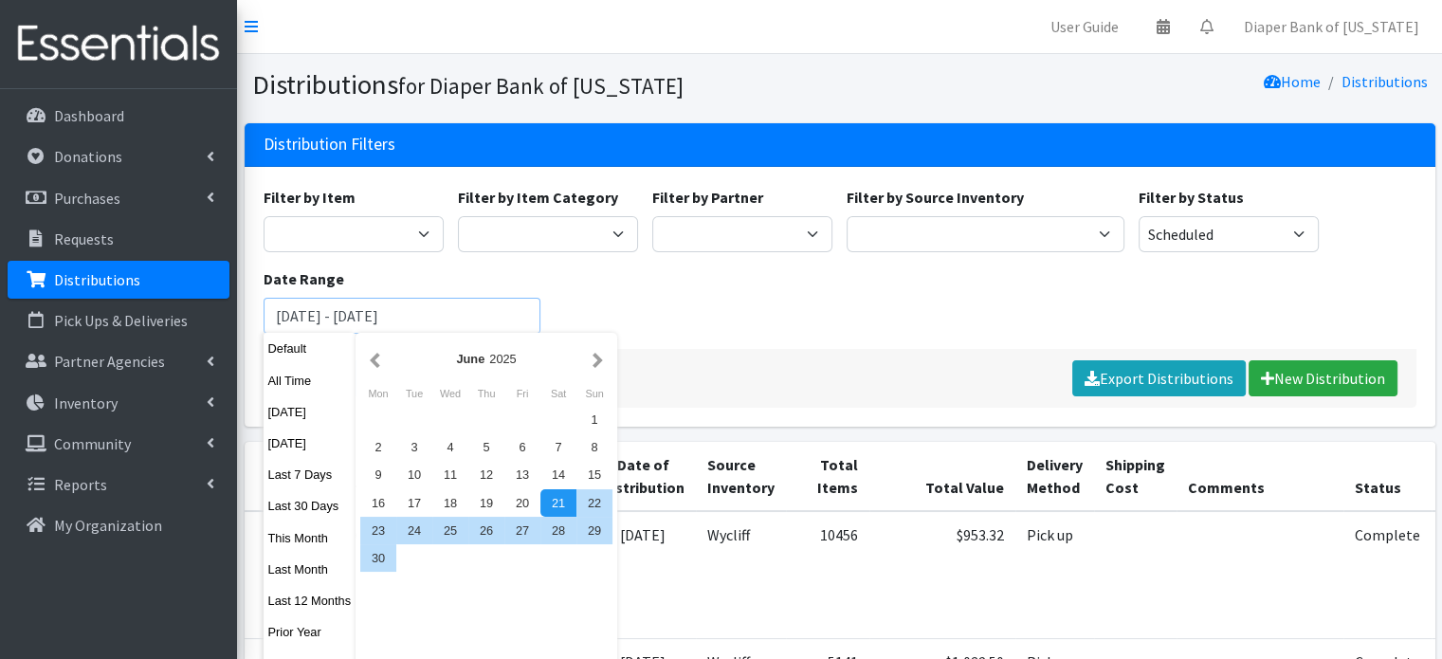
click at [282, 360] on button "Filter" at bounding box center [320, 378] width 76 height 36
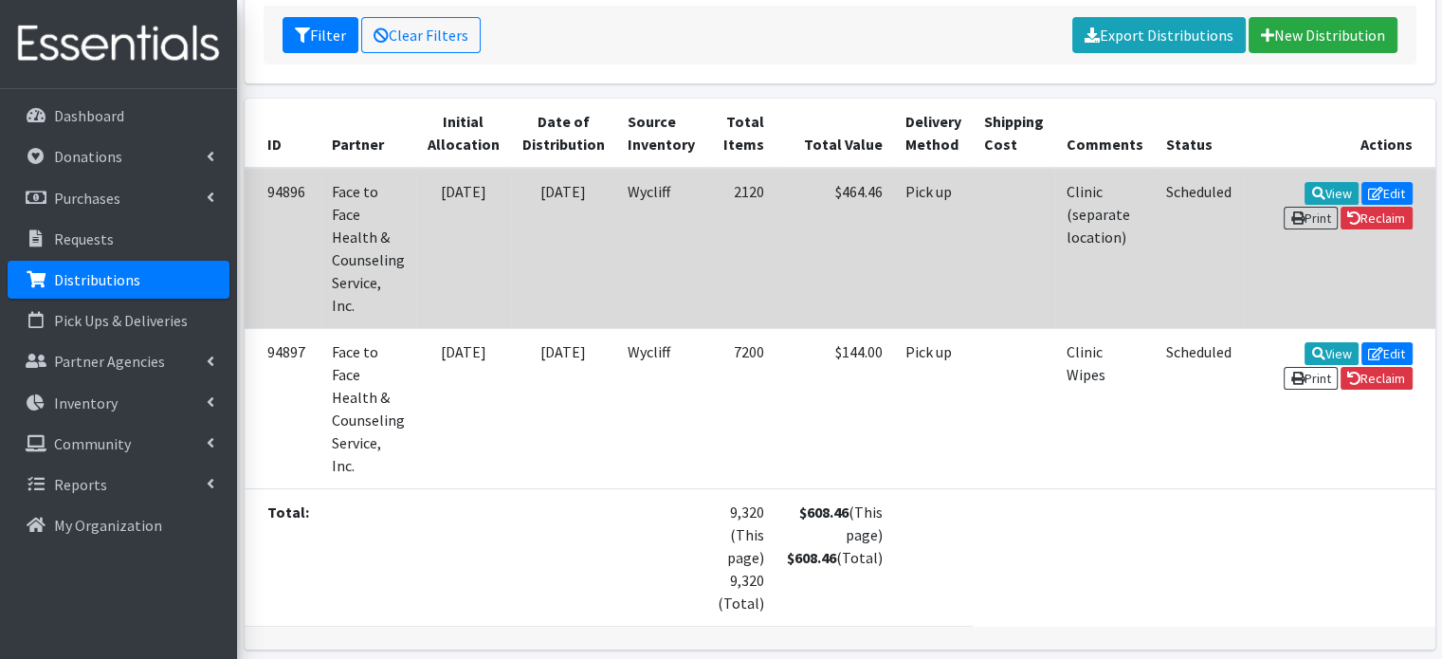
scroll to position [417, 0]
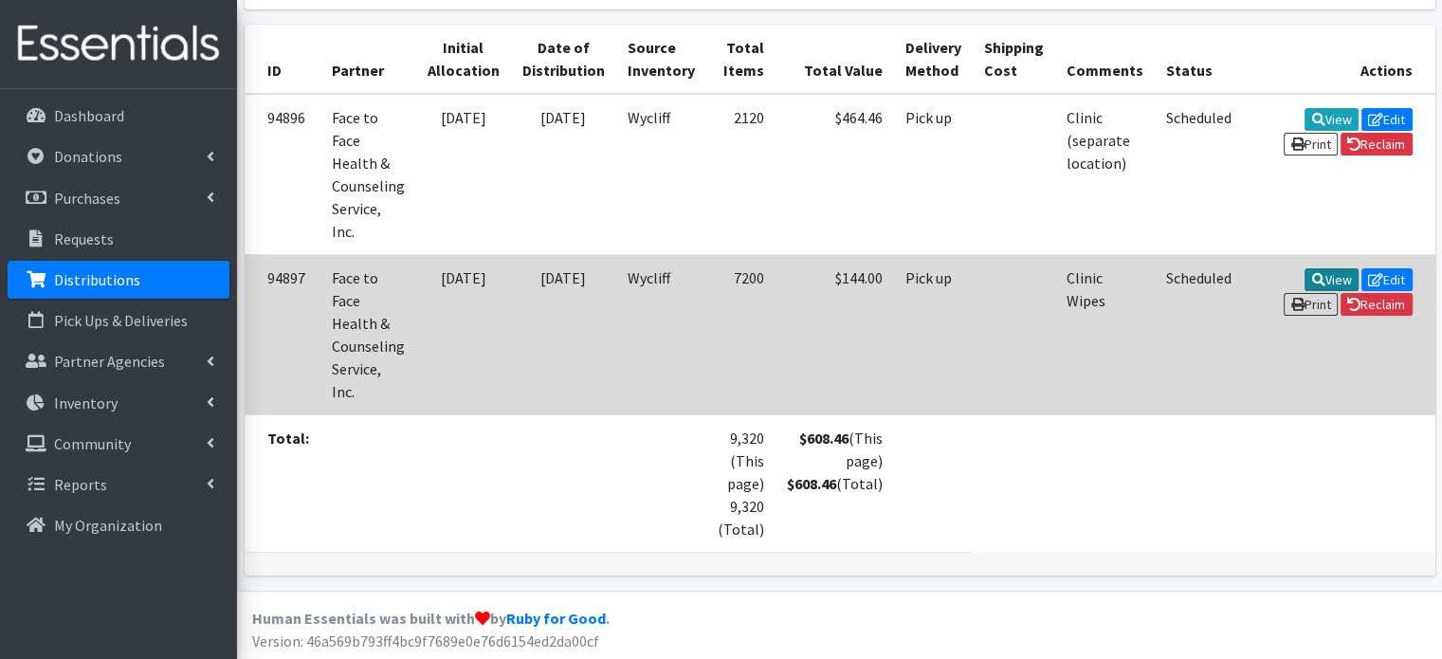
click at [1304, 276] on link "View" at bounding box center [1331, 279] width 54 height 23
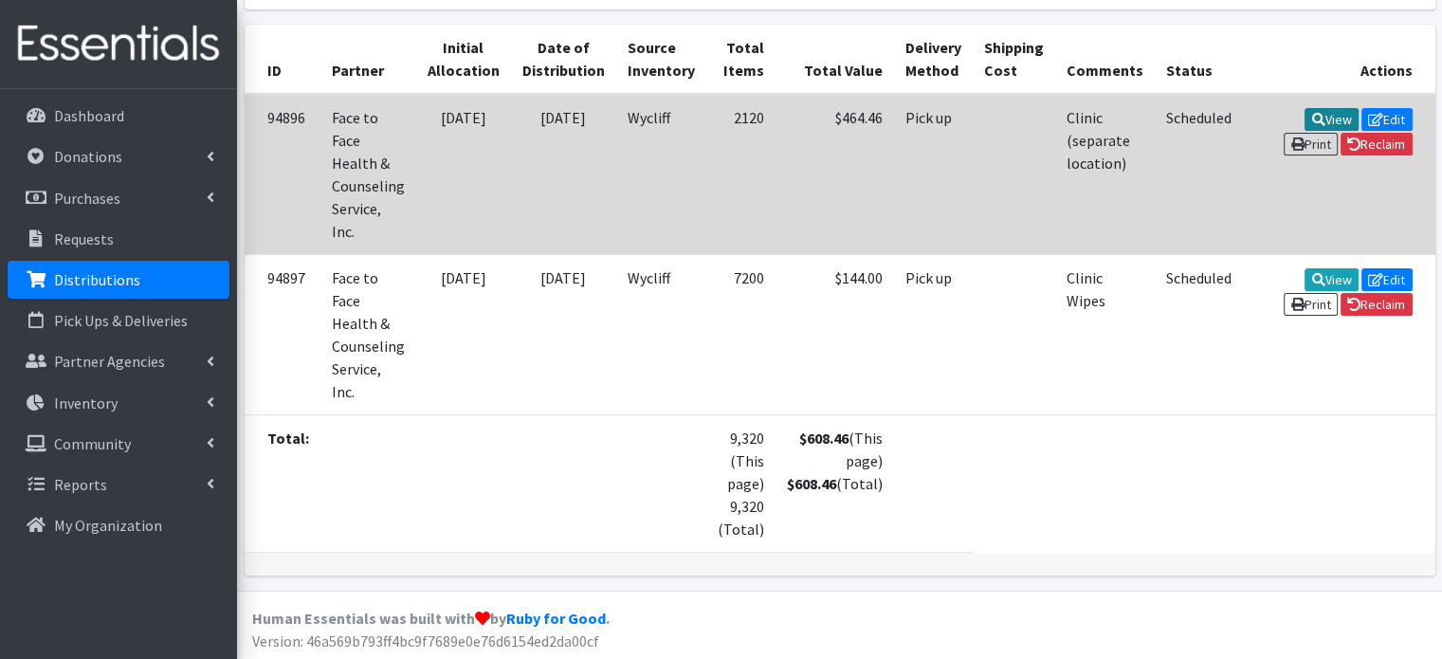
click at [1304, 122] on link "View" at bounding box center [1331, 119] width 54 height 23
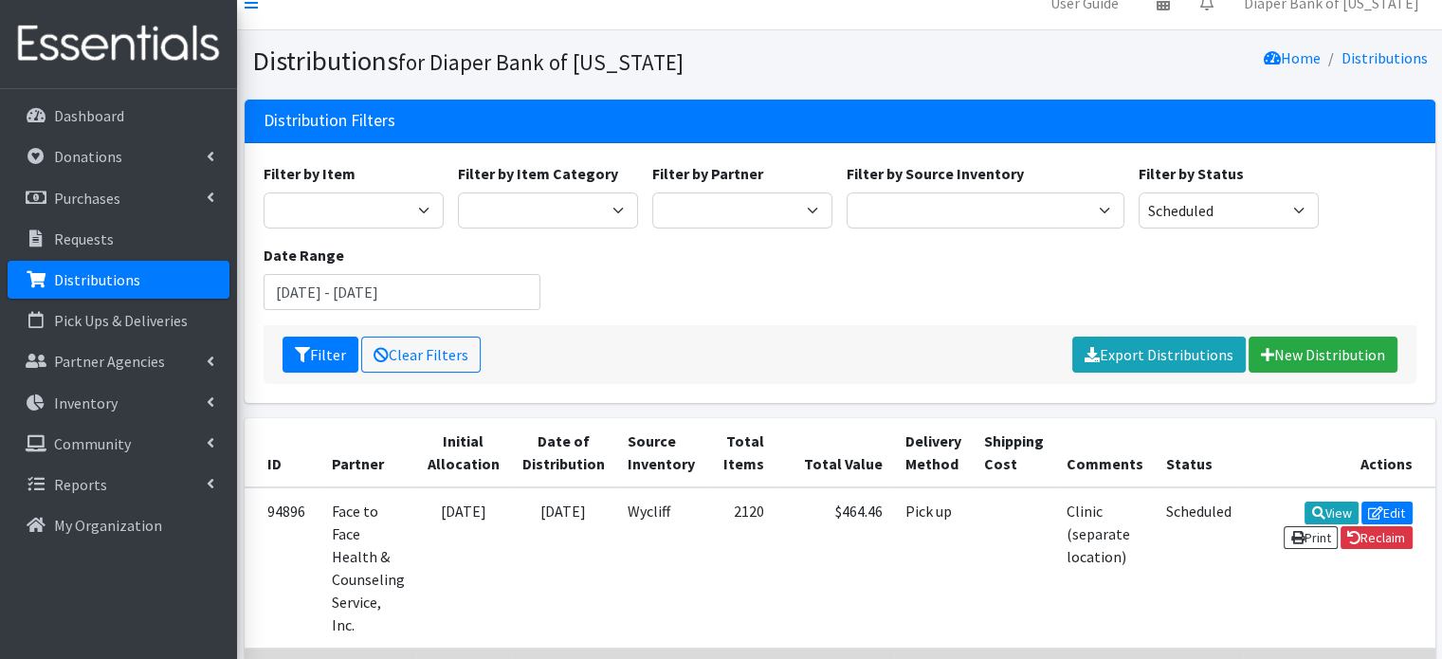
scroll to position [0, 0]
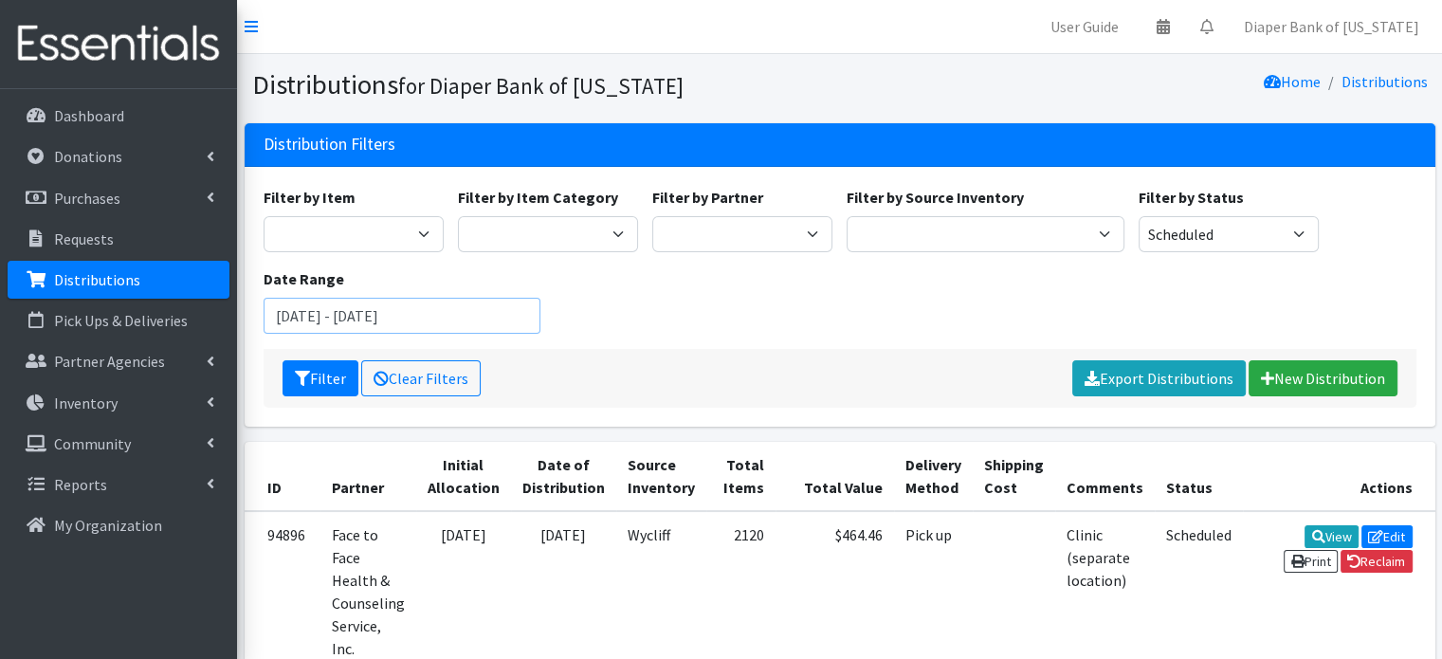
click at [507, 309] on input "[DATE] - [DATE]" at bounding box center [403, 316] width 278 height 36
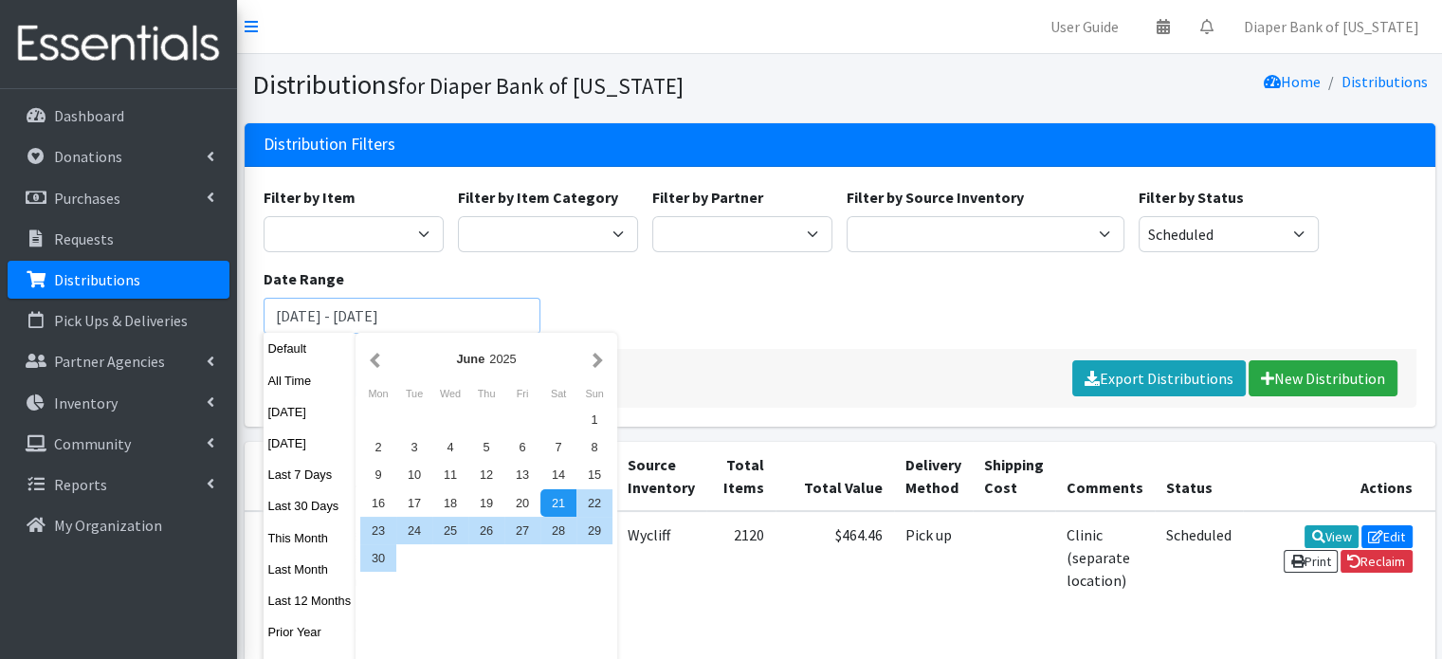
click at [282, 360] on button "Filter" at bounding box center [320, 378] width 76 height 36
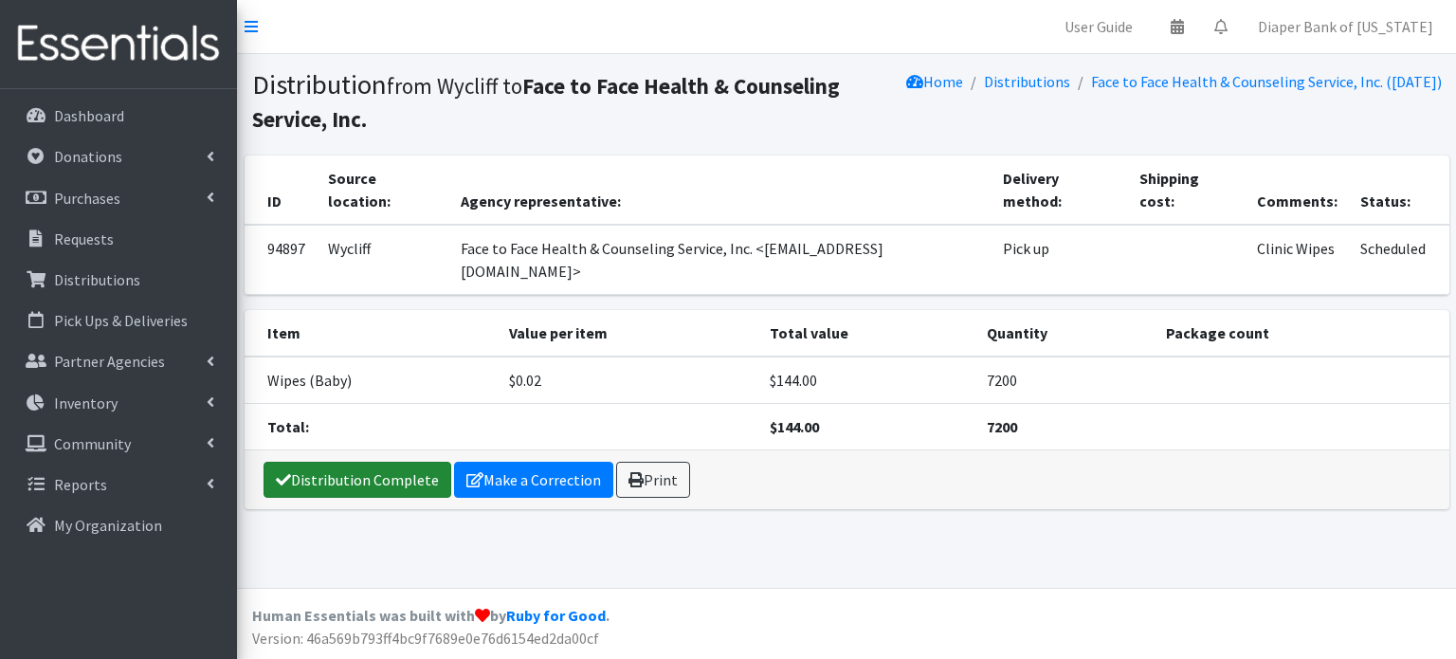
click at [353, 462] on link "Distribution Complete" at bounding box center [358, 480] width 188 height 36
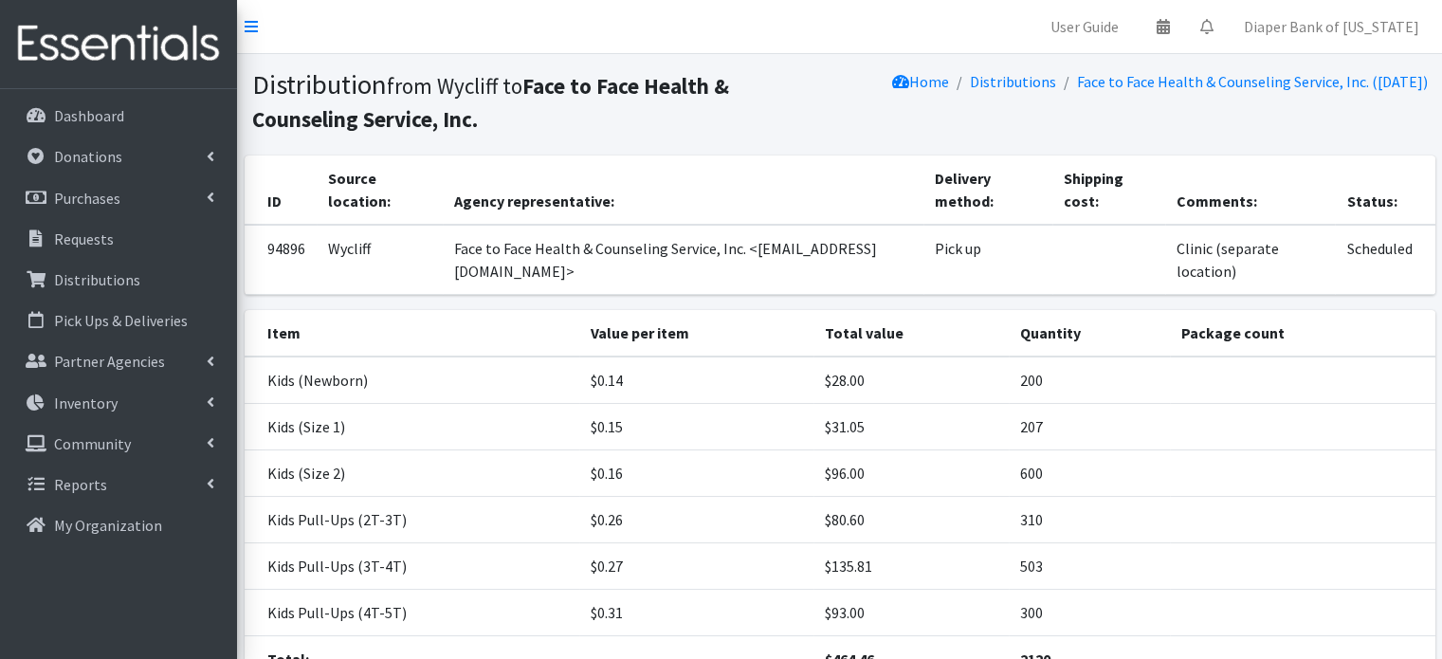
scroll to position [166, 0]
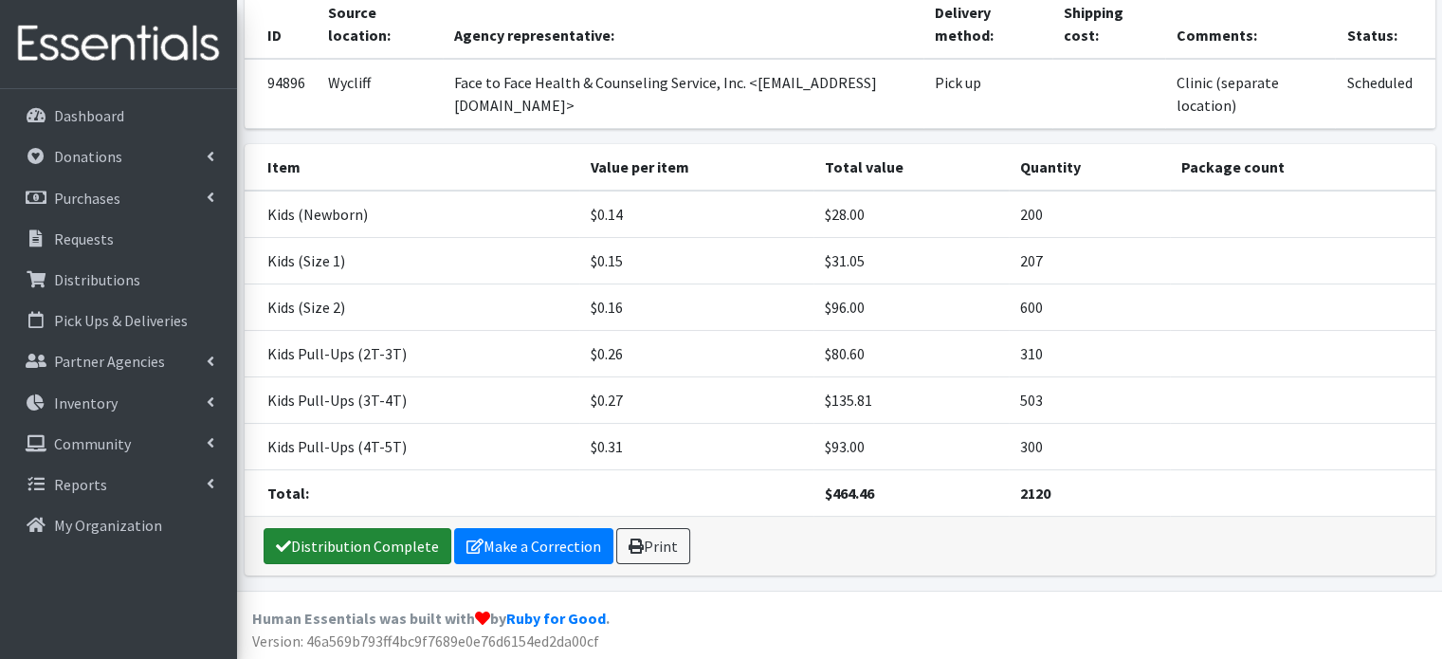
click at [381, 545] on link "Distribution Complete" at bounding box center [358, 546] width 188 height 36
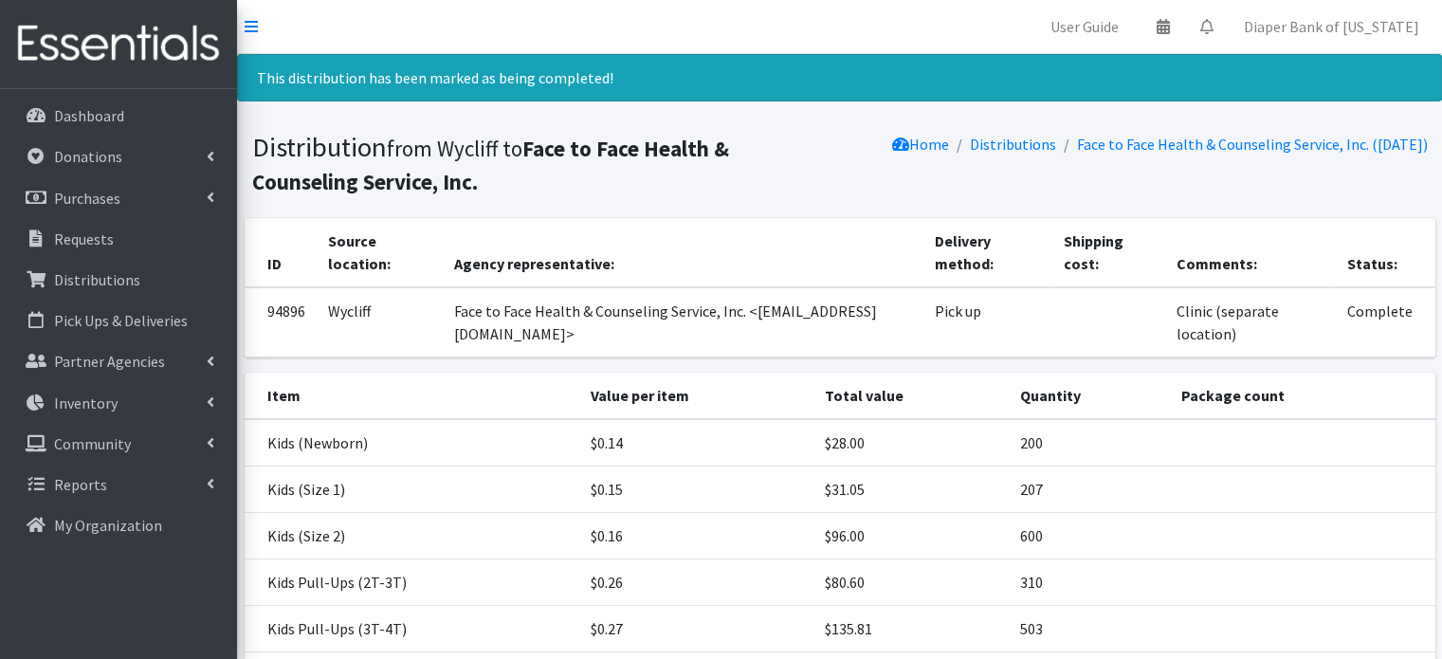
scroll to position [0, 0]
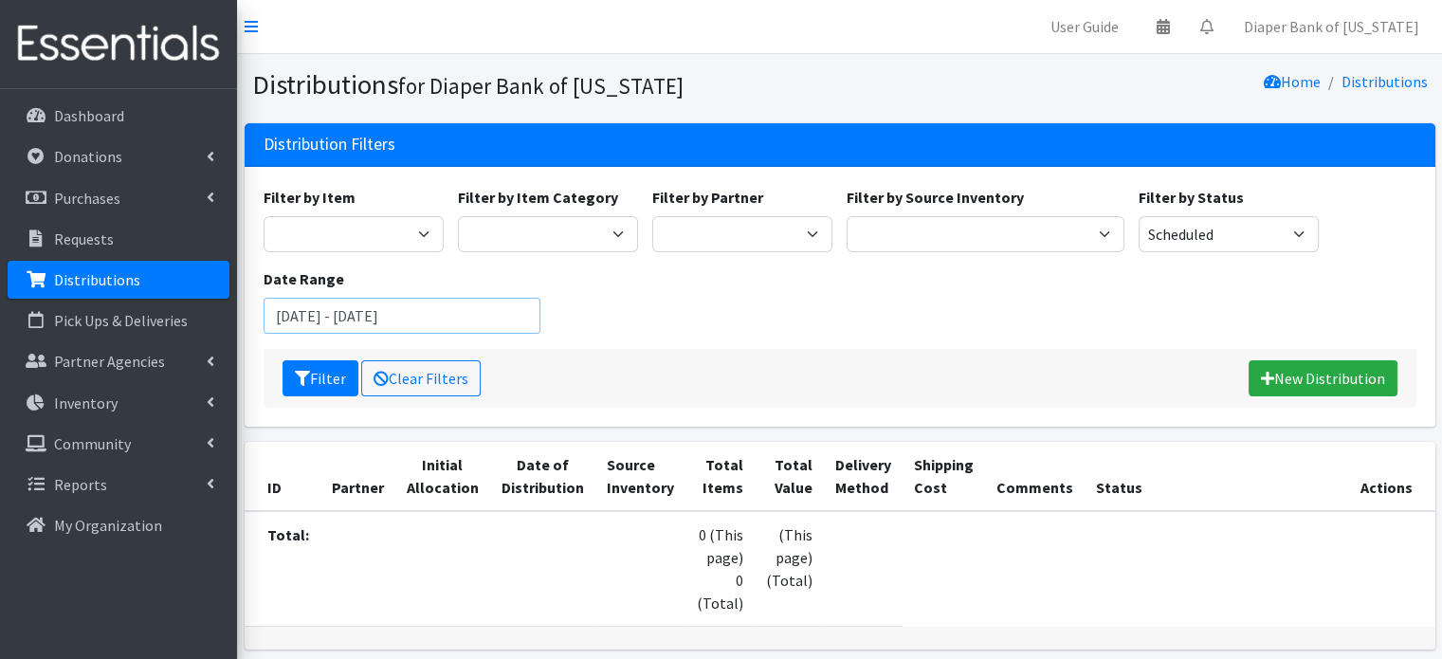
click at [509, 308] on input "[DATE] - [DATE]" at bounding box center [403, 316] width 278 height 36
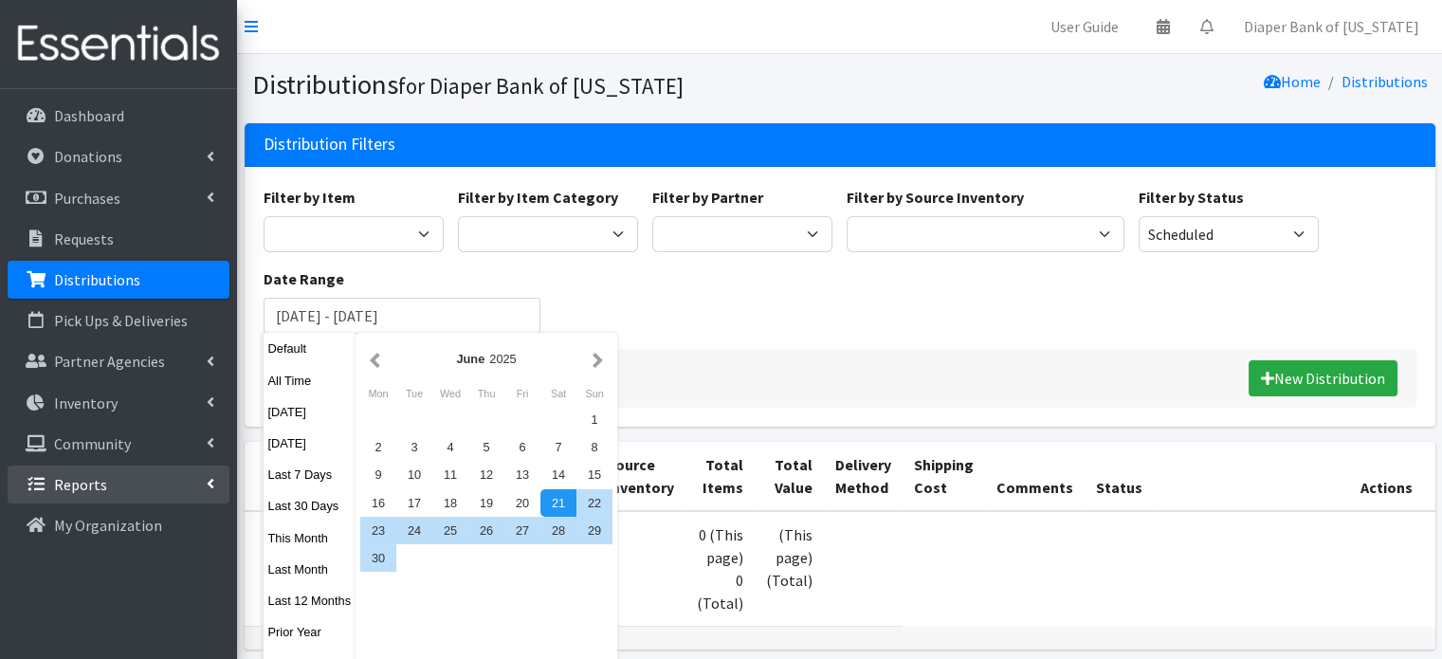
click at [76, 489] on p "Reports" at bounding box center [80, 484] width 53 height 19
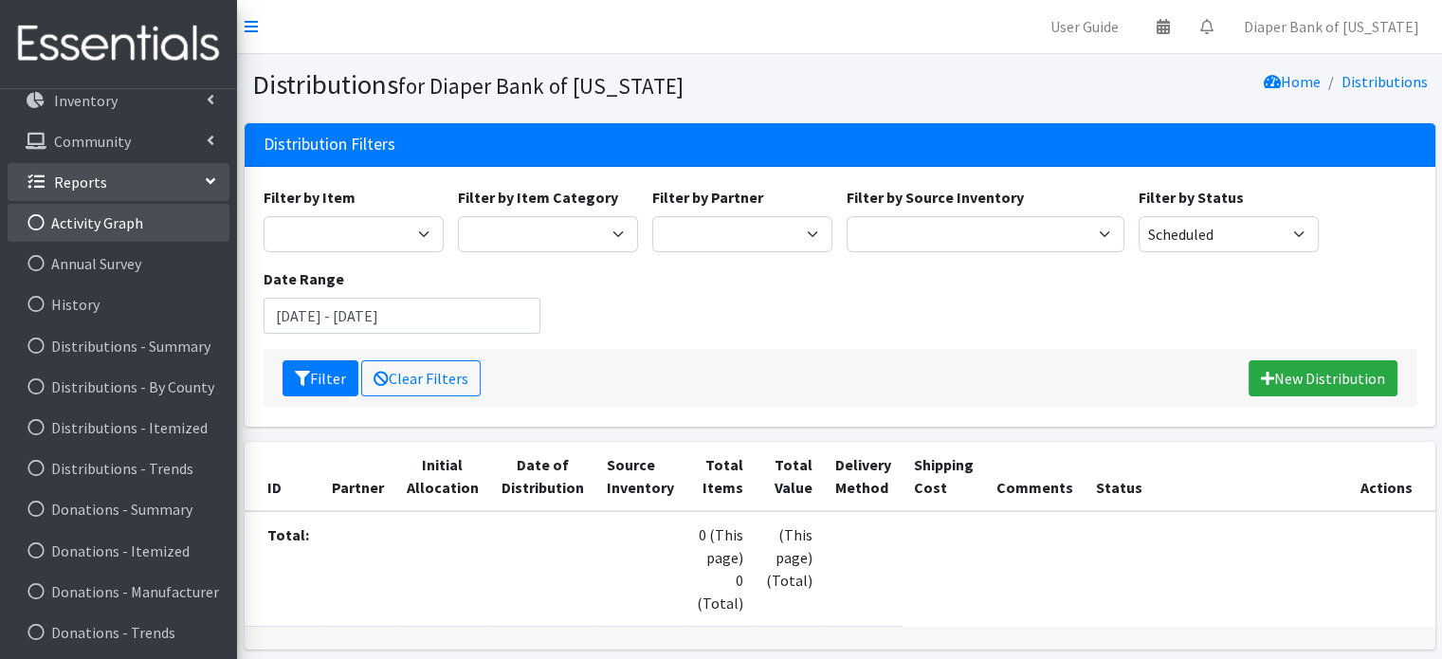
scroll to position [303, 0]
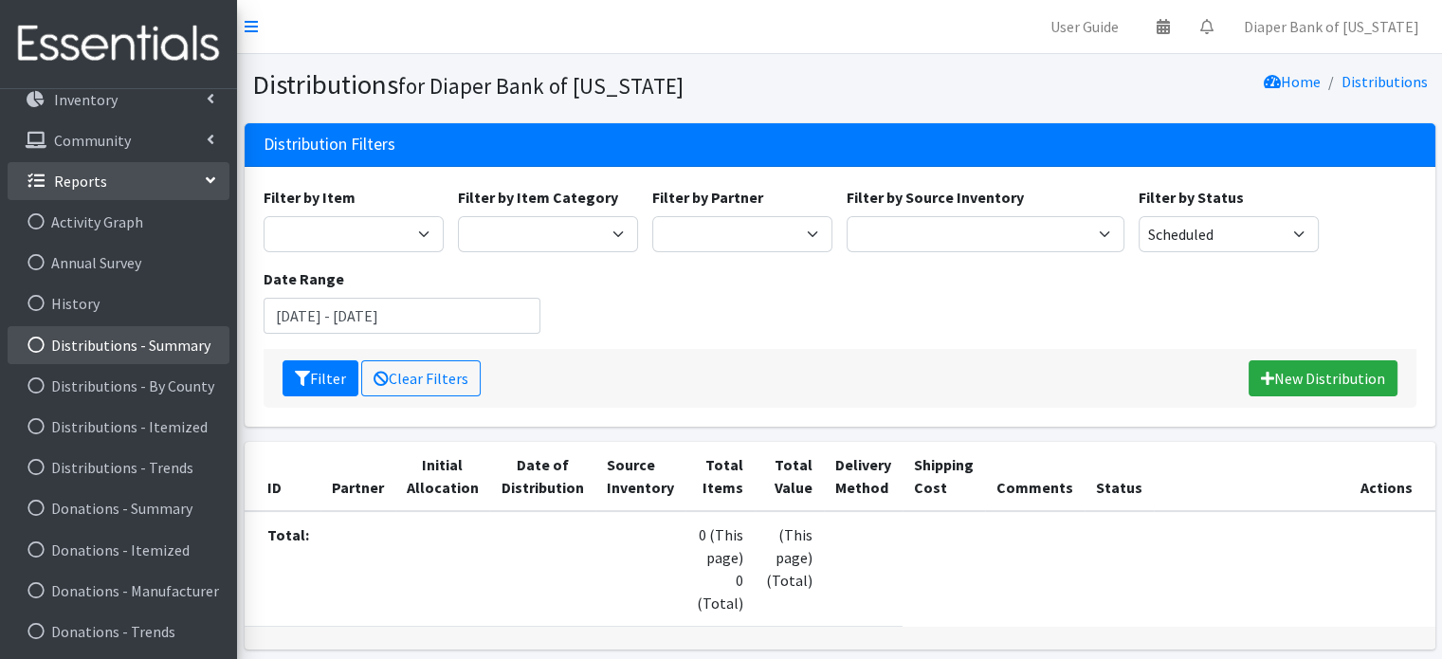
click at [143, 346] on link "Distributions - Summary" at bounding box center [119, 345] width 222 height 38
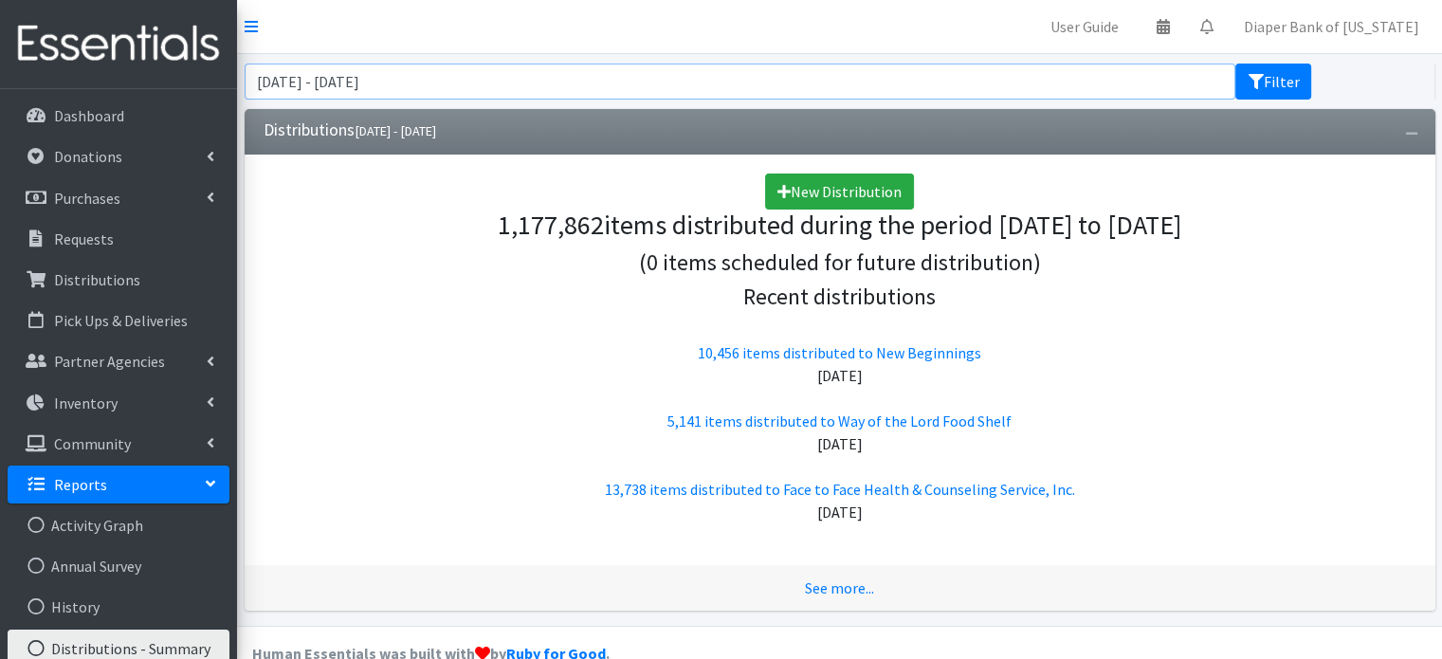
click at [498, 86] on input "June 21, 2025 - September 21, 2025" at bounding box center [740, 82] width 991 height 36
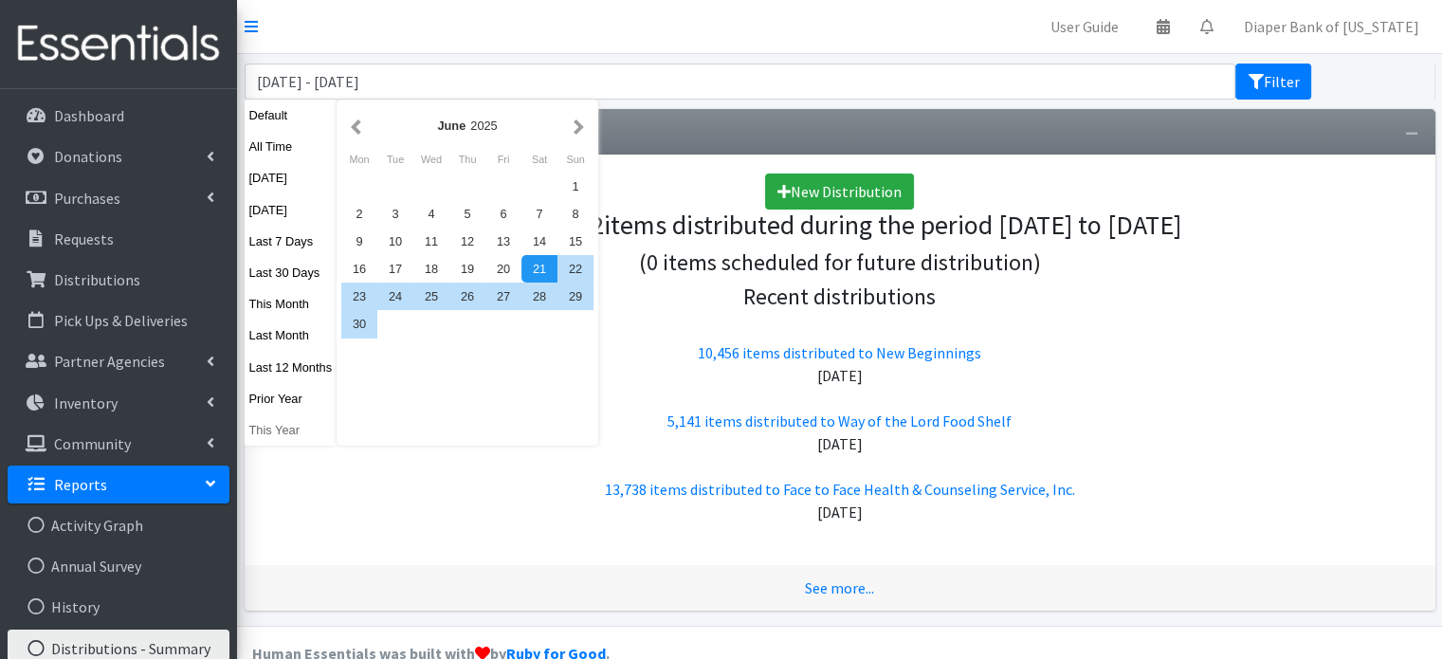
click at [285, 431] on button "This Year" at bounding box center [291, 429] width 93 height 27
type input "[DATE] - [DATE]"
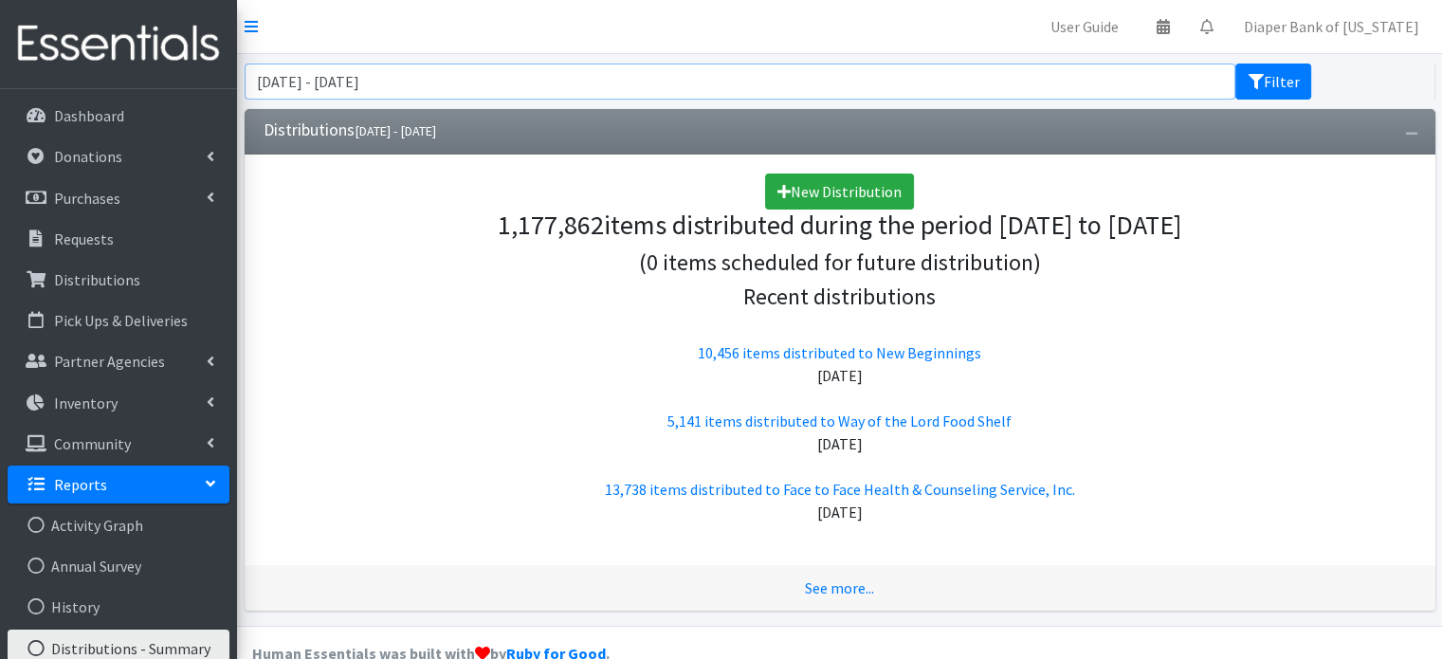
click at [521, 79] on input "[DATE] - [DATE]" at bounding box center [740, 82] width 991 height 36
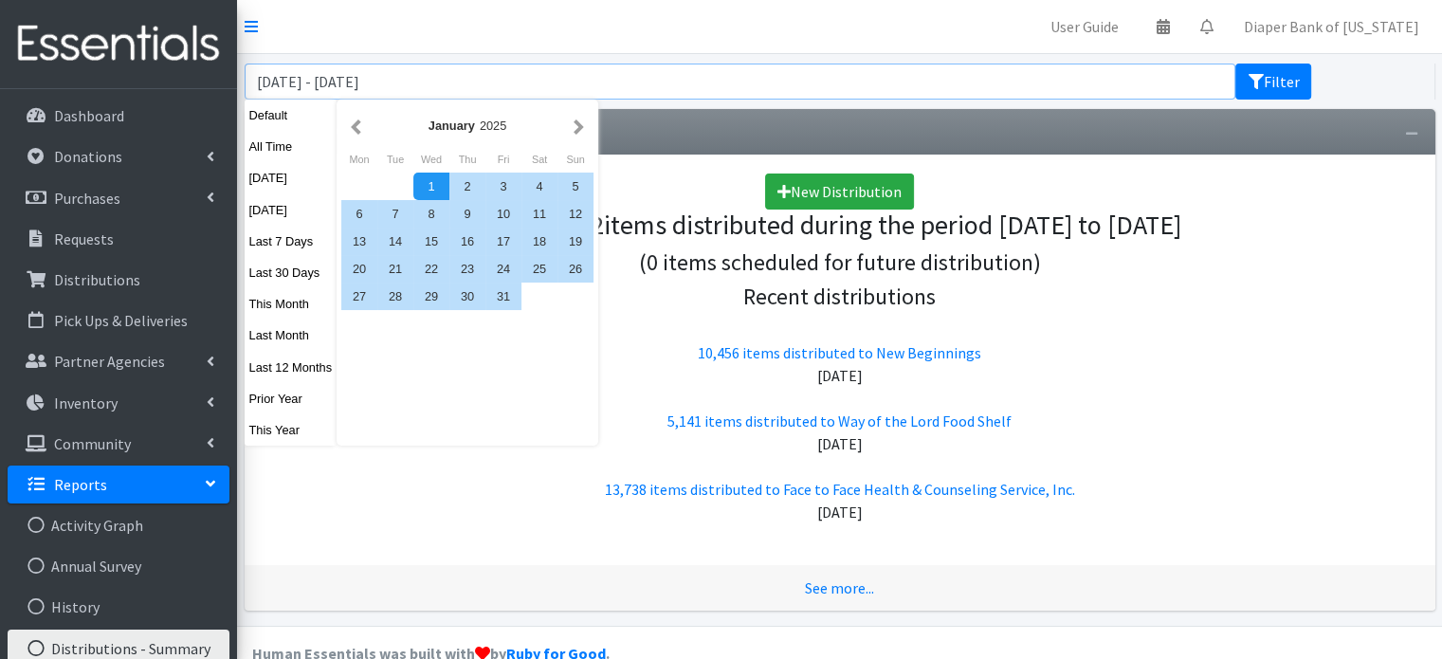
click at [1235, 64] on button "Filter" at bounding box center [1273, 82] width 76 height 36
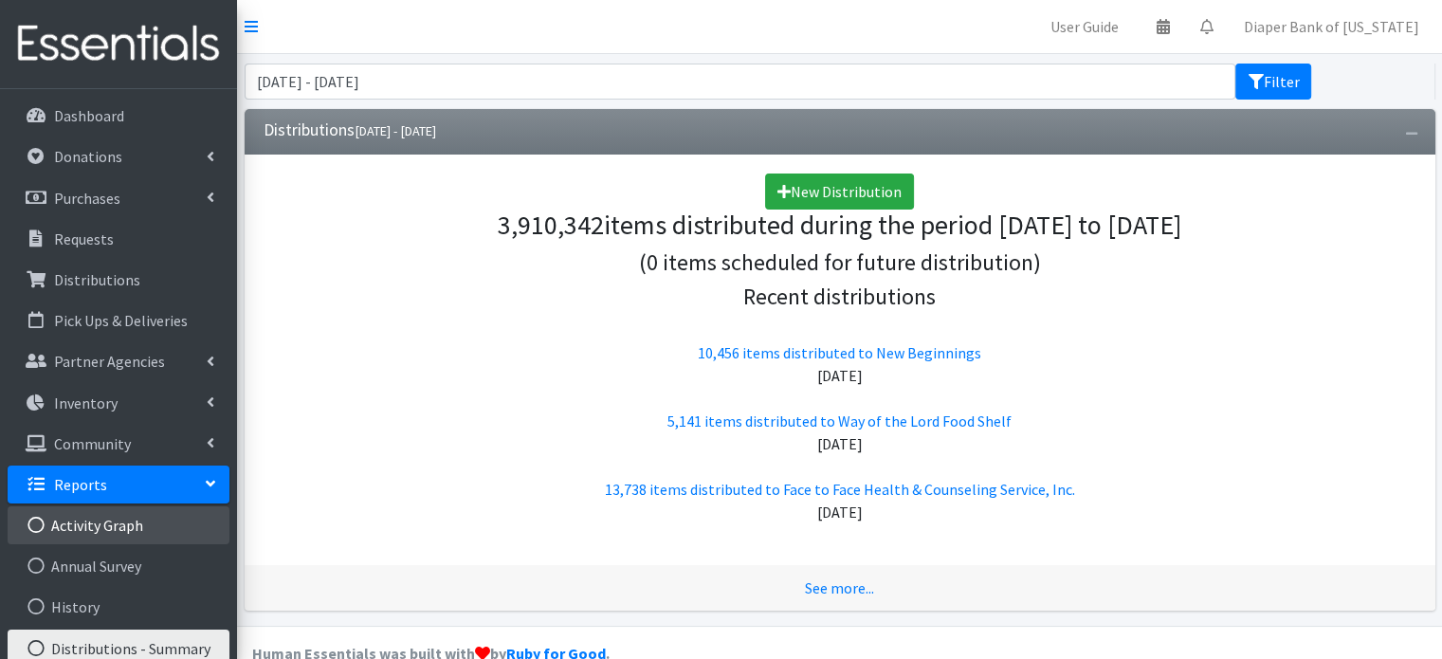
click at [113, 519] on link "Activity Graph" at bounding box center [119, 525] width 222 height 38
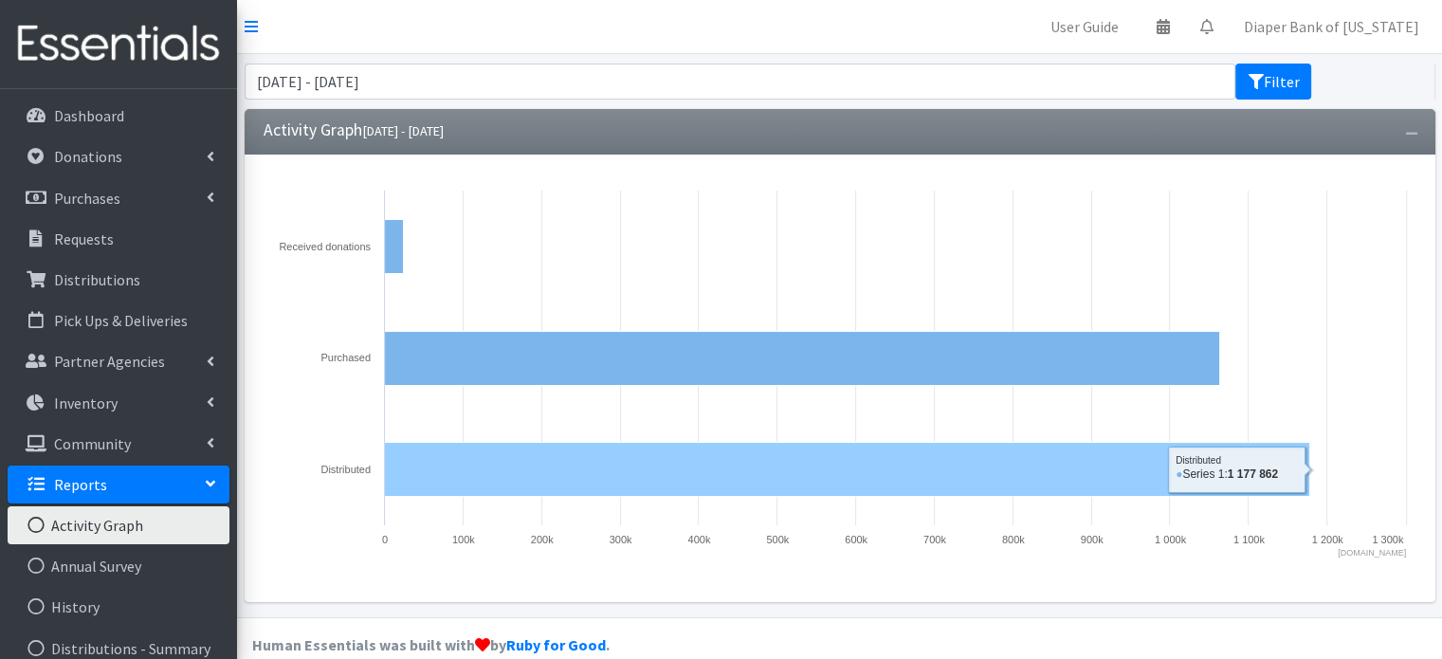
click at [522, 478] on rect at bounding box center [846, 470] width 925 height 54
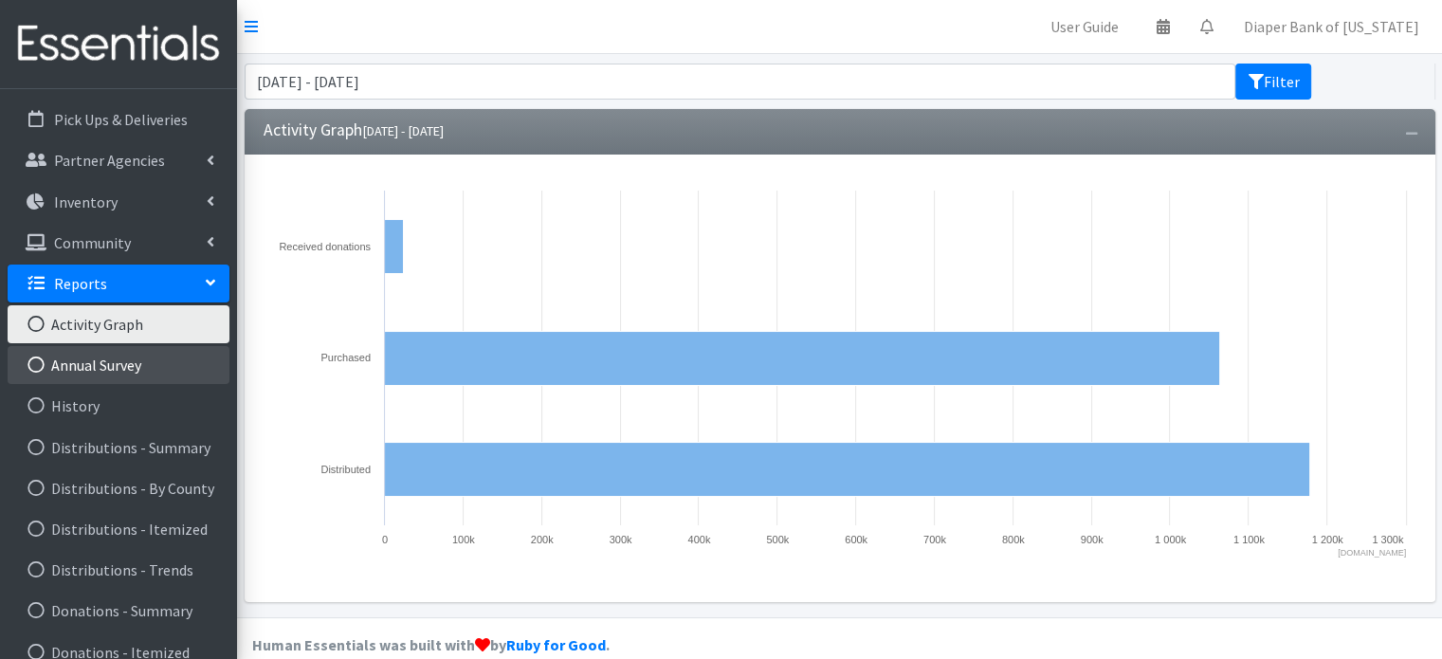
scroll to position [249, 0]
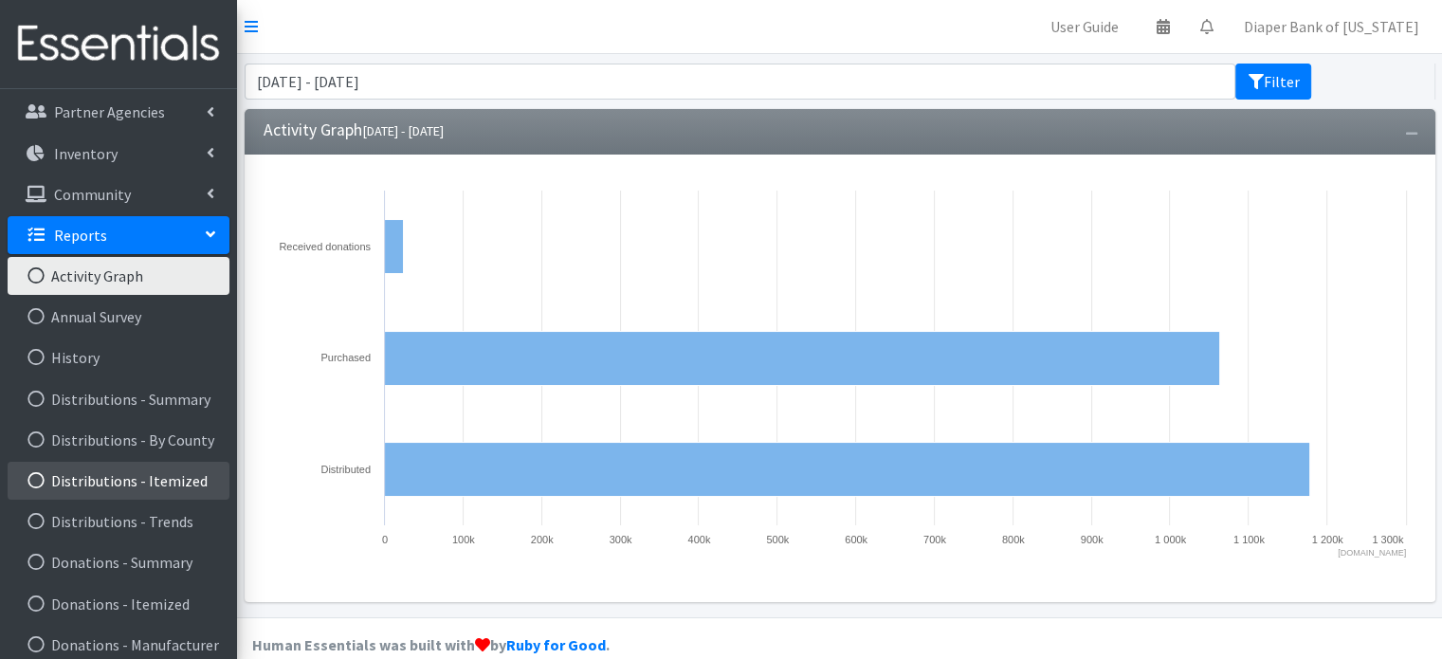
click at [130, 483] on link "Distributions - Itemized" at bounding box center [119, 481] width 222 height 38
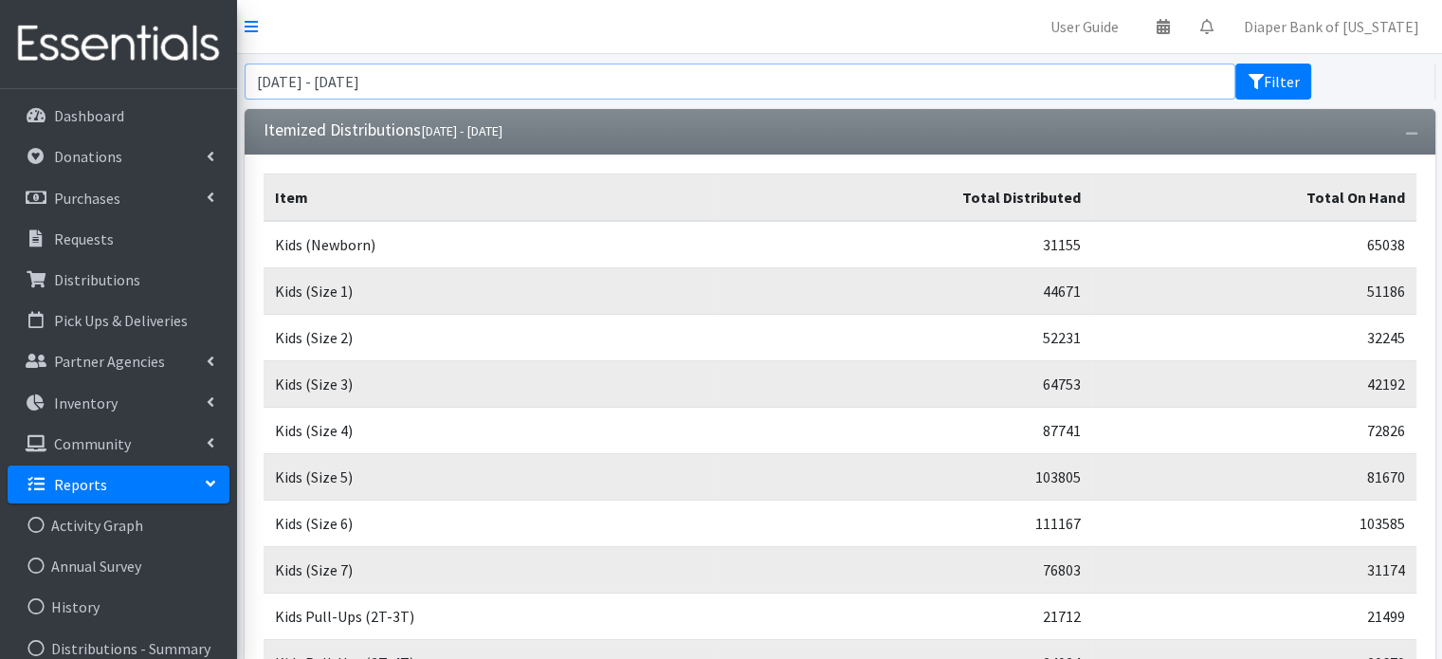
click at [523, 80] on input "June 21, 2025 - September 21, 2025" at bounding box center [740, 82] width 991 height 36
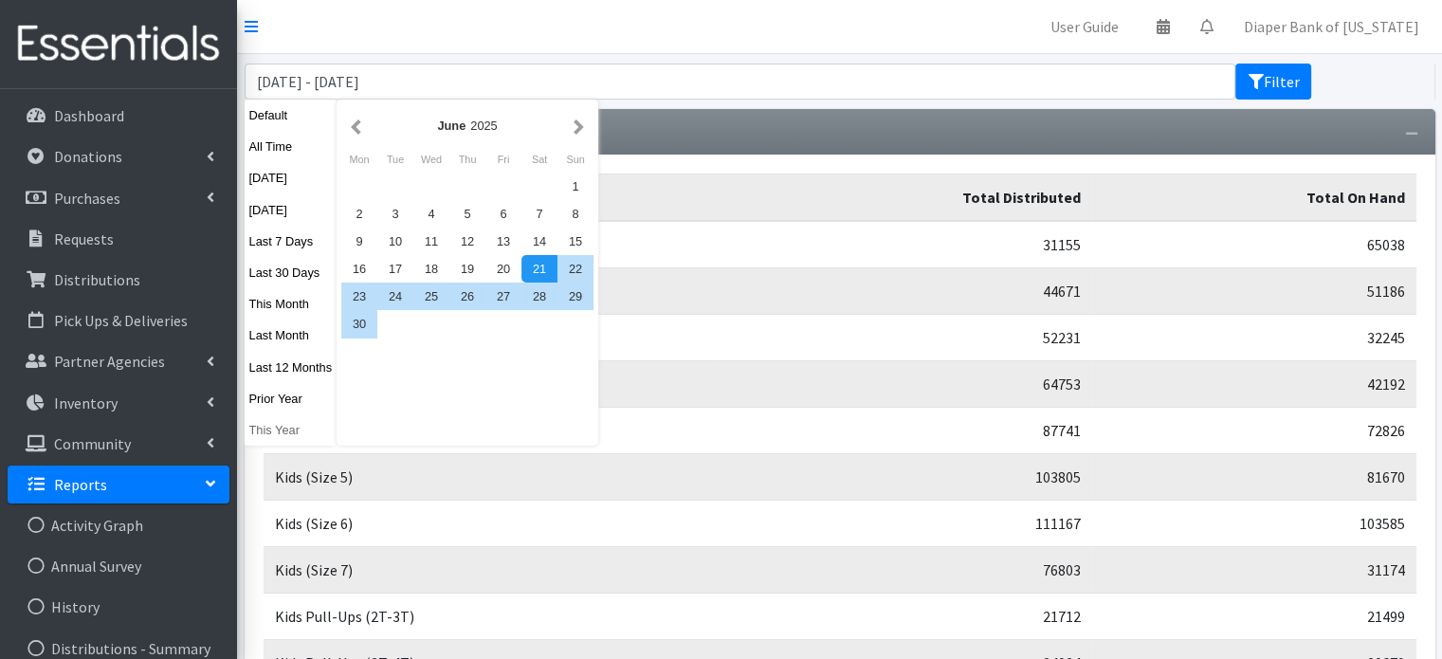
click at [298, 427] on button "This Year" at bounding box center [291, 429] width 93 height 27
type input "January 1, 2025 - December 31, 2025"
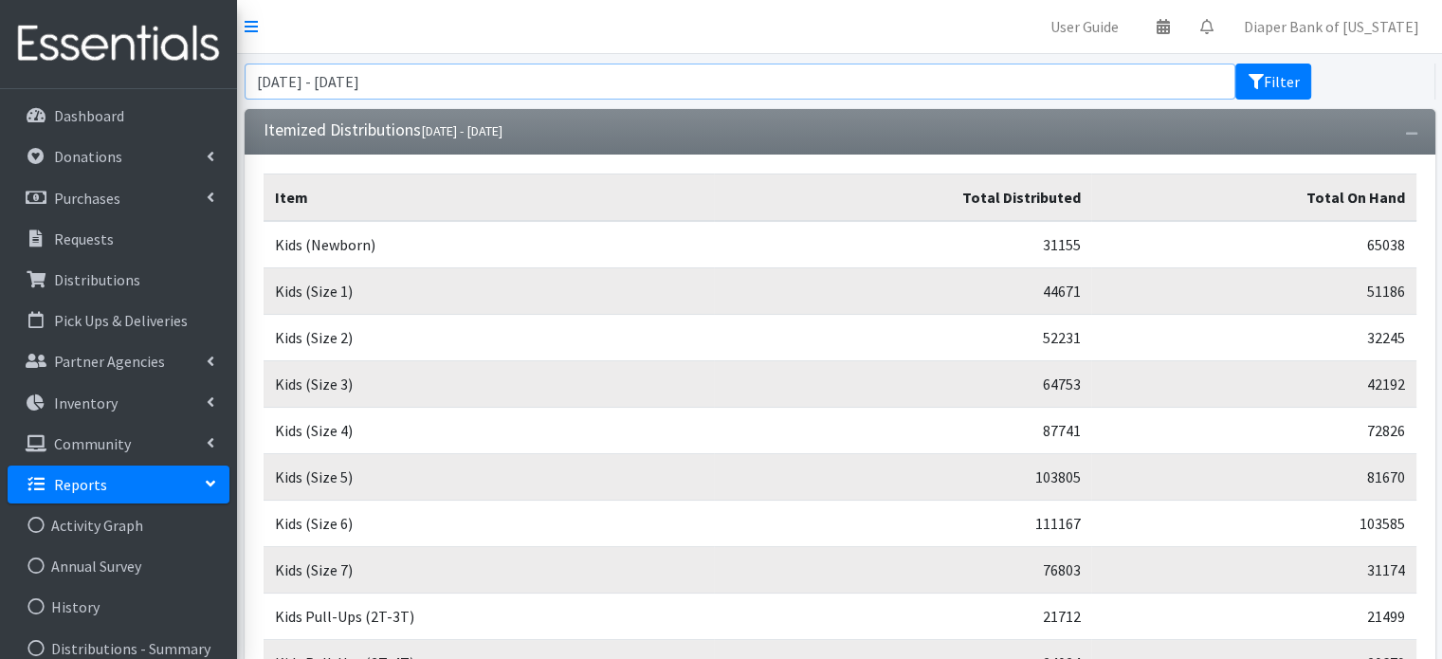
click at [600, 82] on input "January 1, 2025 - December 31, 2025" at bounding box center [740, 82] width 991 height 36
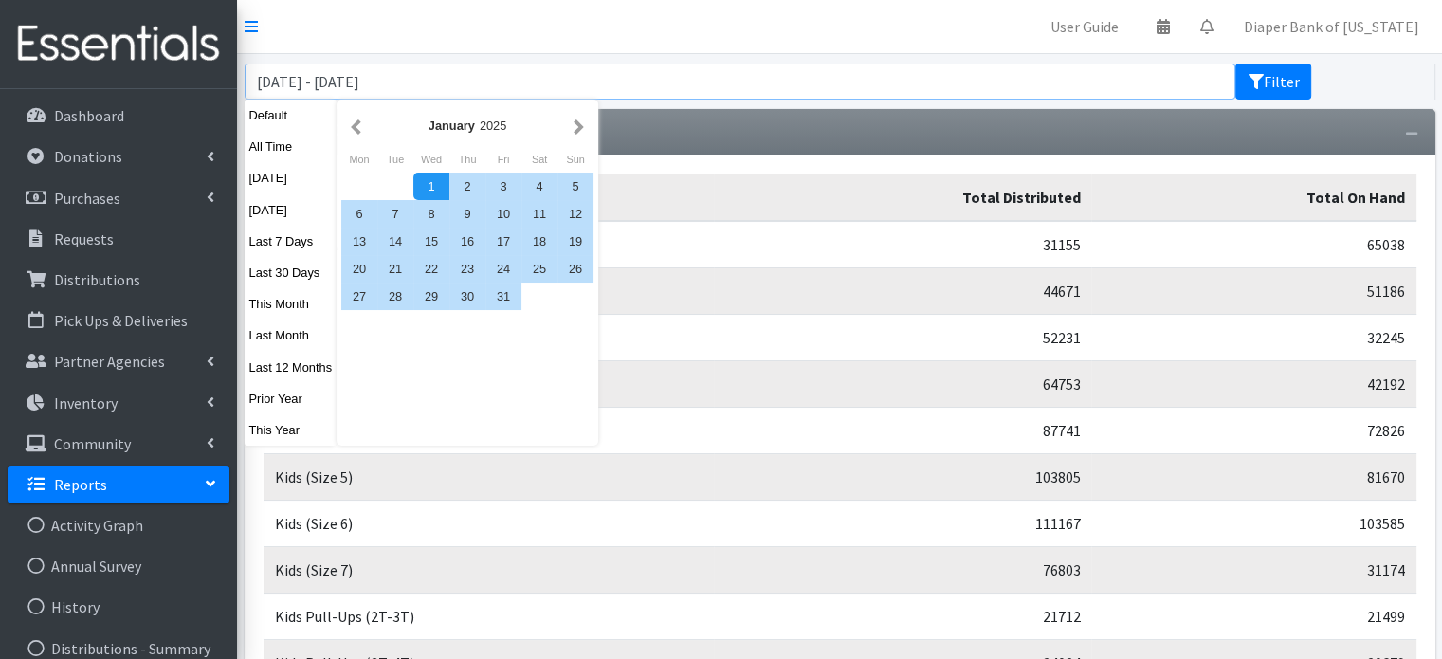
click at [1235, 64] on button "Filter" at bounding box center [1273, 82] width 76 height 36
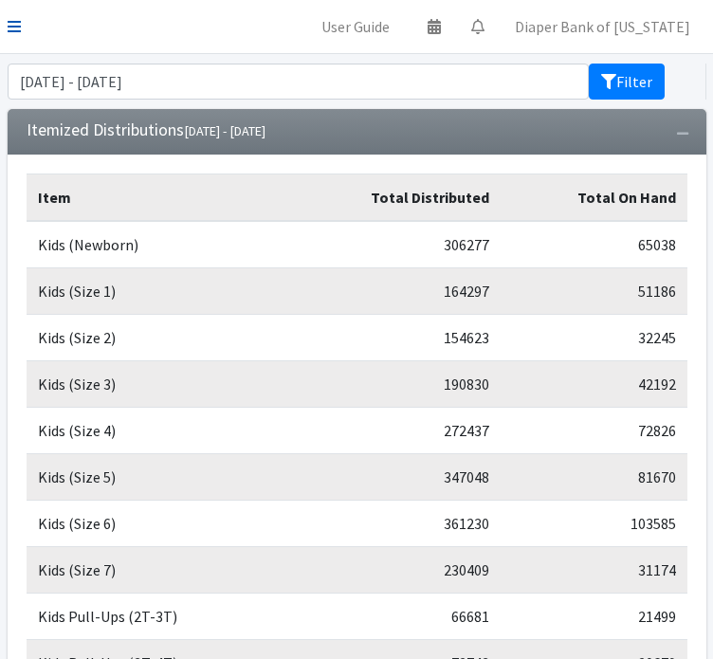
click at [9, 22] on icon at bounding box center [14, 26] width 13 height 15
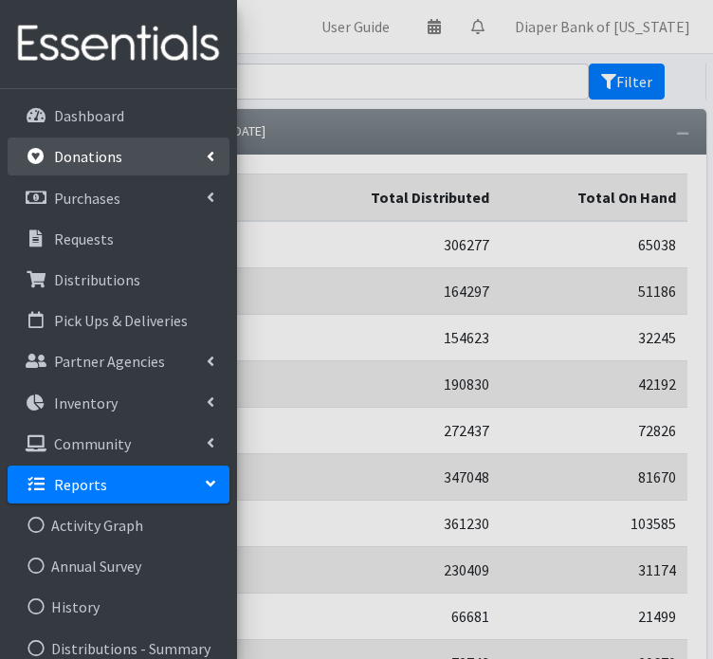
click at [130, 151] on link "Donations" at bounding box center [119, 156] width 222 height 38
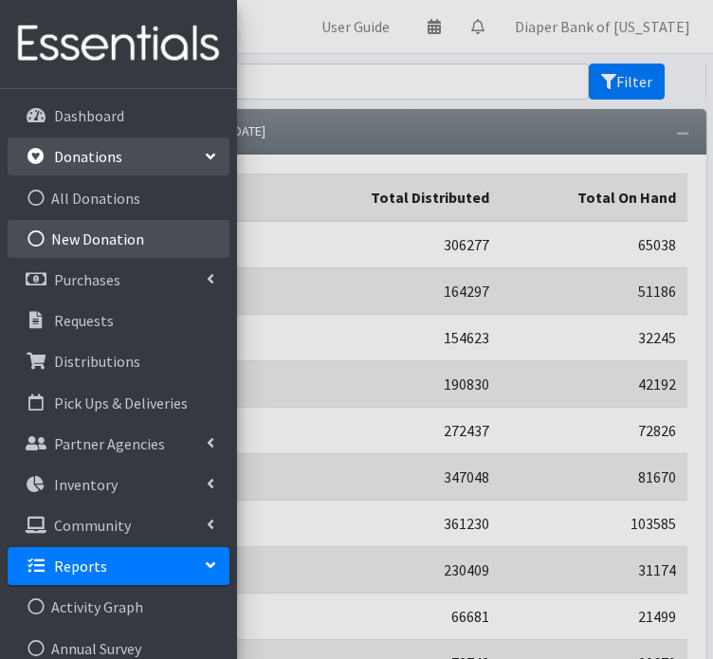
click at [86, 238] on link "New Donation" at bounding box center [119, 239] width 222 height 38
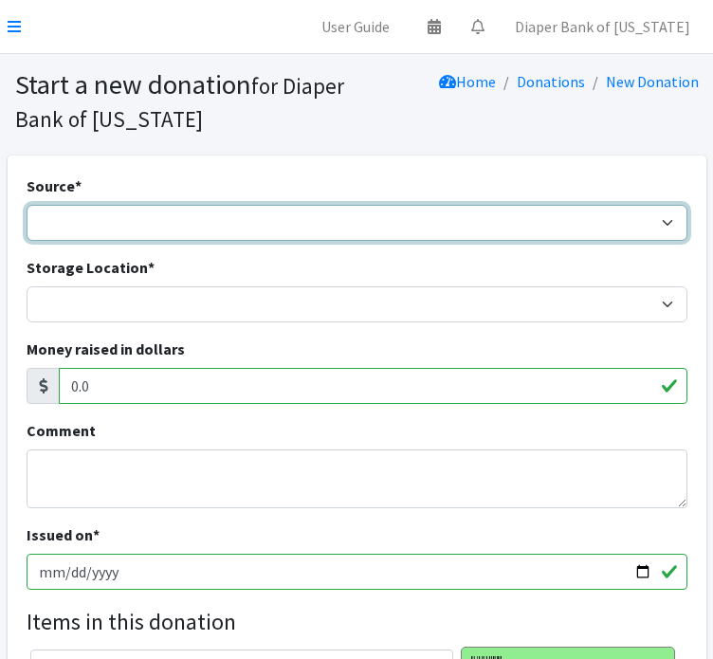
drag, startPoint x: 0, startPoint y: 0, endPoint x: 86, endPoint y: 238, distance: 253.1
click at [86, 238] on select "Product Drive Manufacturer Donation Site Misc. Donation" at bounding box center [357, 223] width 661 height 36
select select "Misc. Donation"
click at [27, 205] on select "Product Drive Manufacturer Donation Site Misc. Donation" at bounding box center [357, 223] width 661 height 36
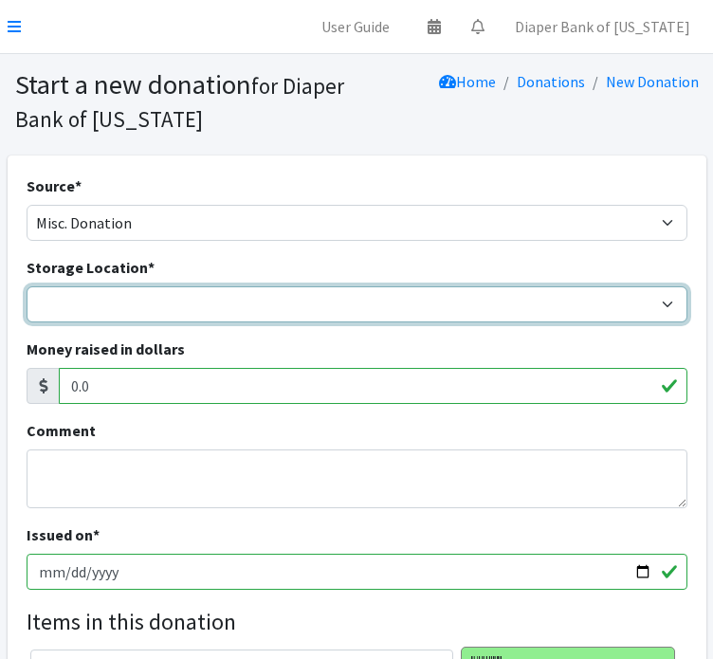
click at [80, 302] on select "Diaper Co-op Direct Shipment Wycliff" at bounding box center [357, 304] width 661 height 36
select select "434"
click at [27, 286] on select "Diaper Co-op Direct Shipment Wycliff" at bounding box center [357, 304] width 661 height 36
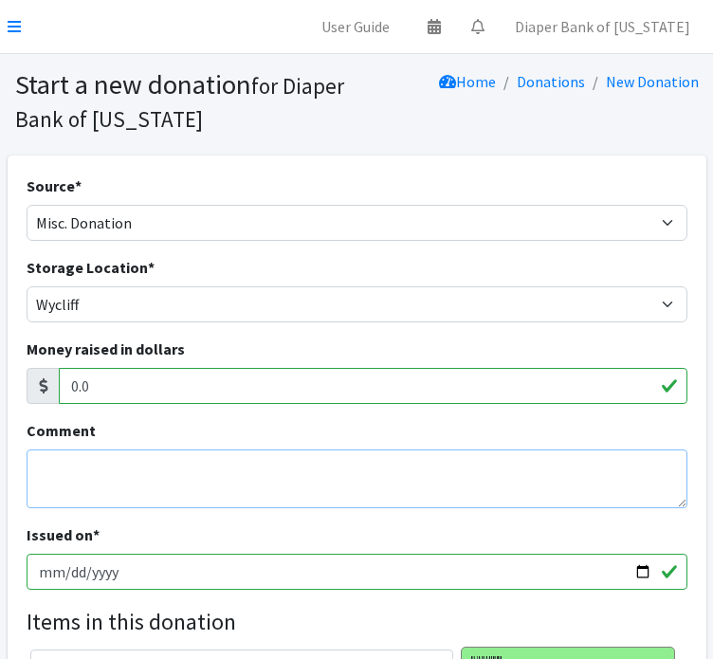
click at [89, 477] on textarea "Comment" at bounding box center [357, 478] width 661 height 59
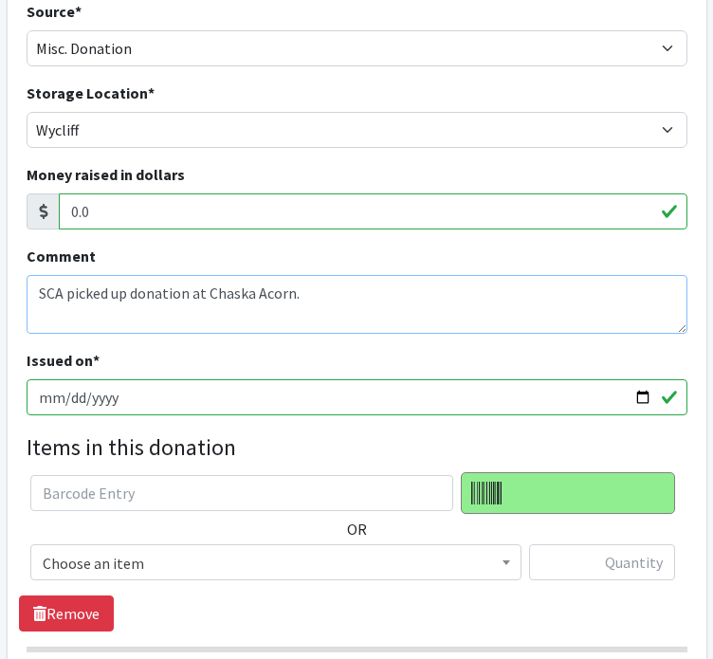
scroll to position [181, 0]
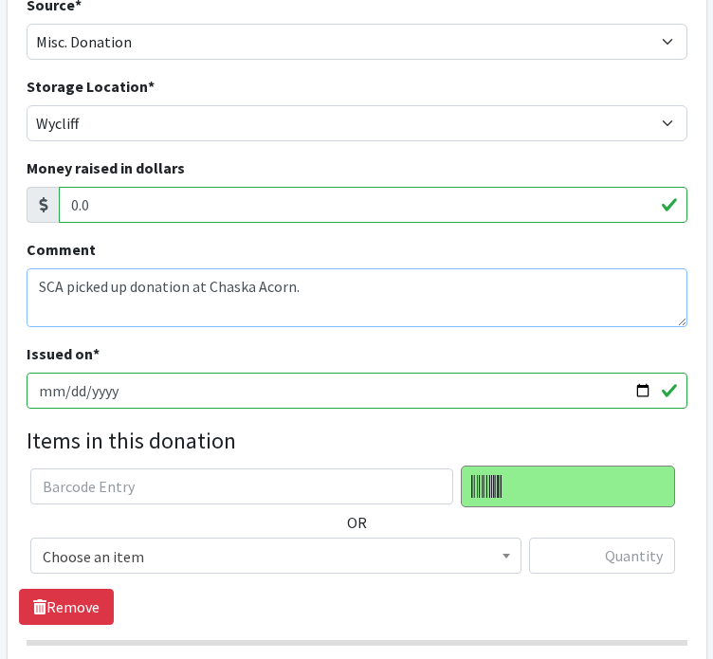
type textarea "SCA picked up donation at Chaska Acorn."
click at [641, 388] on input "[DATE]" at bounding box center [357, 391] width 661 height 36
type input "[DATE]"
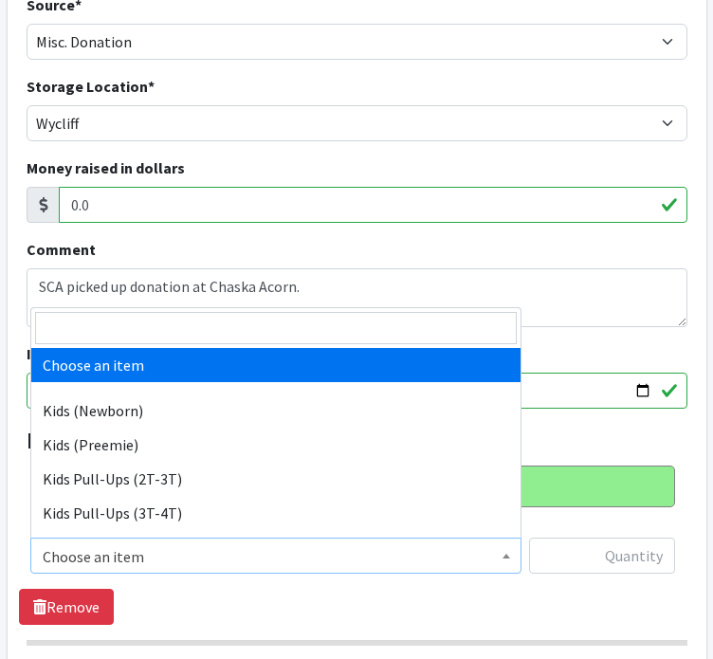
click at [508, 558] on span at bounding box center [506, 552] width 19 height 29
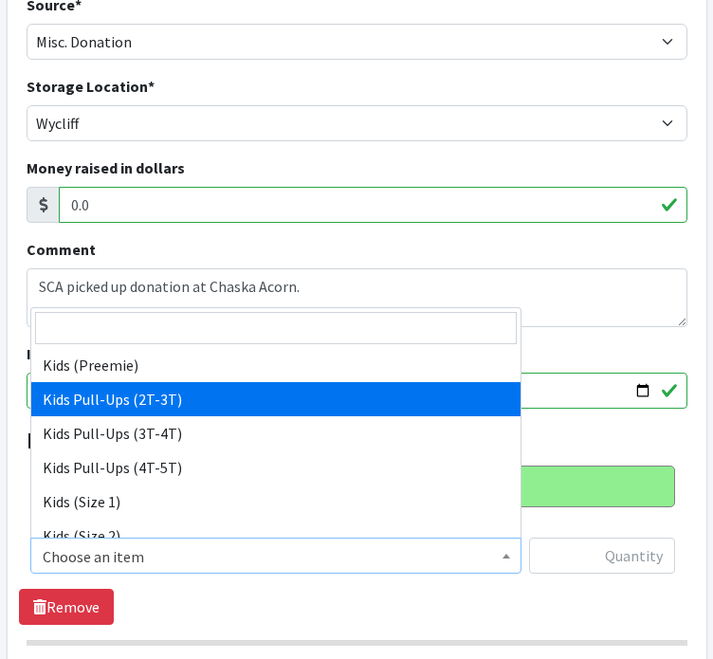
scroll to position [80, 0]
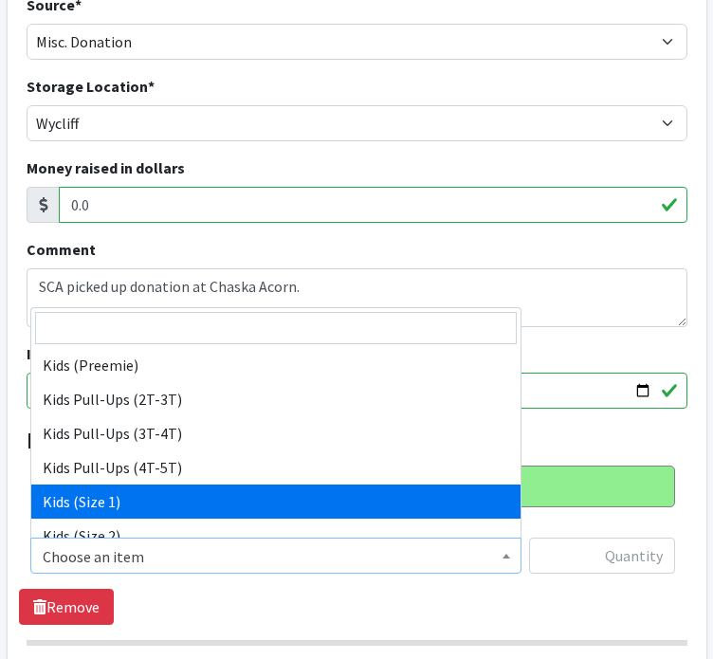
select select "11350"
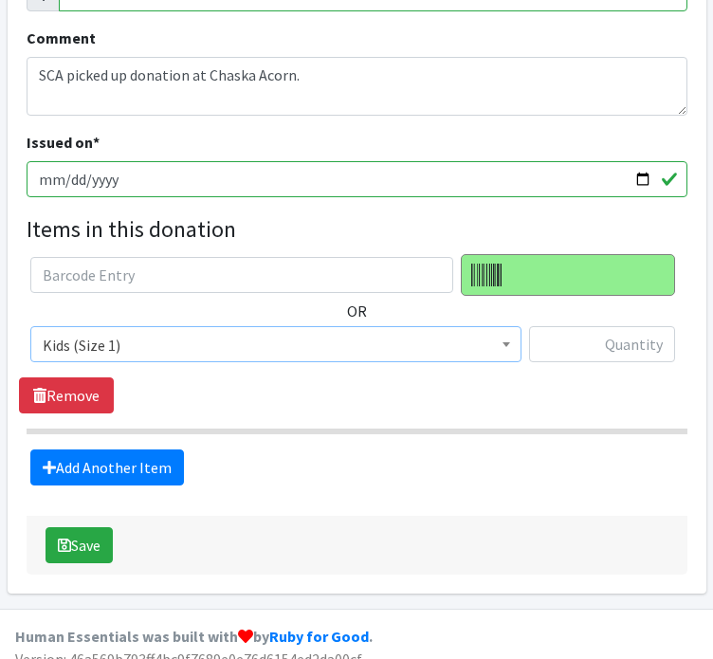
scroll to position [393, 0]
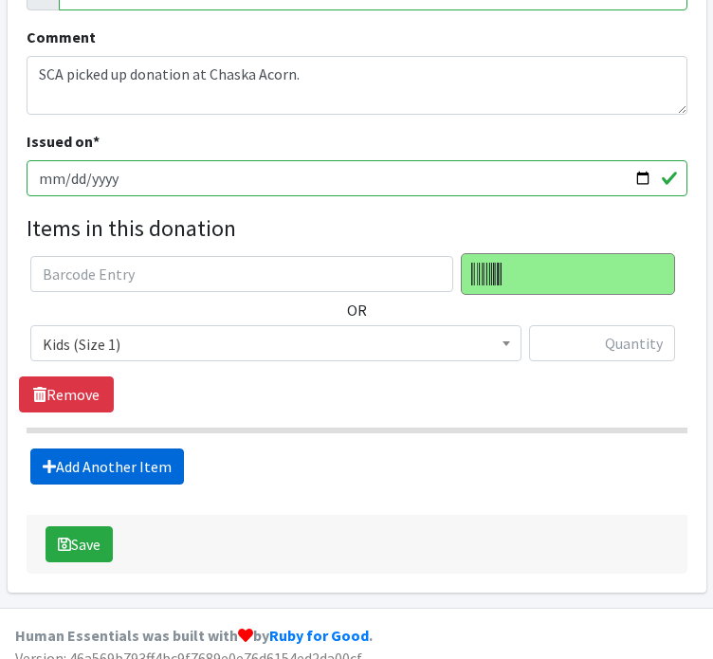
click at [107, 454] on link "Add Another Item" at bounding box center [107, 466] width 154 height 36
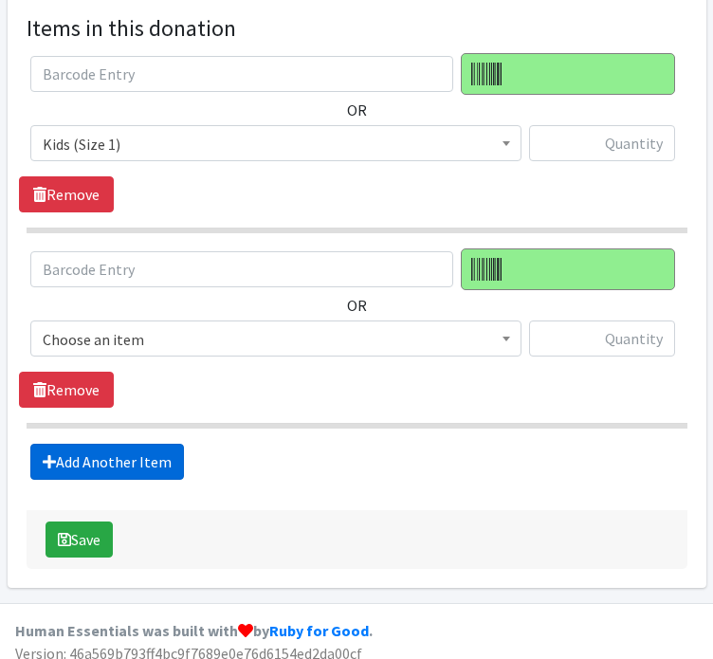
scroll to position [605, 0]
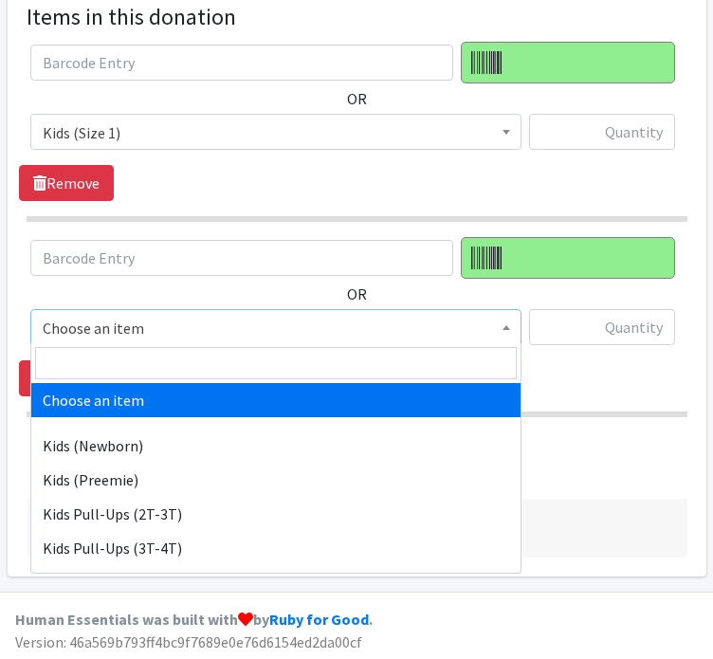
click at [158, 336] on span "Choose an item" at bounding box center [276, 328] width 466 height 27
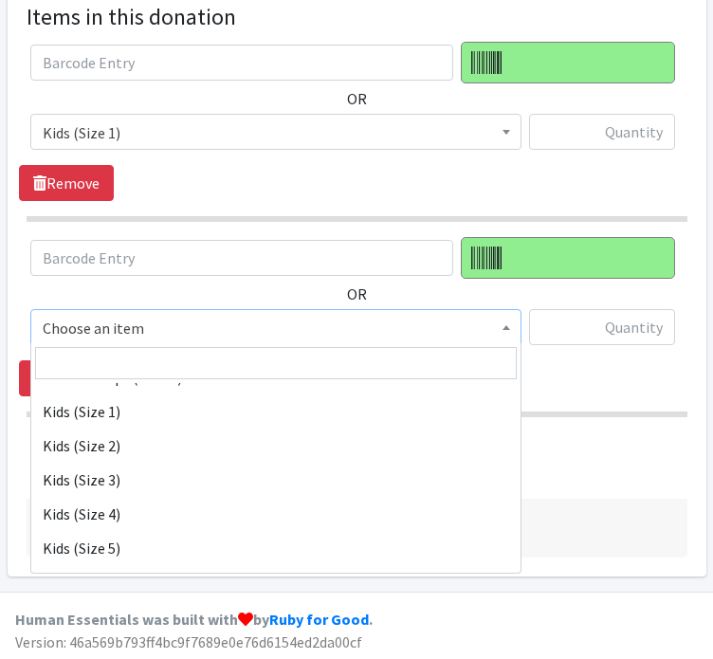
scroll to position [205, 0]
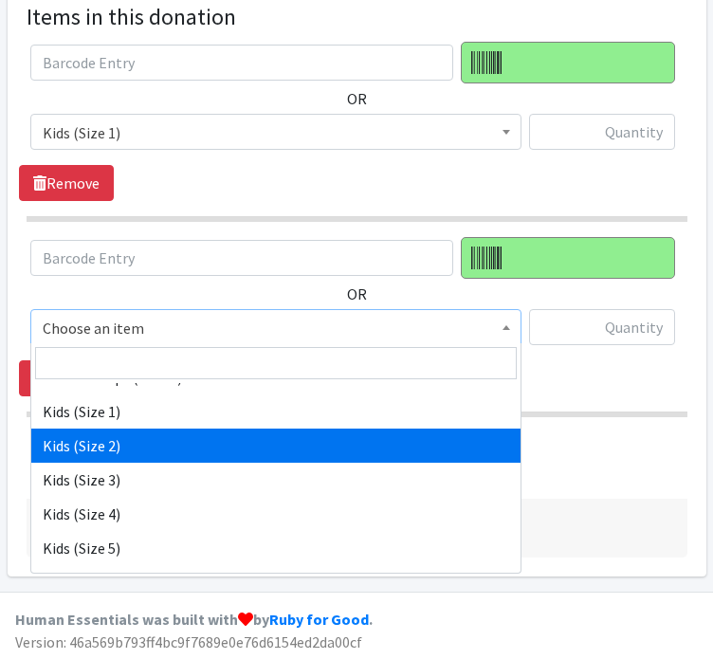
select select "11348"
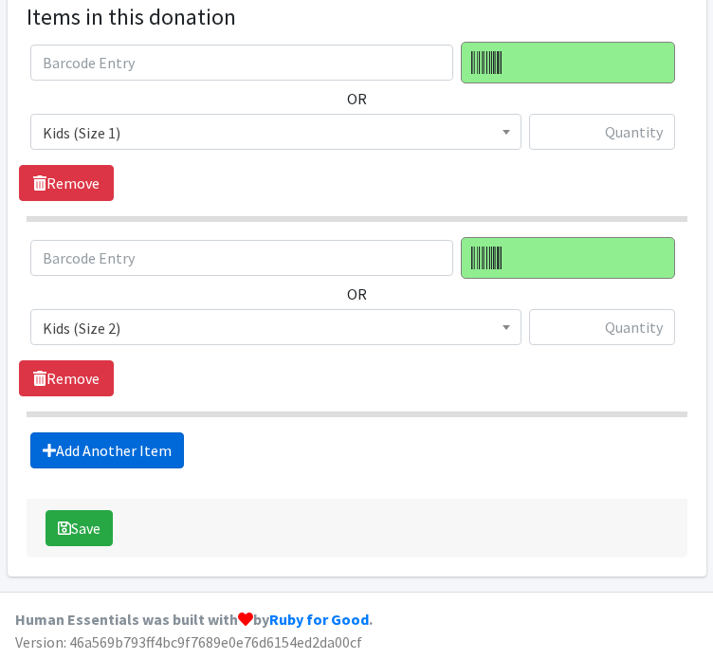
click at [71, 450] on link "Add Another Item" at bounding box center [107, 450] width 154 height 36
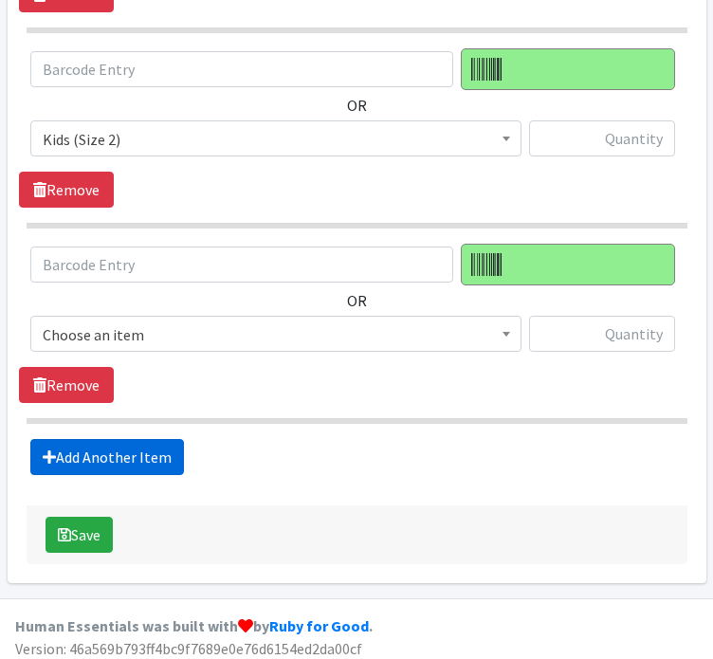
scroll to position [800, 0]
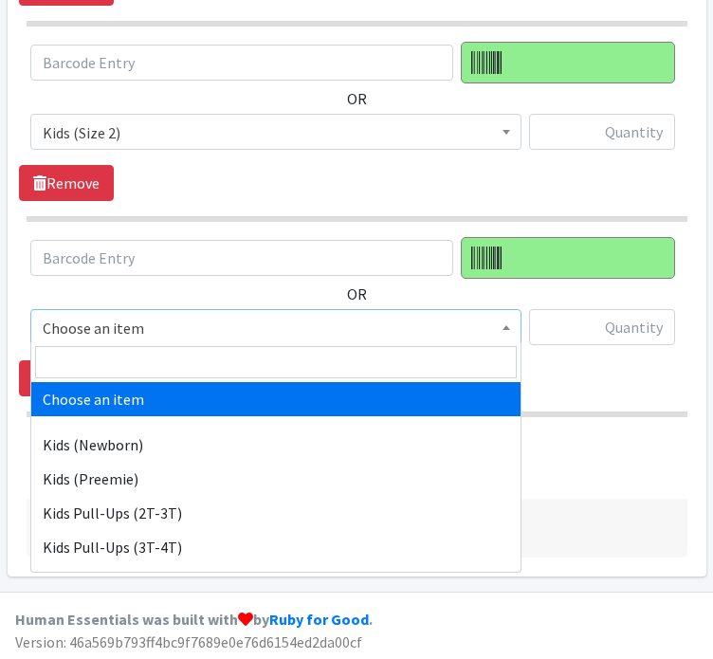
click at [224, 318] on span "Choose an item" at bounding box center [276, 328] width 466 height 27
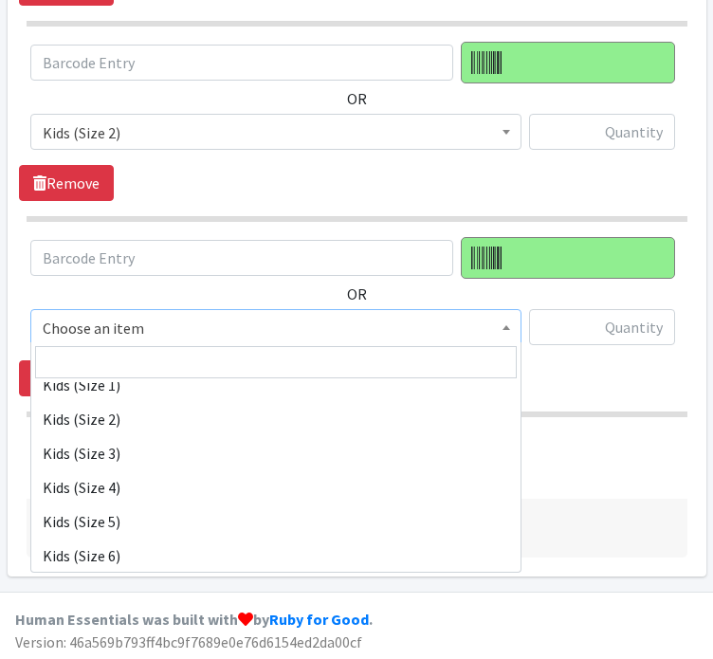
scroll to position [273, 0]
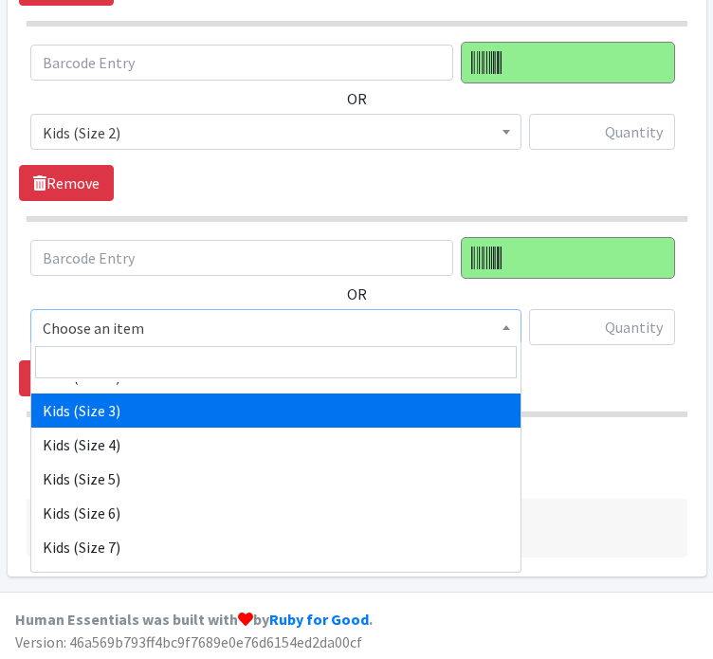
select select "11361"
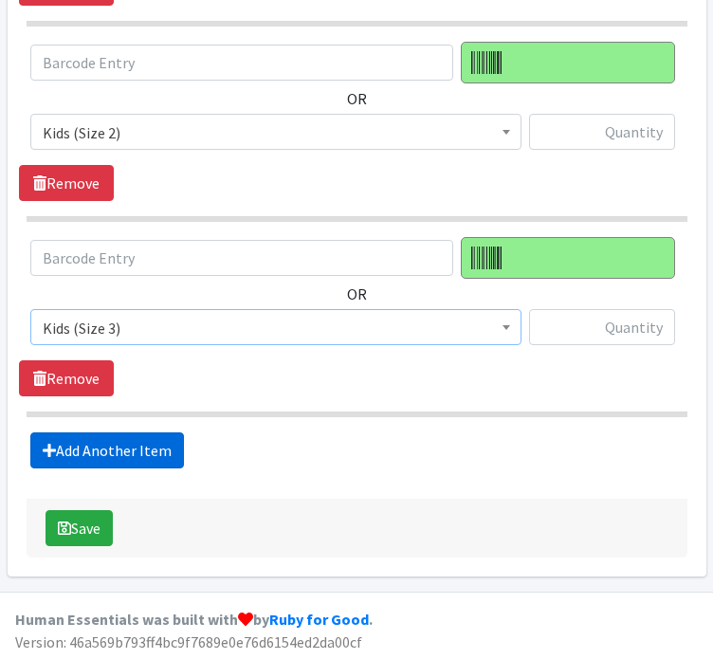
click at [106, 450] on link "Add Another Item" at bounding box center [107, 450] width 154 height 36
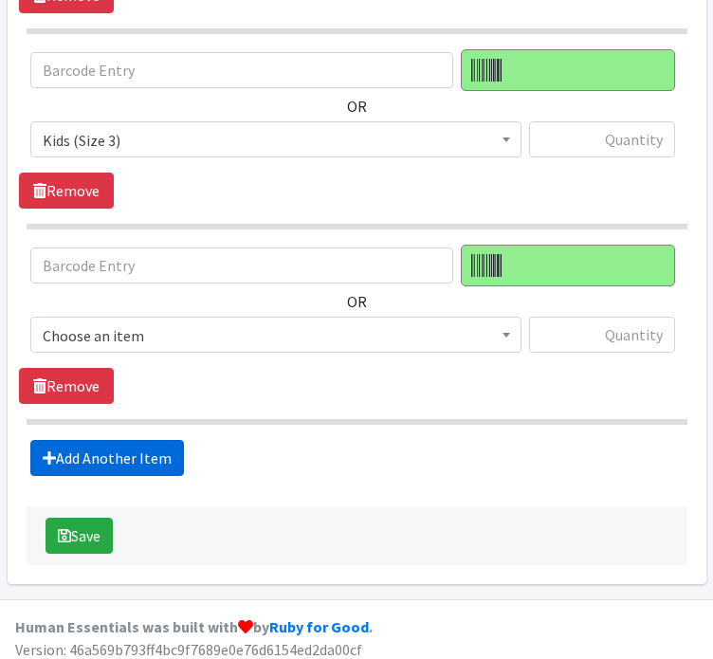
scroll to position [993, 0]
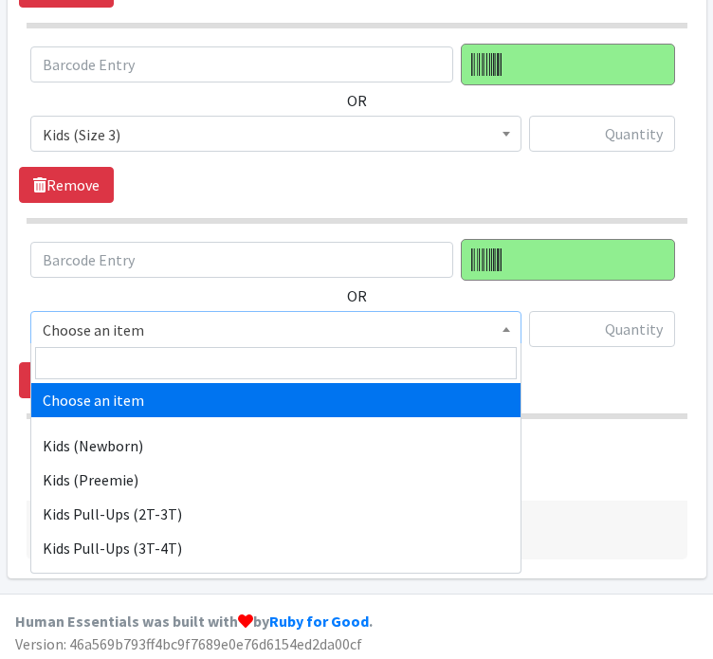
click at [170, 329] on span "Choose an item" at bounding box center [276, 330] width 466 height 27
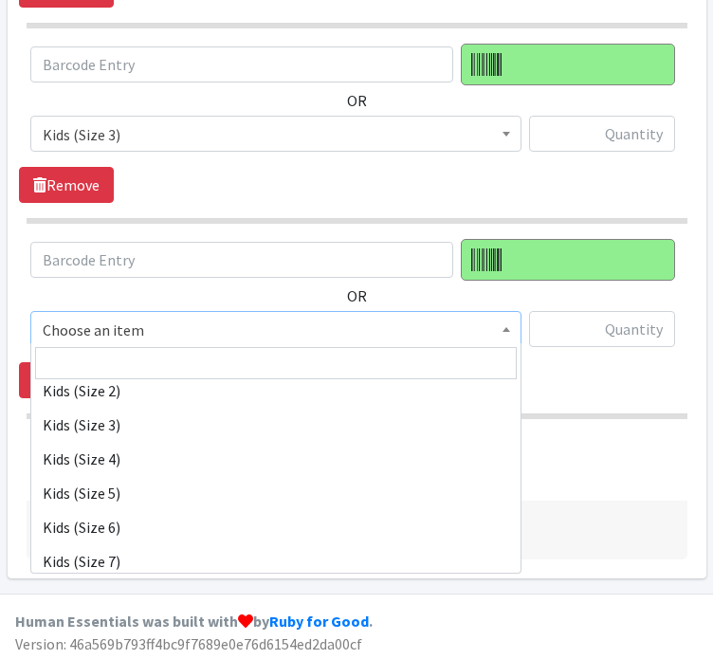
scroll to position [258, 0]
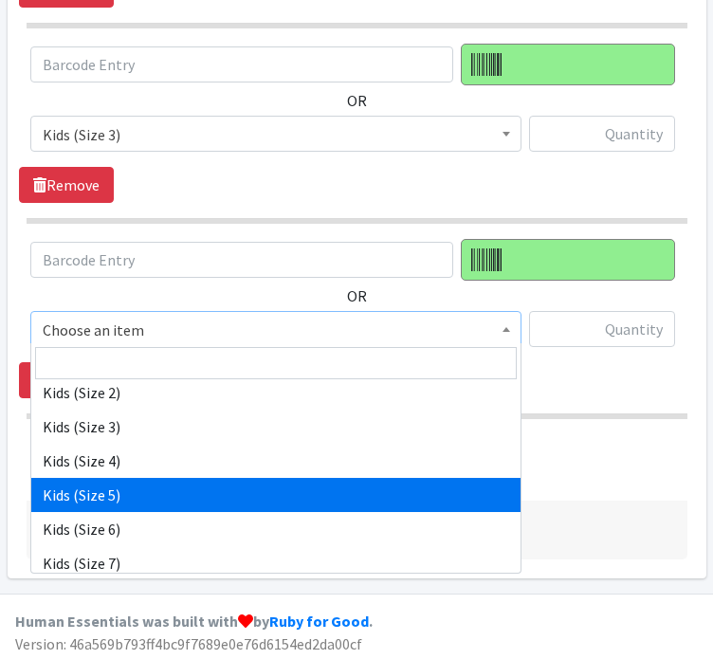
select select "11322"
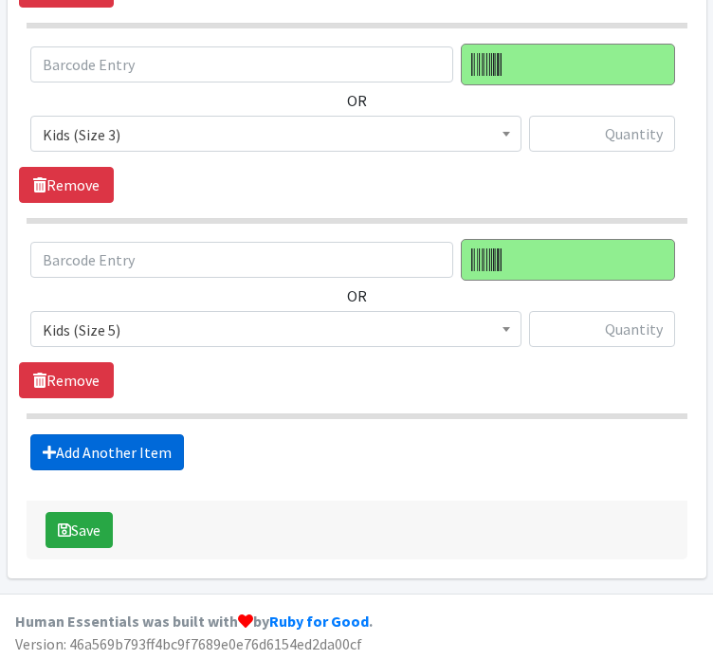
click at [125, 454] on link "Add Another Item" at bounding box center [107, 452] width 154 height 36
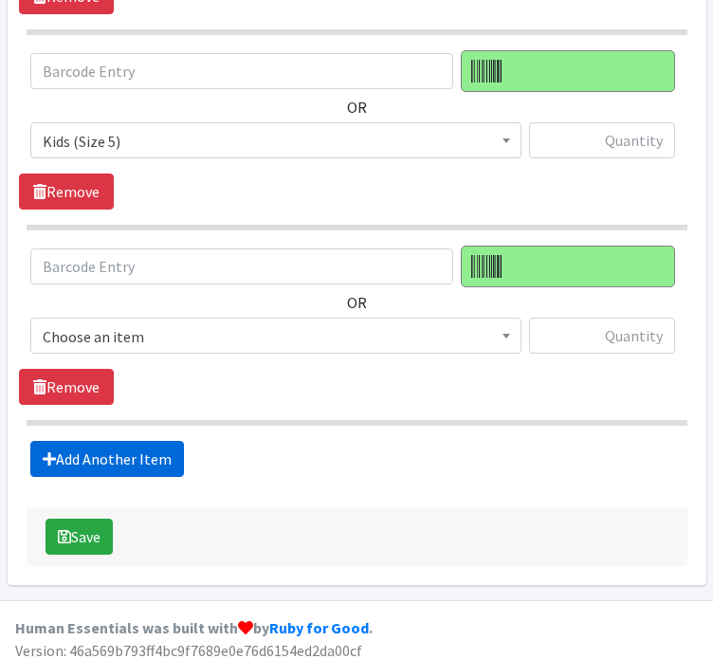
scroll to position [1188, 0]
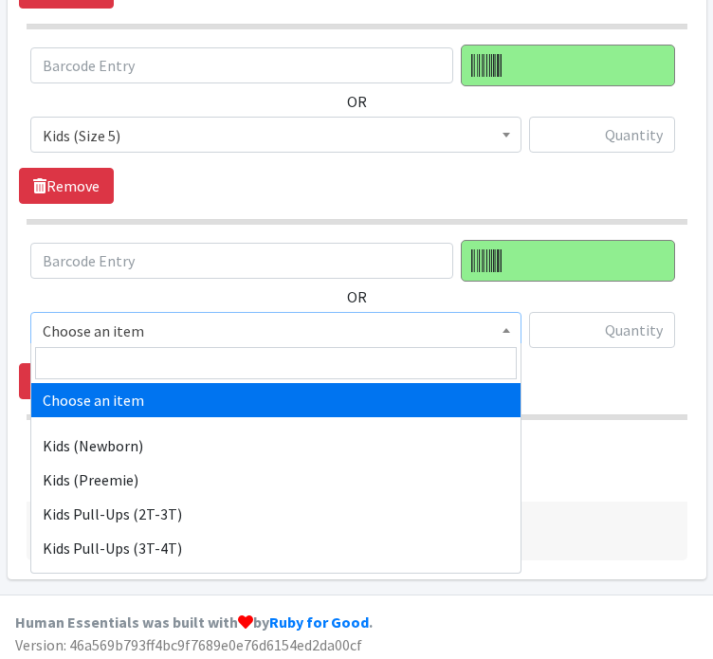
click at [190, 333] on span "Choose an item" at bounding box center [276, 331] width 466 height 27
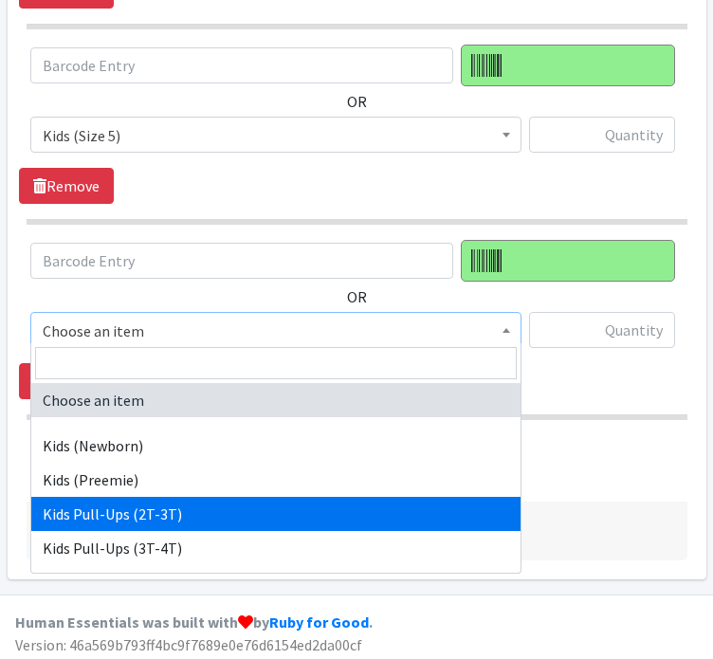
select select "11344"
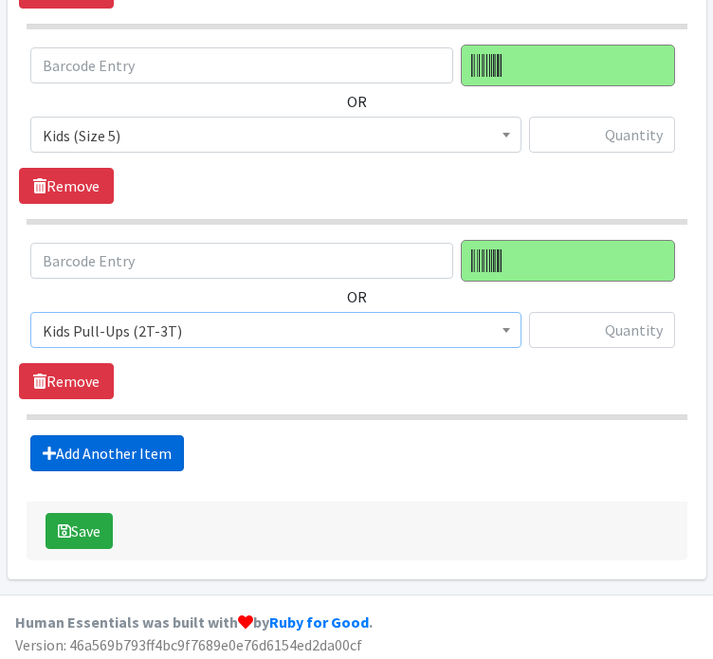
click at [107, 454] on link "Add Another Item" at bounding box center [107, 453] width 154 height 36
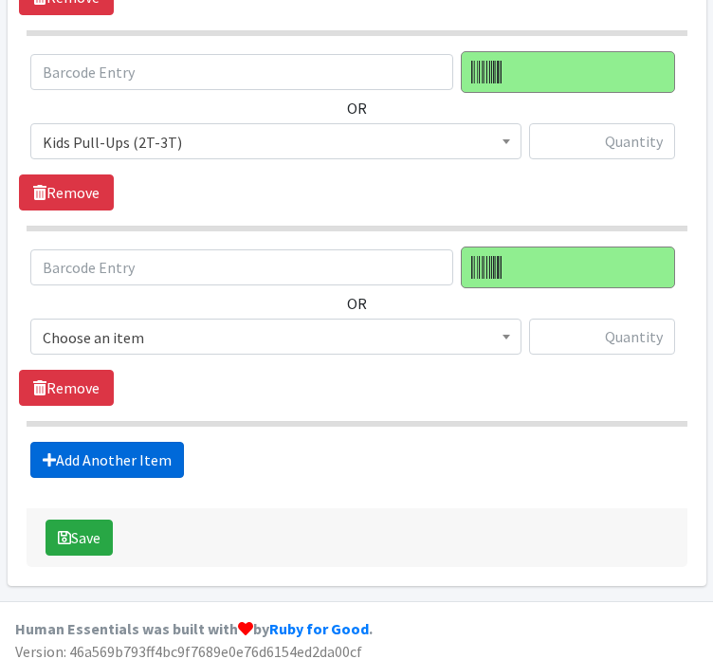
scroll to position [1382, 0]
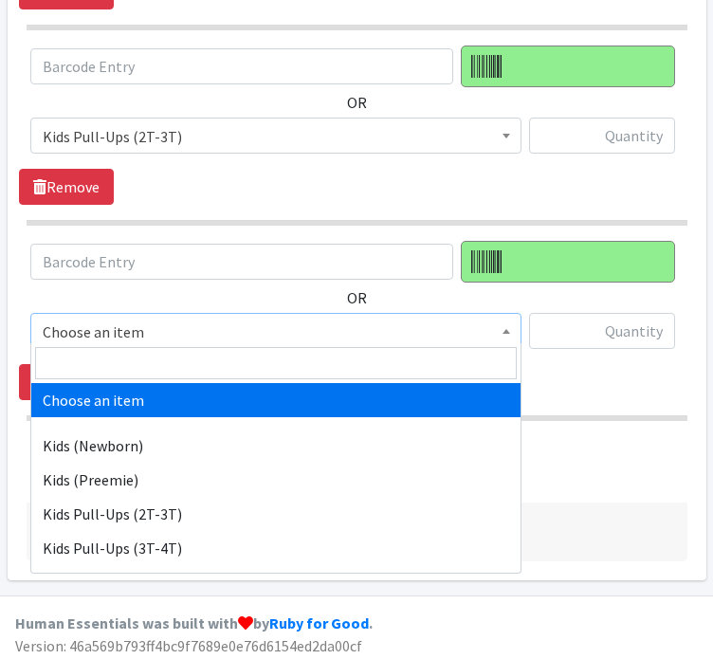
click at [186, 327] on span "Choose an item" at bounding box center [276, 331] width 466 height 27
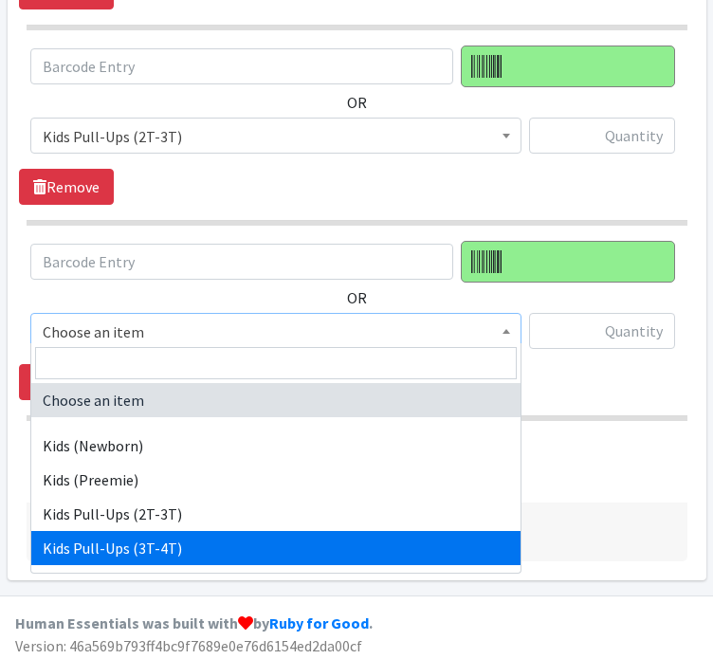
select select "11340"
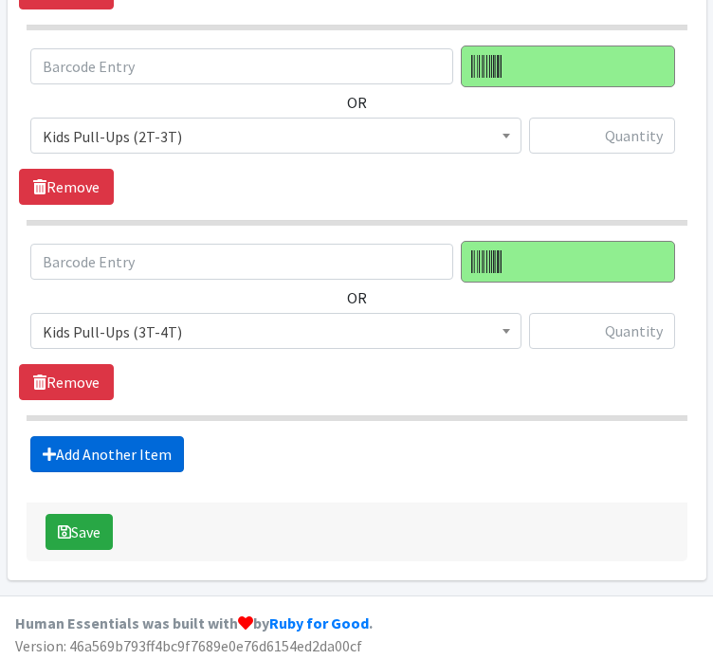
click at [74, 457] on link "Add Another Item" at bounding box center [107, 454] width 154 height 36
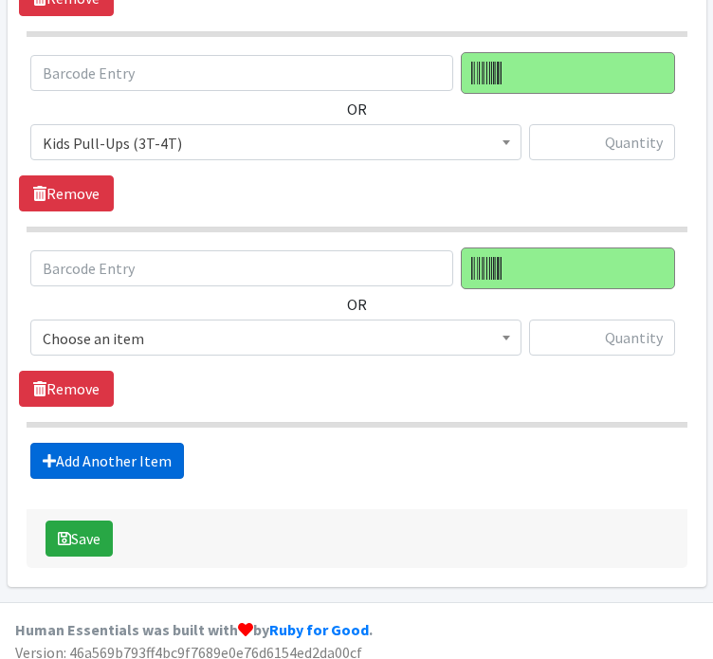
scroll to position [1577, 0]
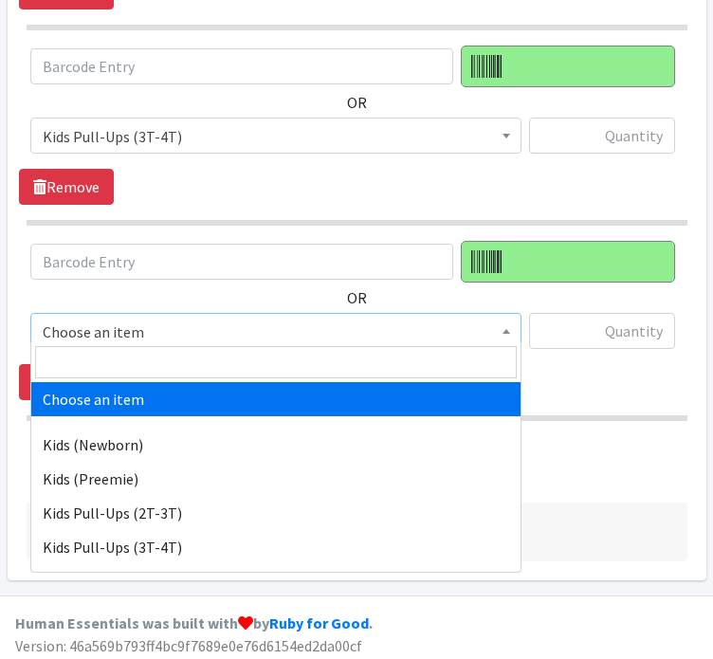
click at [155, 327] on span "Choose an item" at bounding box center [276, 331] width 466 height 27
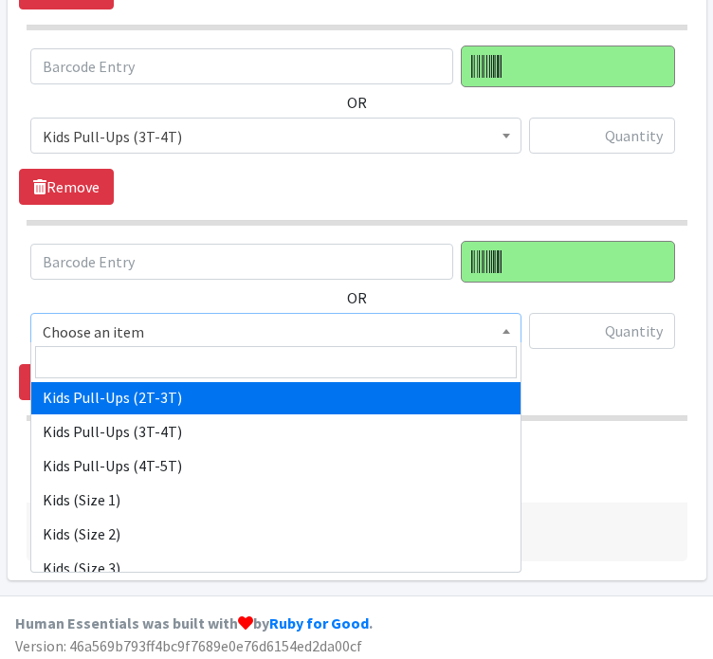
scroll to position [117, 0]
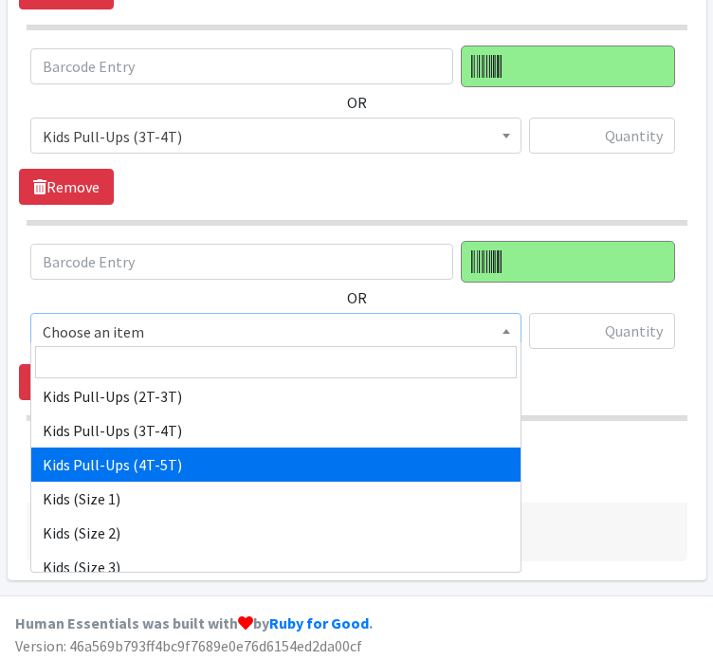
select select "11347"
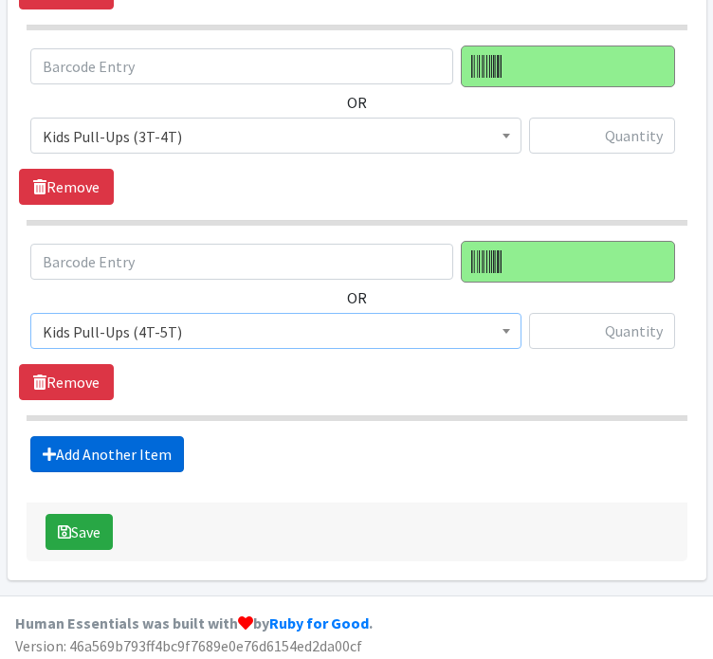
click at [121, 445] on link "Add Another Item" at bounding box center [107, 454] width 154 height 36
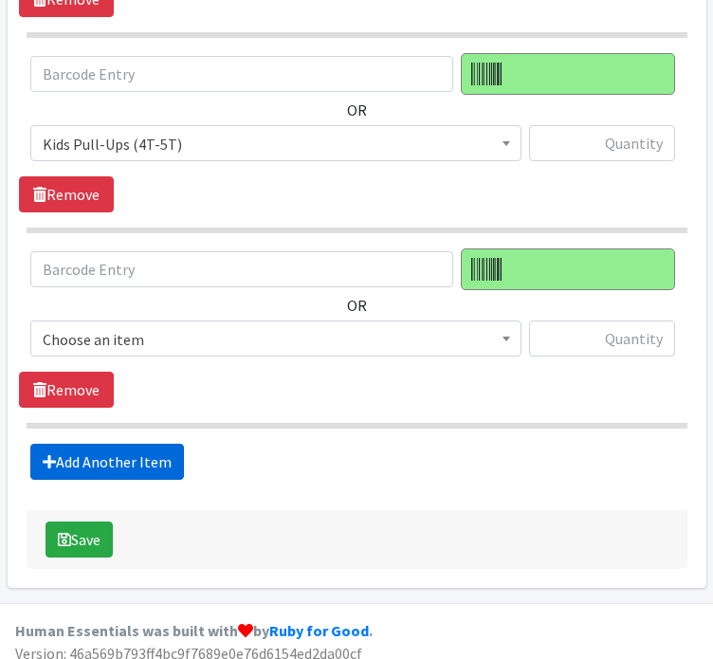
scroll to position [1771, 0]
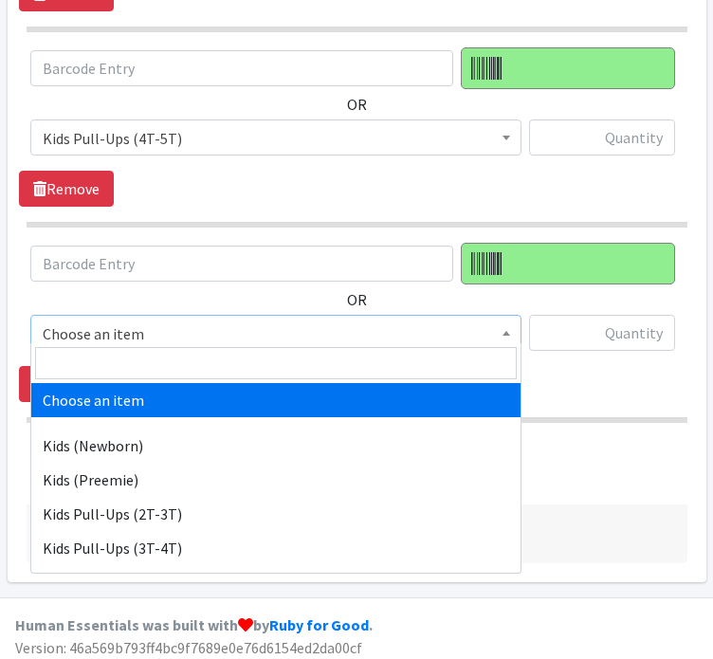
click at [202, 329] on span "Choose an item" at bounding box center [276, 333] width 466 height 27
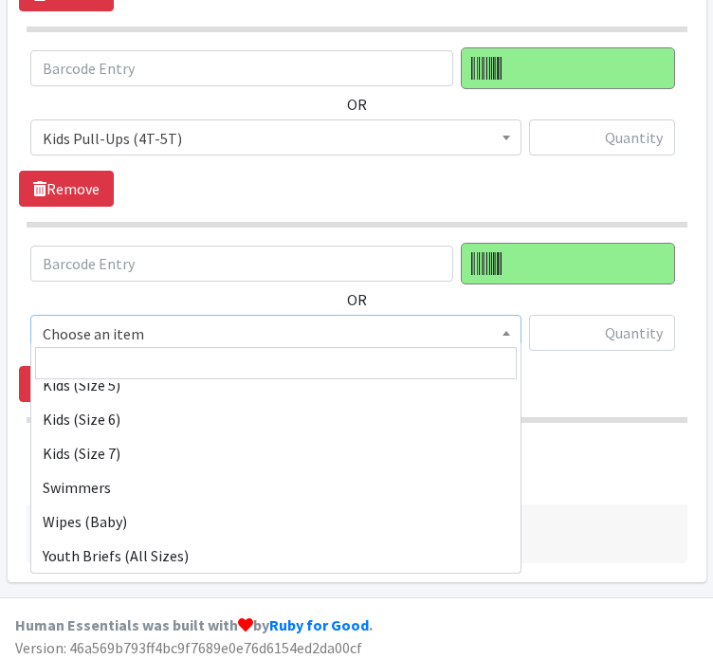
scroll to position [366, 0]
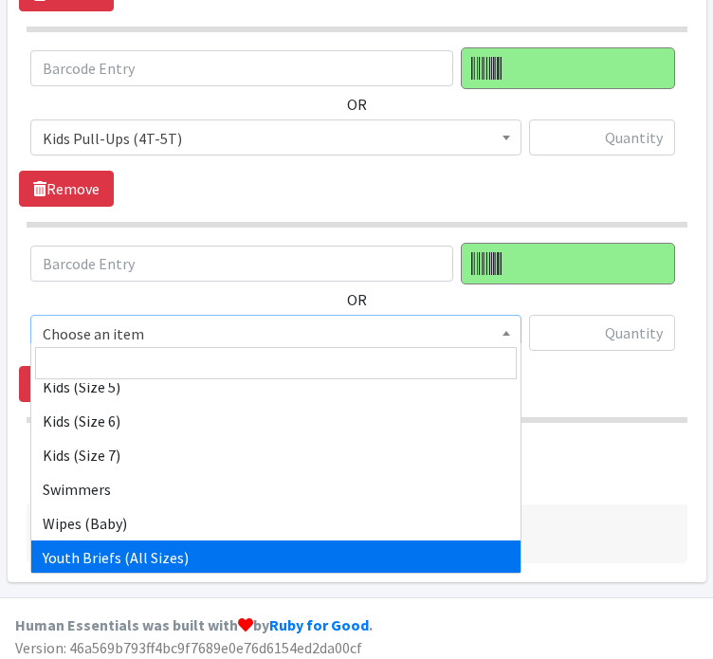
select select "14781"
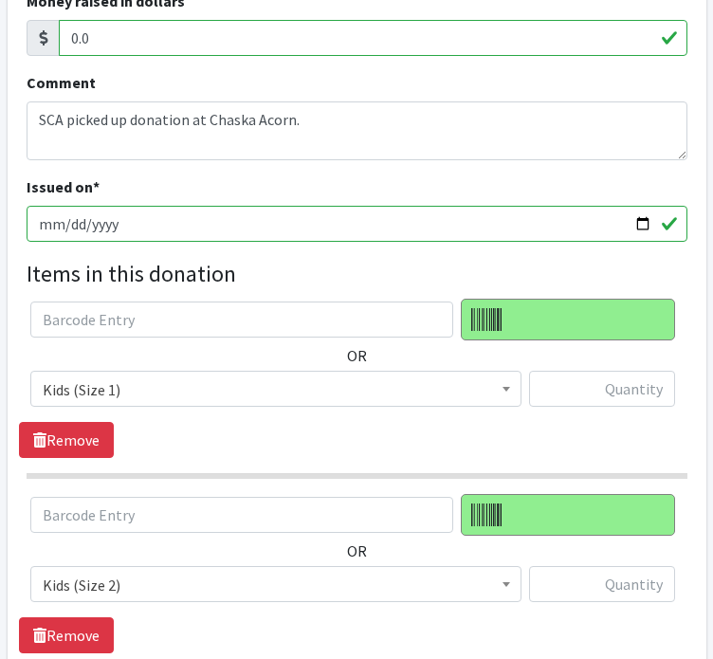
scroll to position [349, 0]
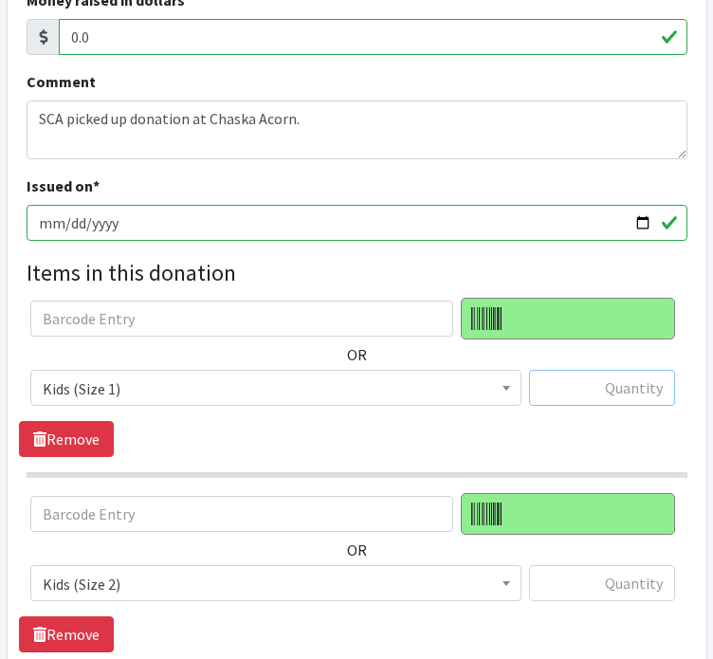
click at [627, 386] on input "text" at bounding box center [602, 388] width 146 height 36
type input "27"
click at [637, 571] on input "text" at bounding box center [602, 583] width 146 height 36
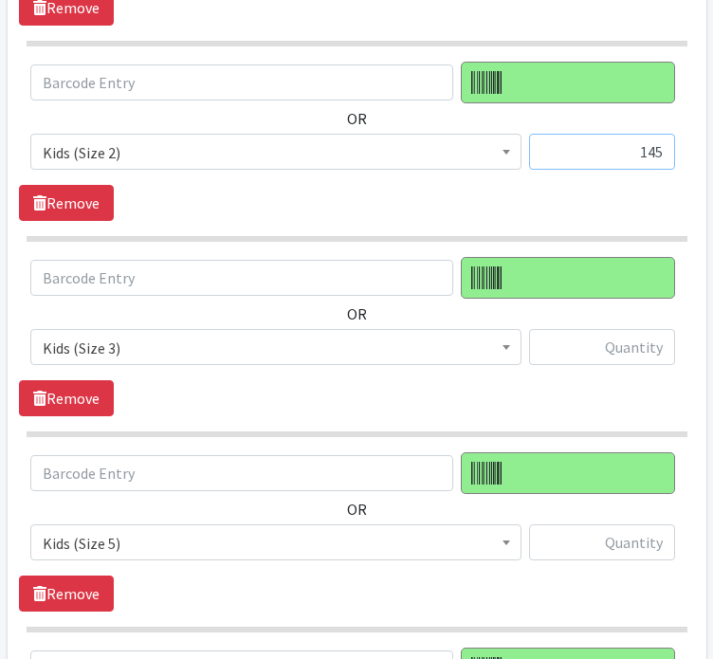
scroll to position [781, 0]
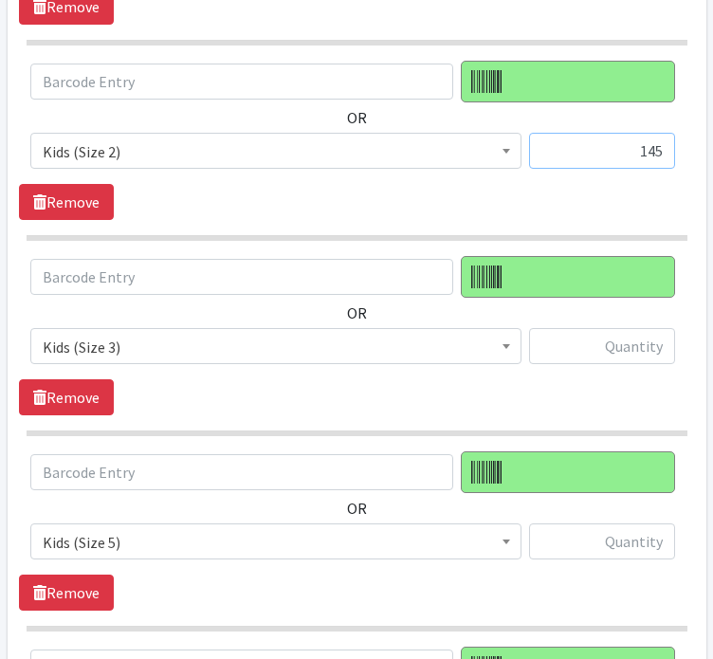
type input "145"
click at [633, 339] on input "text" at bounding box center [602, 346] width 146 height 36
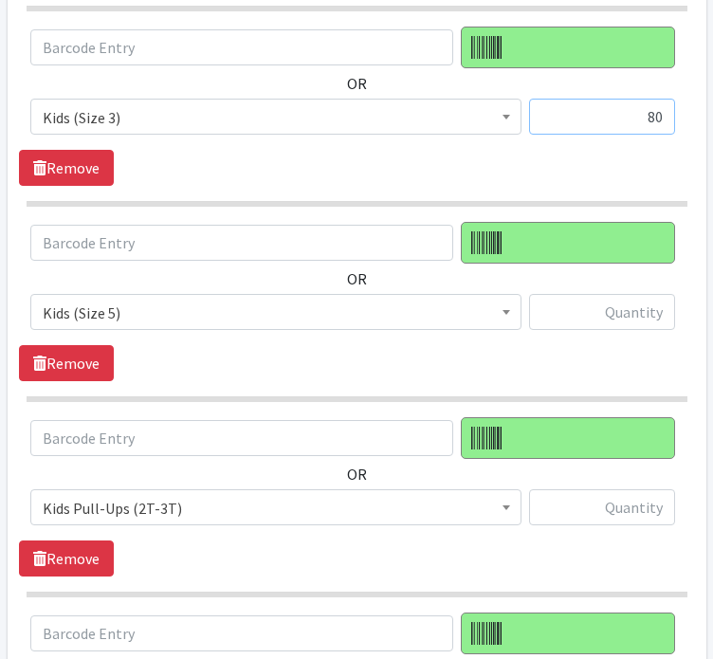
scroll to position [1009, 0]
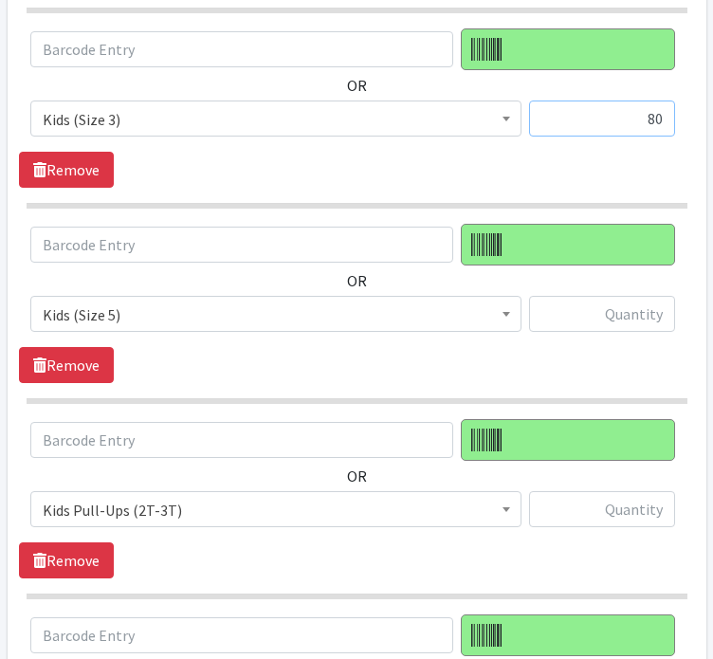
type input "80"
click at [631, 307] on input "text" at bounding box center [602, 314] width 146 height 36
type input "5"
click at [626, 507] on input "text" at bounding box center [602, 509] width 146 height 36
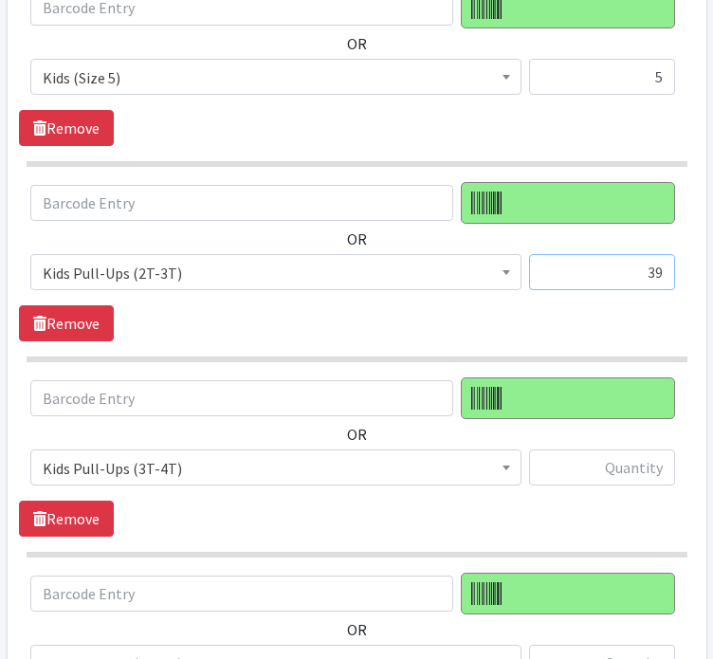
scroll to position [1259, 0]
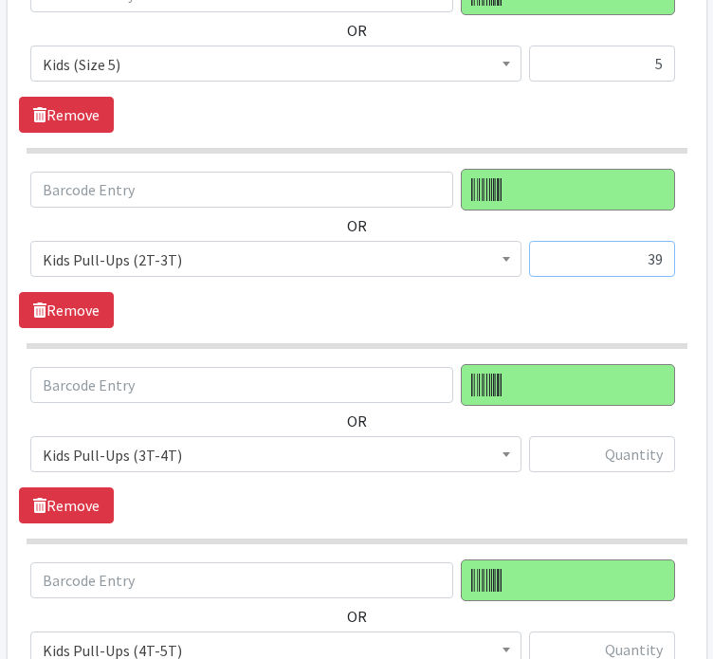
type input "39"
click at [631, 451] on input "text" at bounding box center [602, 454] width 146 height 36
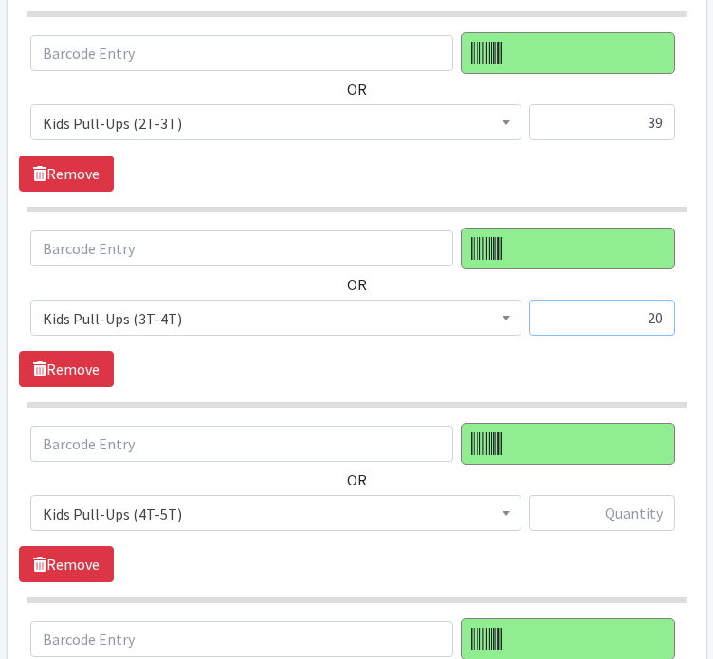
scroll to position [1395, 0]
type input "20"
click at [608, 518] on input "text" at bounding box center [602, 513] width 146 height 36
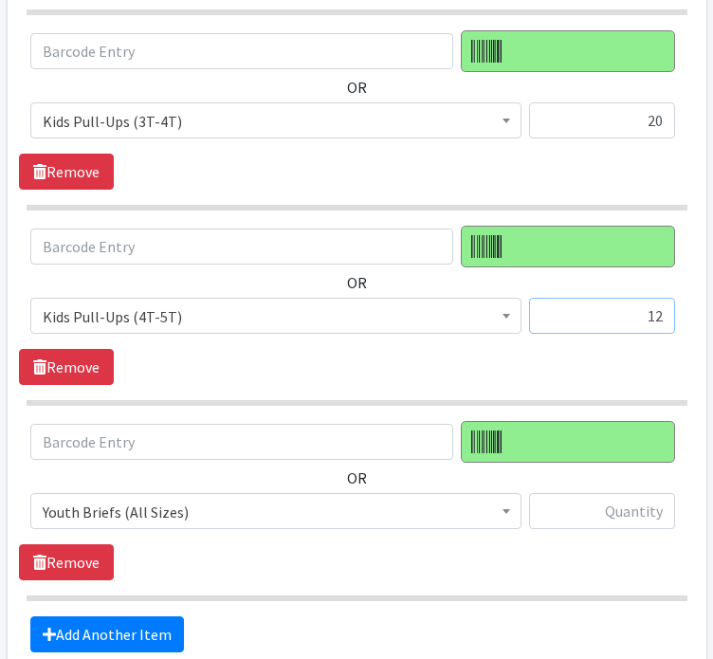
scroll to position [1596, 0]
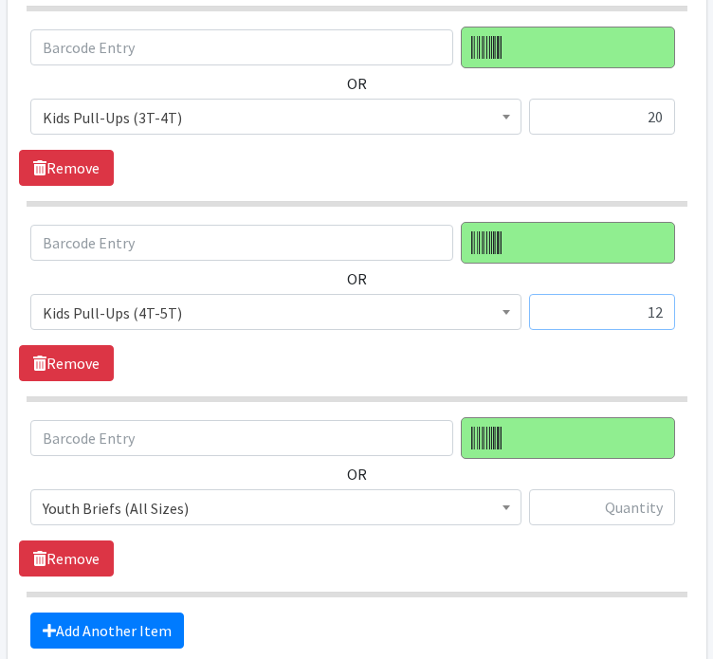
type input "12"
click at [626, 504] on input "text" at bounding box center [602, 507] width 146 height 36
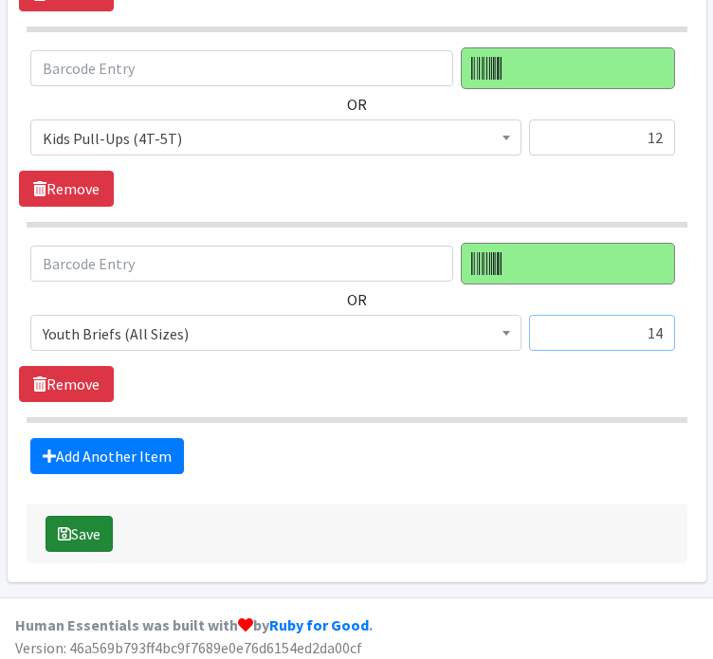
type input "14"
click at [85, 531] on button "Save" at bounding box center [78, 534] width 67 height 36
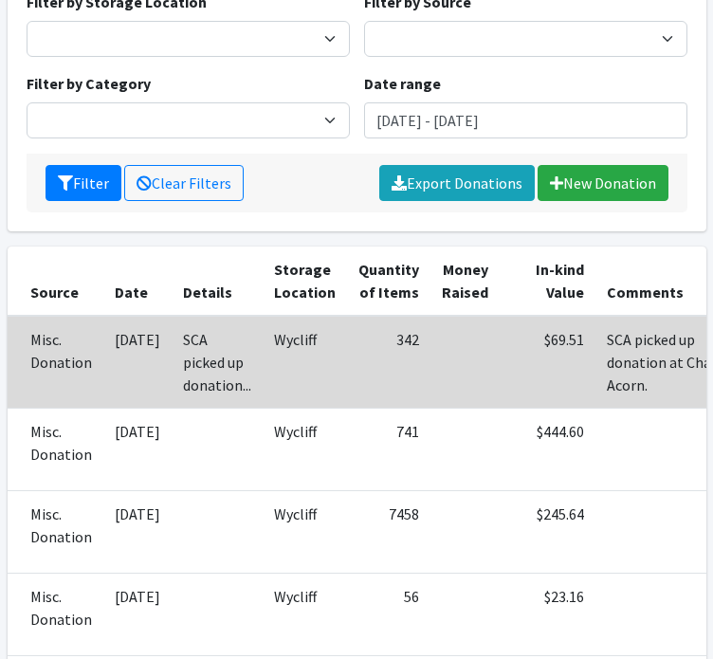
scroll to position [0, 50]
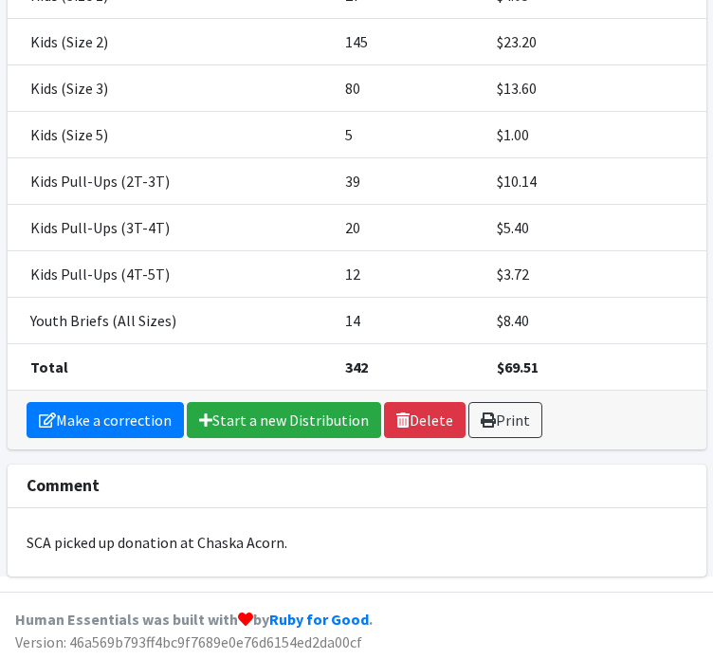
scroll to position [338, 0]
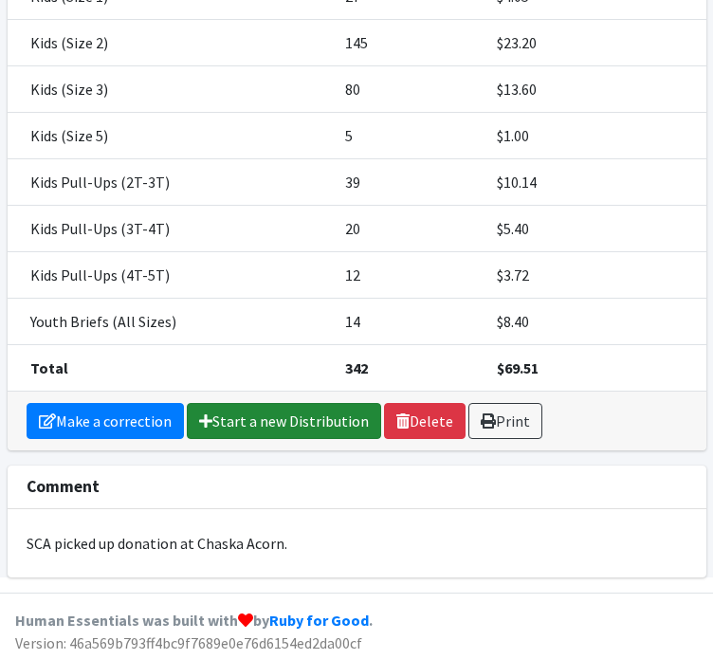
click at [310, 429] on link "Start a new Distribution" at bounding box center [284, 421] width 194 height 36
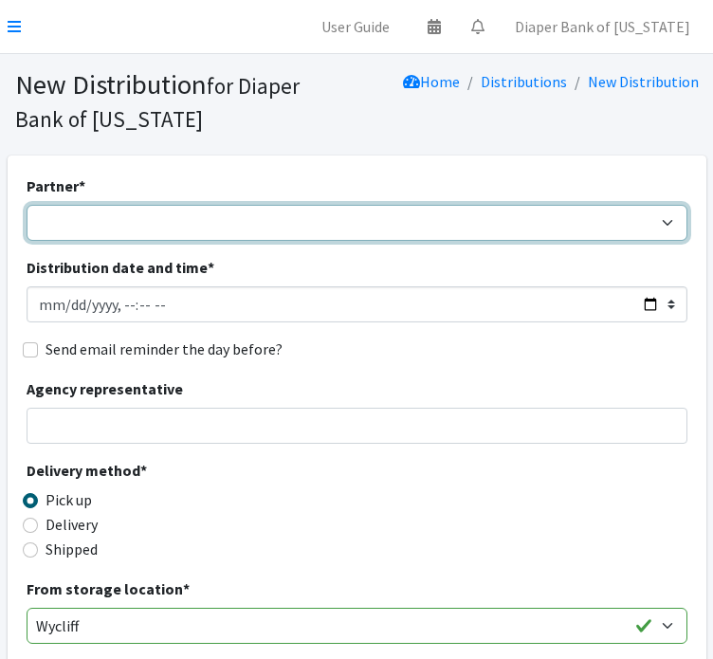
click at [209, 209] on select "360 Communities _ABC_Partner_Agency Agate Housing & Services, Inc. Al-Maa'uun A…" at bounding box center [357, 223] width 661 height 36
select select "5598"
click at [27, 205] on select "360 Communities _ABC_Partner_Agency Agate Housing & Services, Inc. Al-Maa'uun A…" at bounding box center [357, 223] width 661 height 36
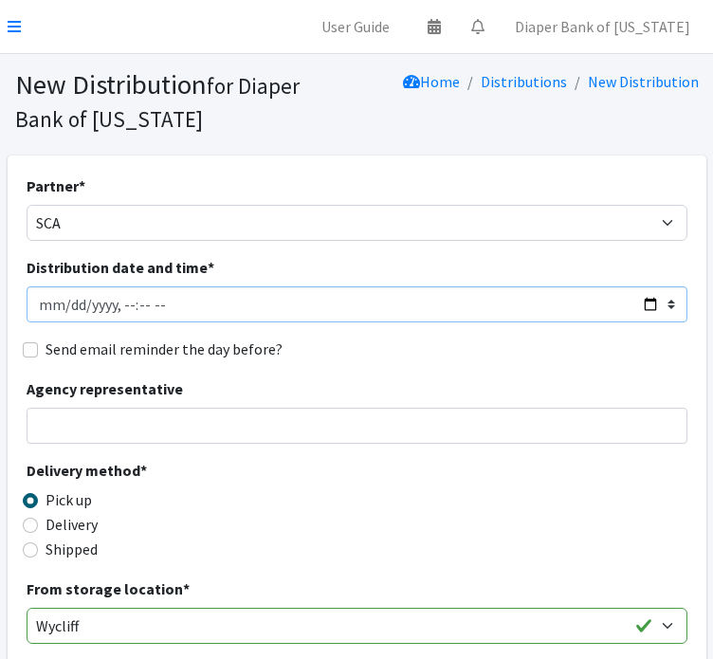
click at [221, 306] on input "Distribution date and time *" at bounding box center [357, 304] width 661 height 36
click at [652, 304] on input "Distribution date and time *" at bounding box center [357, 304] width 661 height 36
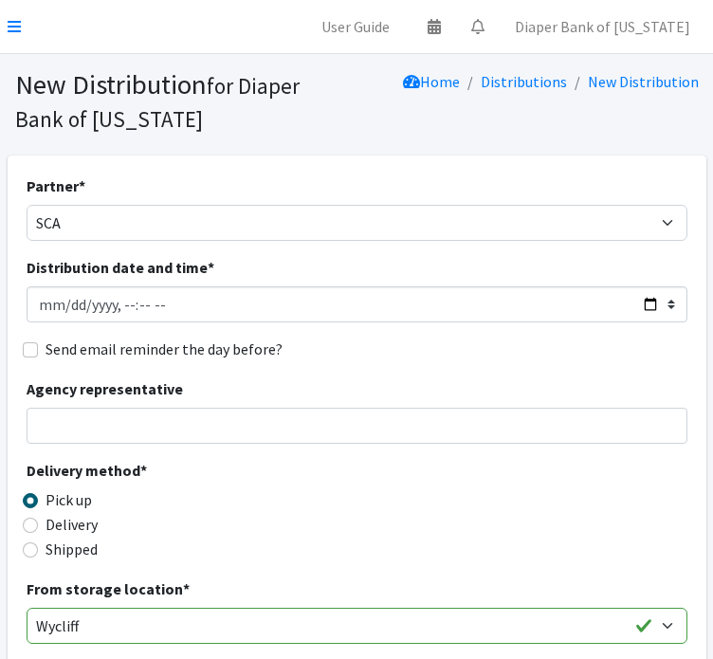
type input "2025-08-20T12:00"
click at [523, 502] on div "Delivery method * Pick up Delivery Shipped Shipping cost" at bounding box center [357, 518] width 661 height 118
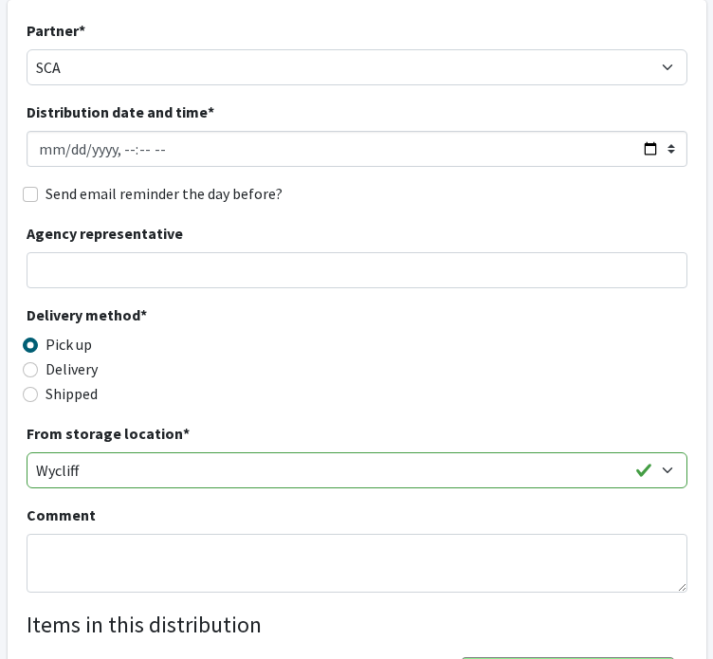
scroll to position [161, 0]
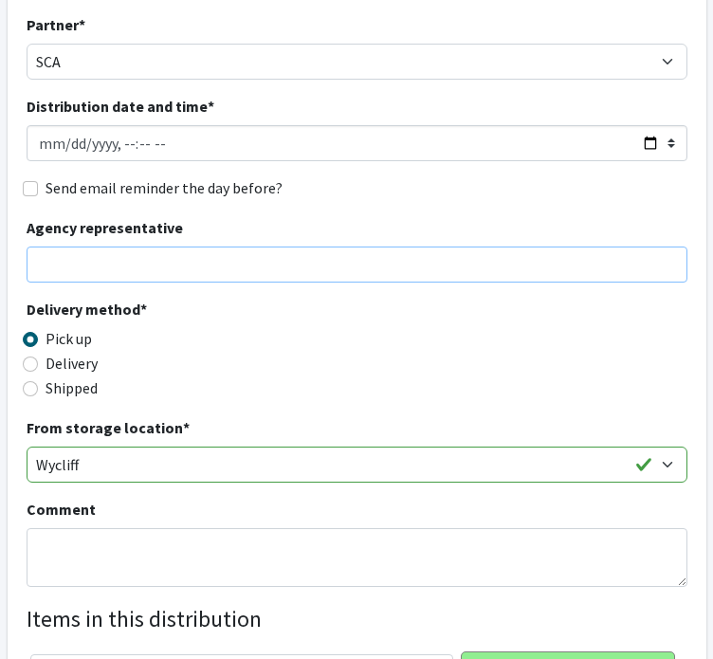
click at [164, 264] on input "Agency representative" at bounding box center [357, 264] width 661 height 36
type input "Tom Lee"
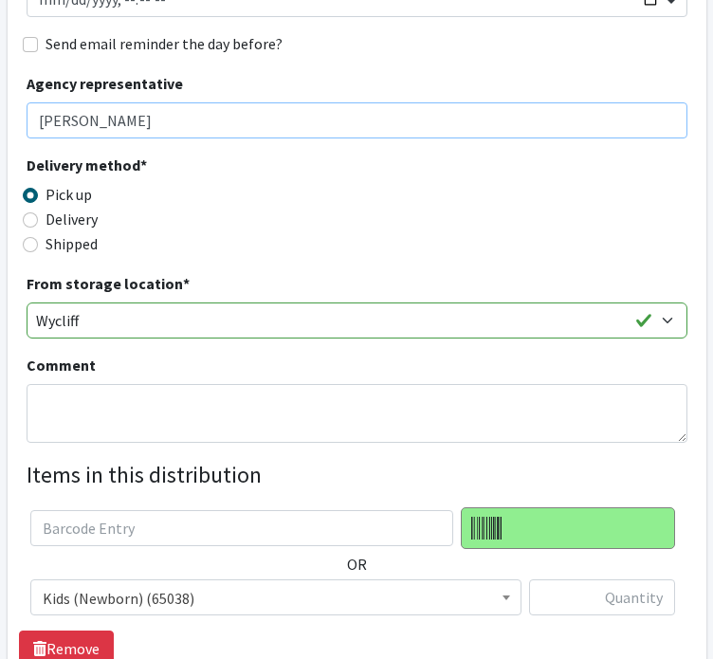
scroll to position [318, 0]
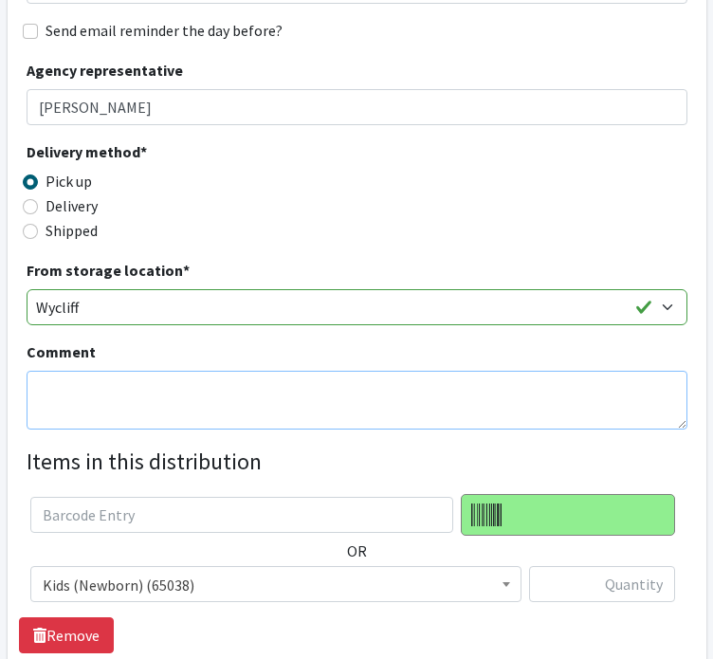
click at [53, 393] on textarea "Comment" at bounding box center [357, 400] width 661 height 59
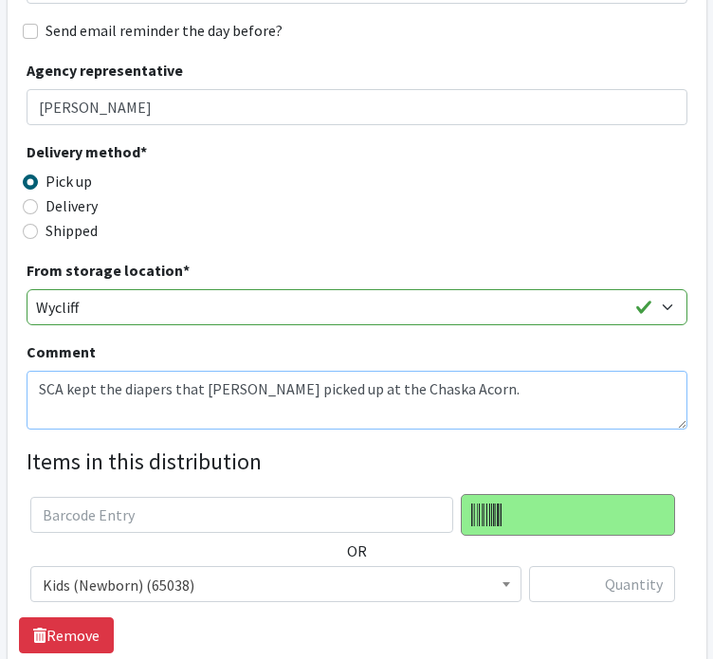
scroll to position [359, 0]
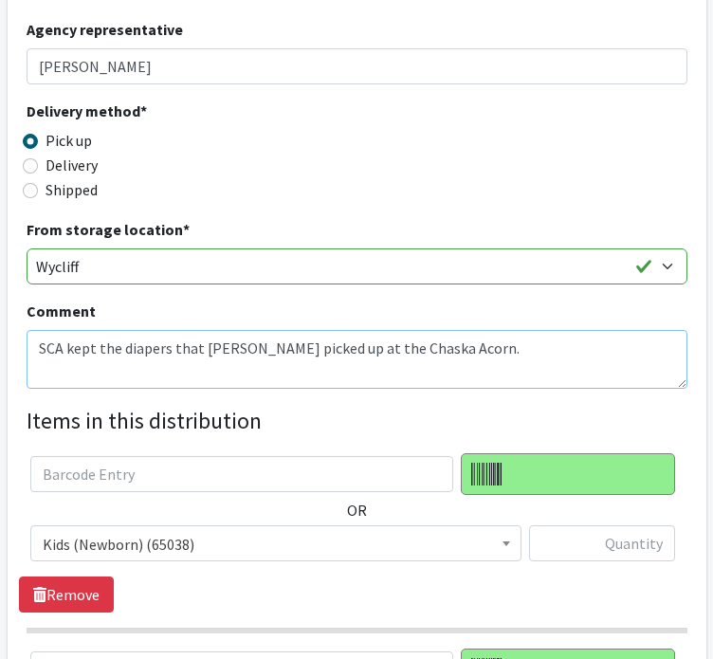
click at [38, 352] on textarea "SCA kept the diapers that Tom Lee picked up at the Chaska Acorn." at bounding box center [357, 359] width 661 height 59
type textarea "Per our agreement, SCA kept the diapers that Tom Lee picked up at the Chaska Ac…"
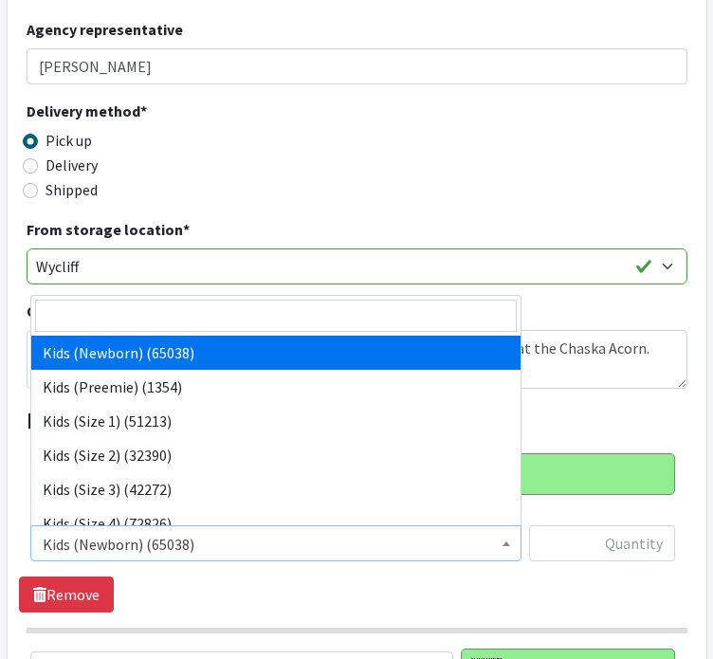
click at [493, 550] on span "Kids (Newborn) (65038)" at bounding box center [276, 544] width 466 height 27
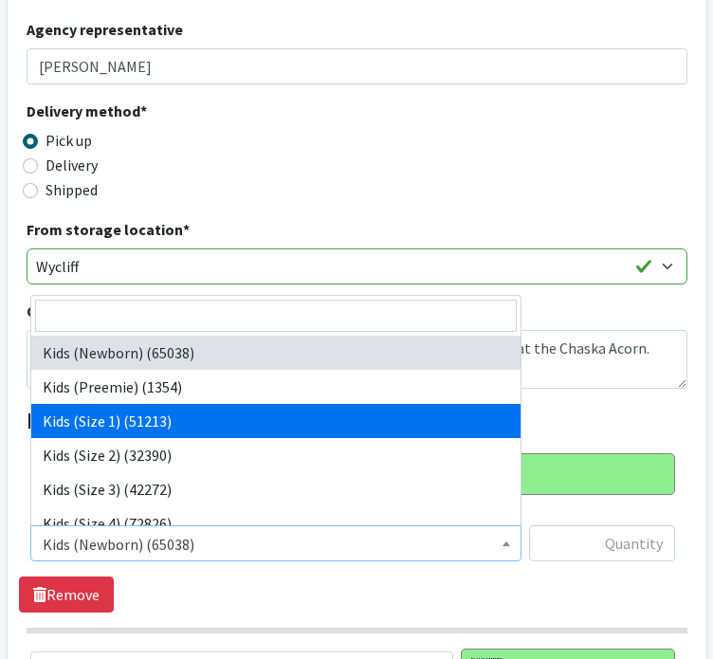
select select "11350"
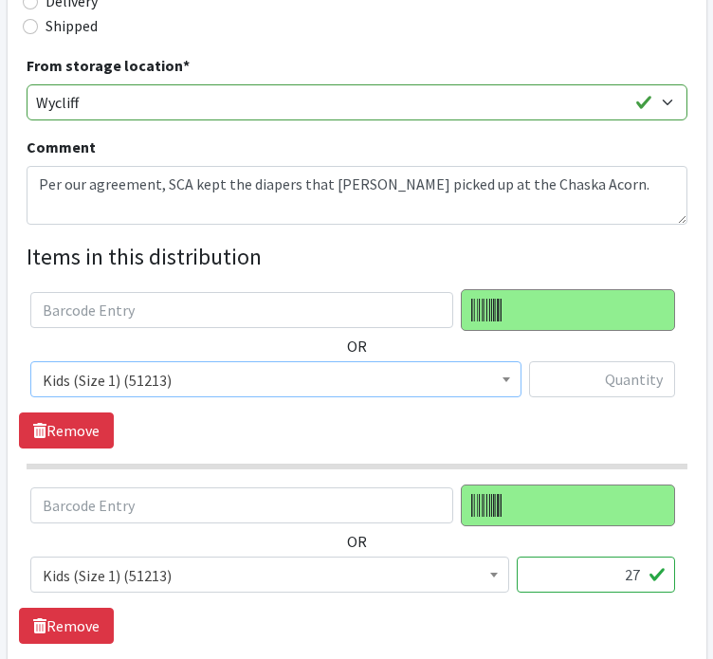
scroll to position [554, 0]
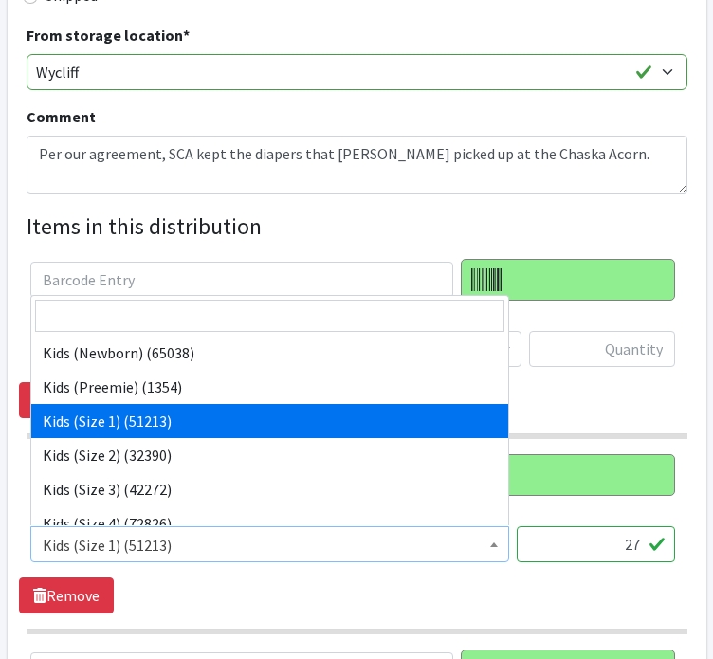
click at [182, 549] on span "Kids (Size 1) (51213)" at bounding box center [270, 545] width 454 height 27
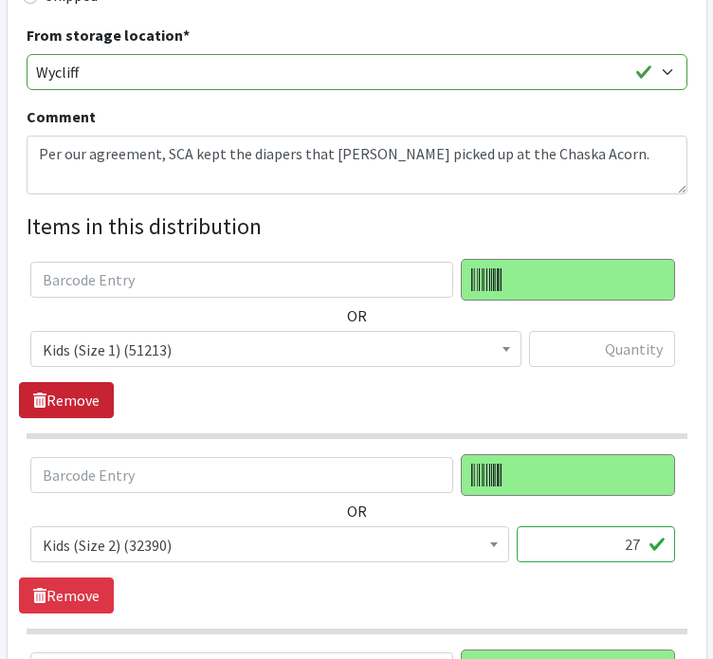
click at [87, 398] on link "Remove" at bounding box center [66, 400] width 95 height 36
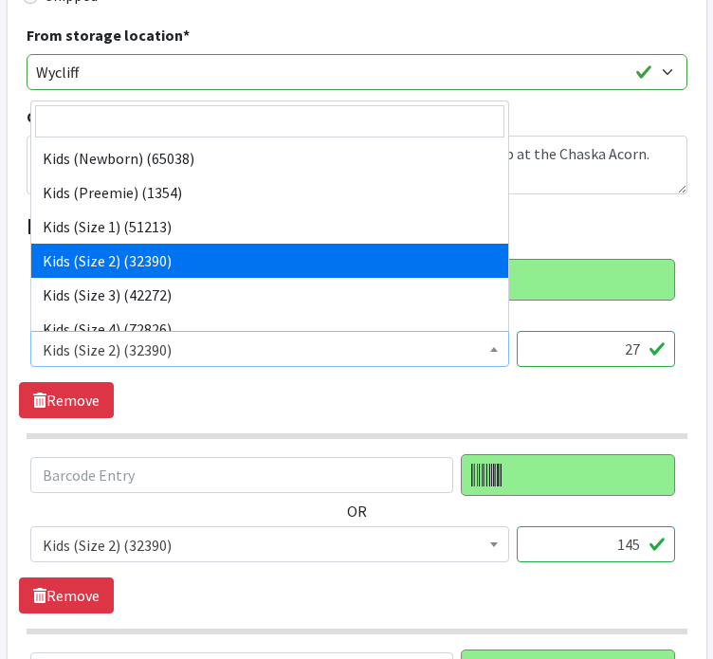
click at [193, 343] on span "Kids (Size 2) (32390)" at bounding box center [270, 349] width 454 height 27
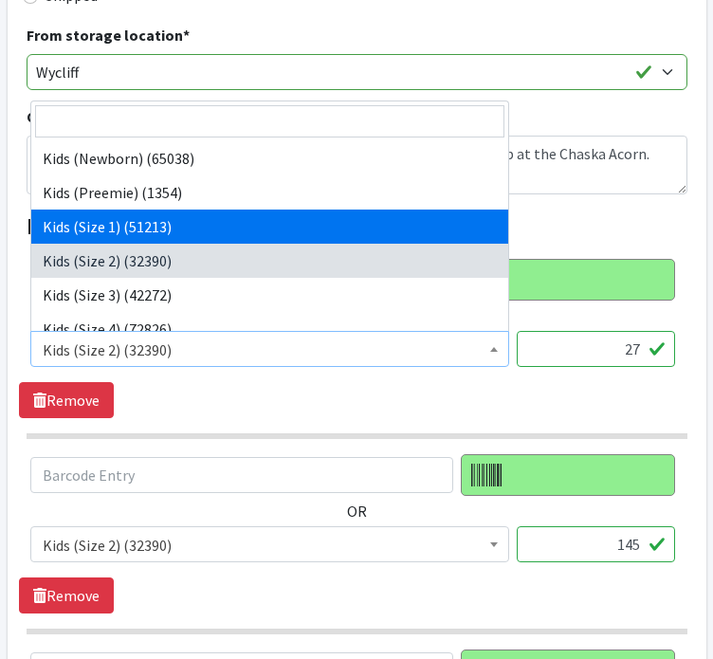
select select "11350"
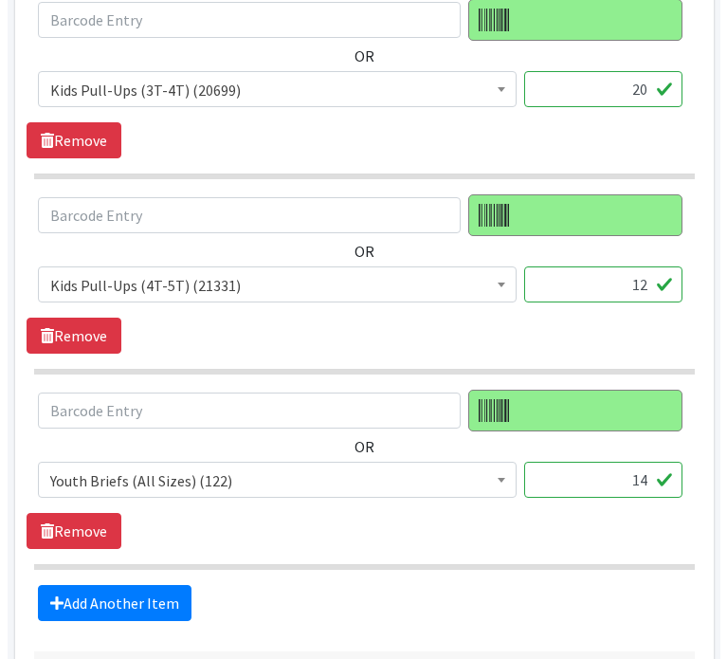
scroll to position [1937, 0]
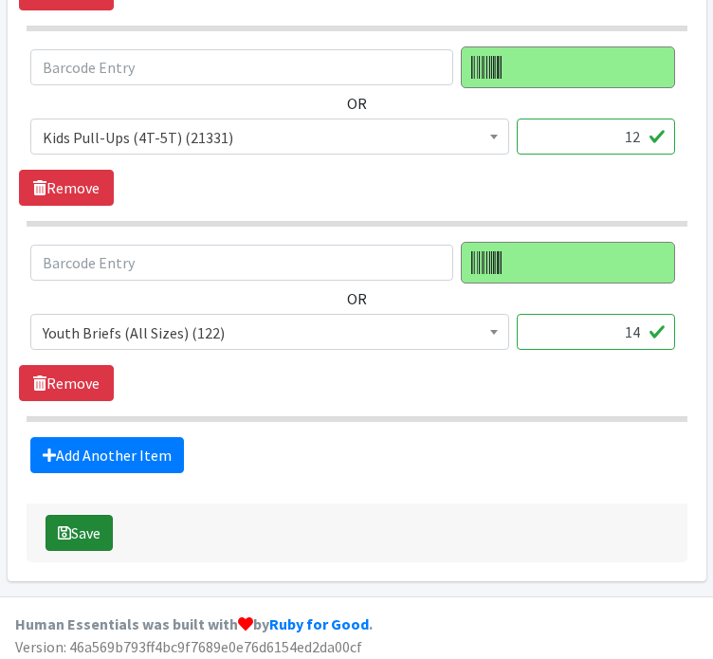
click at [84, 537] on button "Save" at bounding box center [78, 533] width 67 height 36
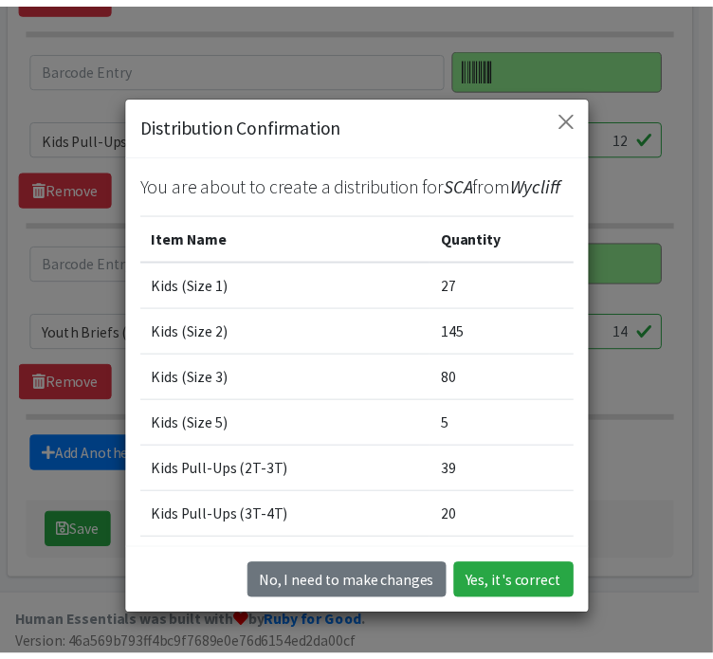
scroll to position [235, 0]
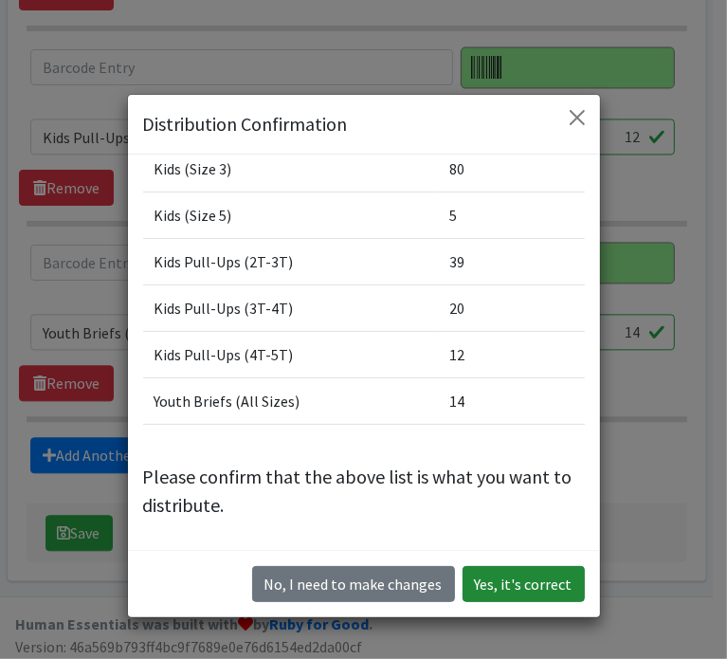
click at [532, 583] on button "Yes, it's correct" at bounding box center [524, 584] width 122 height 36
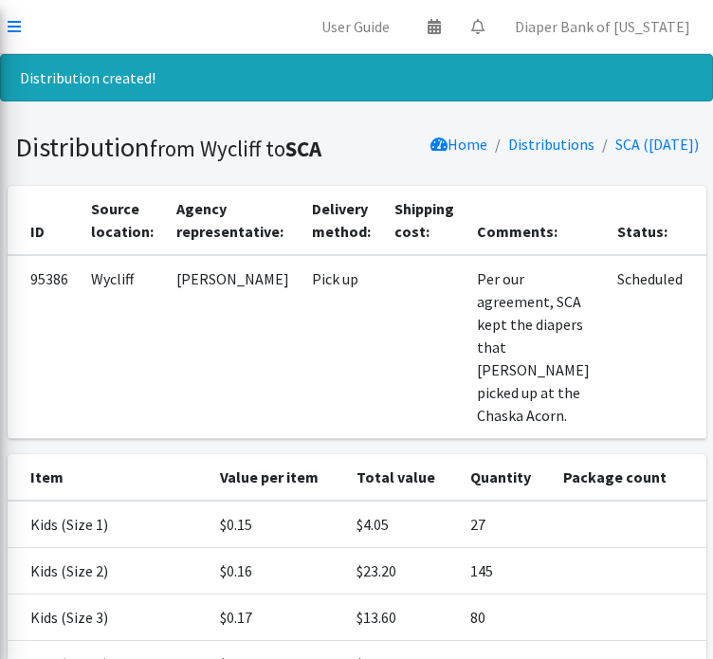
scroll to position [379, 0]
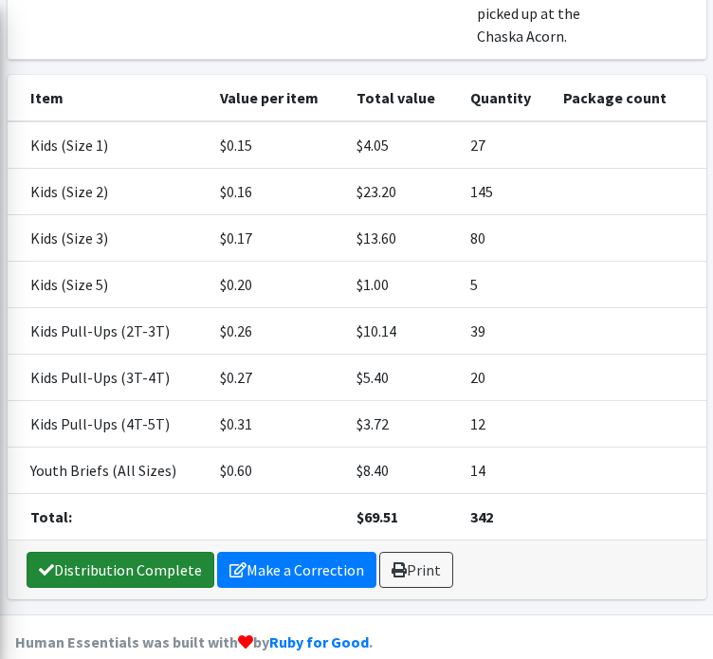
click at [94, 552] on link "Distribution Complete" at bounding box center [121, 570] width 188 height 36
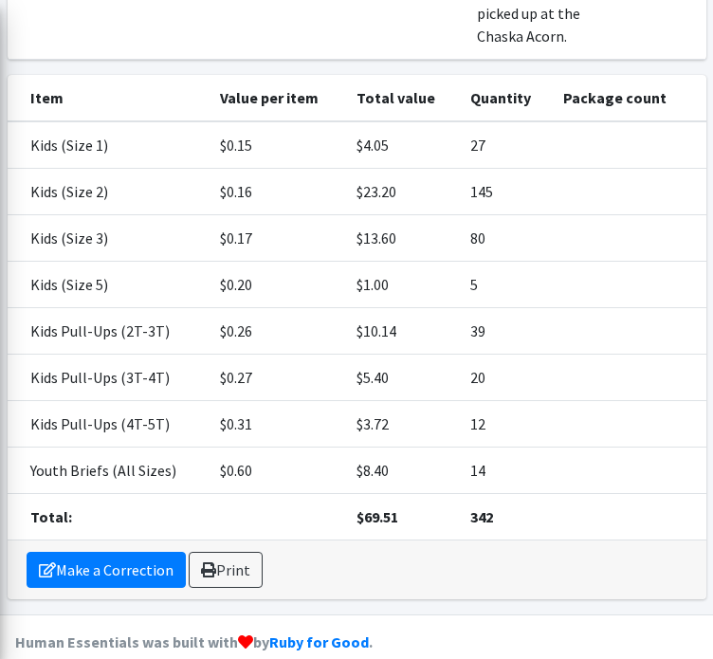
scroll to position [0, 0]
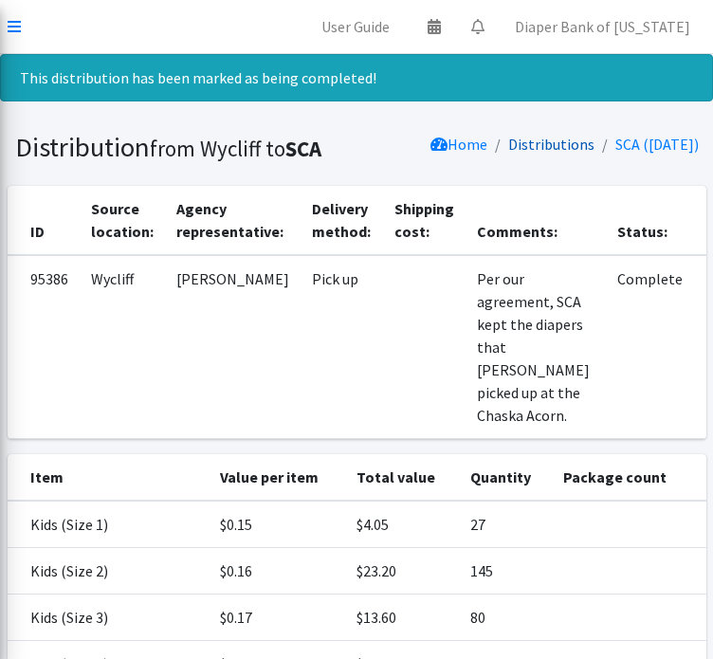
click at [528, 136] on link "Distributions" at bounding box center [551, 144] width 86 height 19
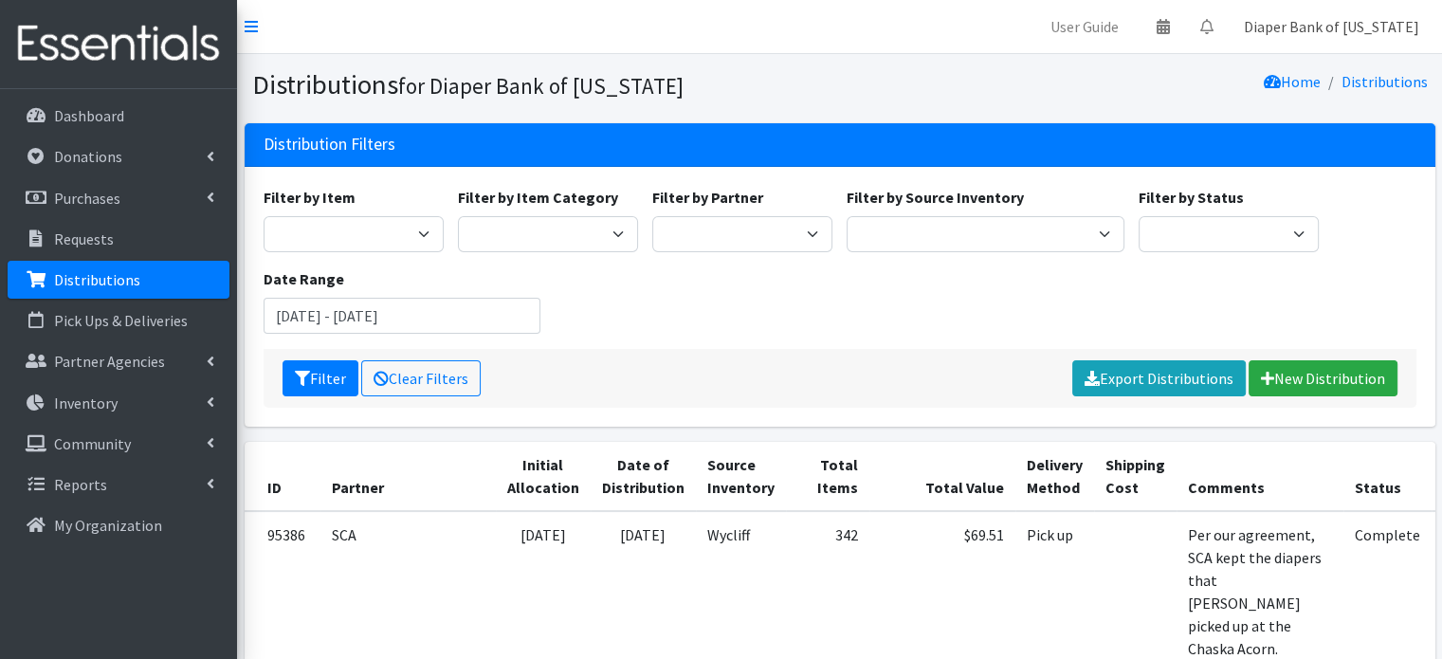
click at [712, 27] on link "Diaper Bank of [US_STATE]" at bounding box center [1331, 27] width 206 height 38
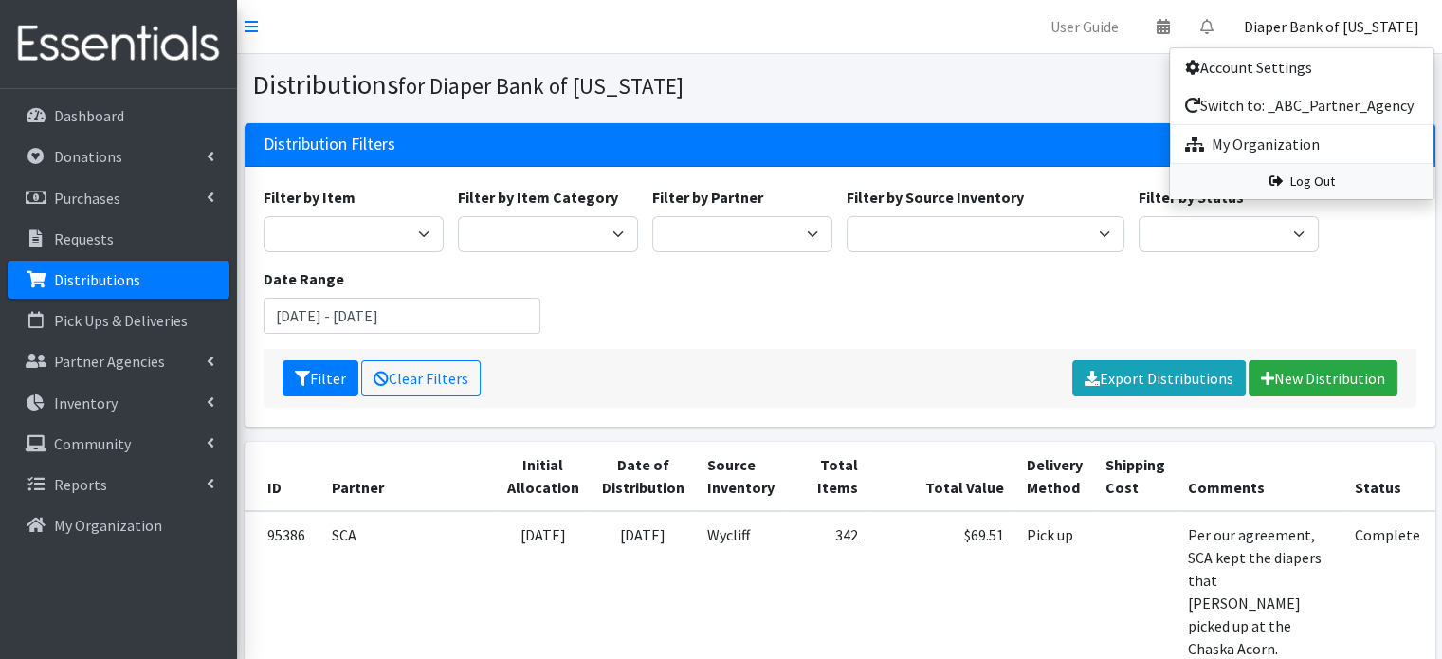
click at [712, 183] on link "Log Out" at bounding box center [1302, 181] width 264 height 35
